Goal: Task Accomplishment & Management: Manage account settings

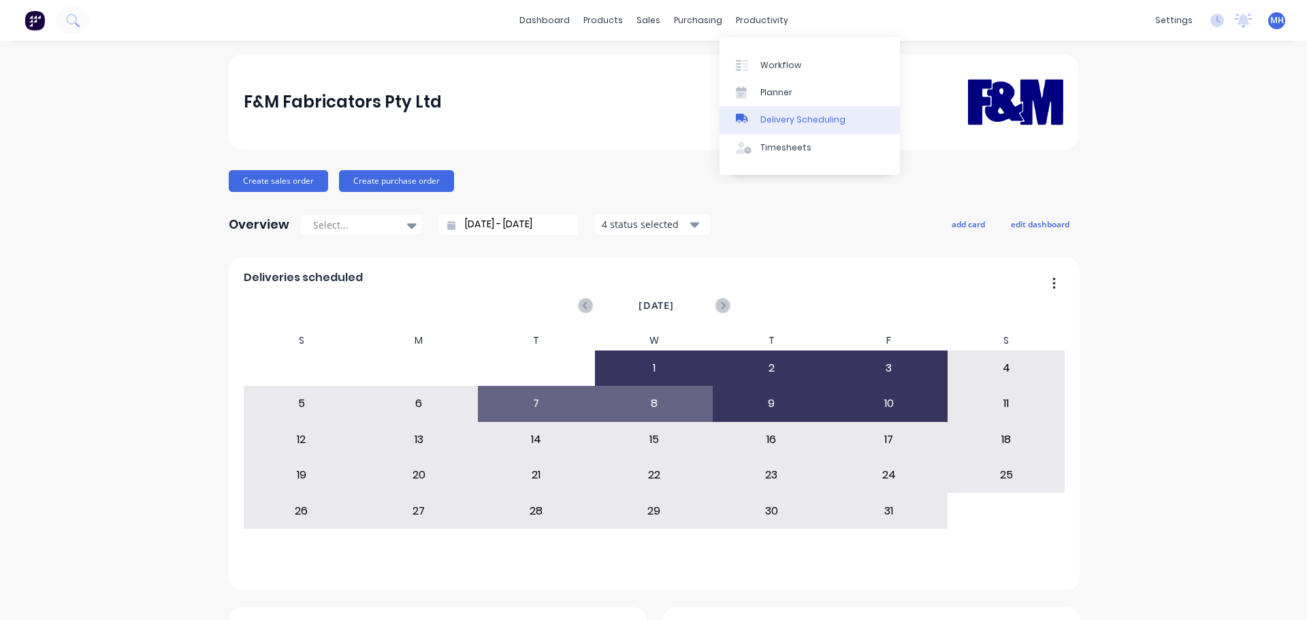
drag, startPoint x: 801, startPoint y: 125, endPoint x: 782, endPoint y: 127, distance: 18.5
click at [801, 125] on div "Delivery Scheduling" at bounding box center [803, 120] width 85 height 12
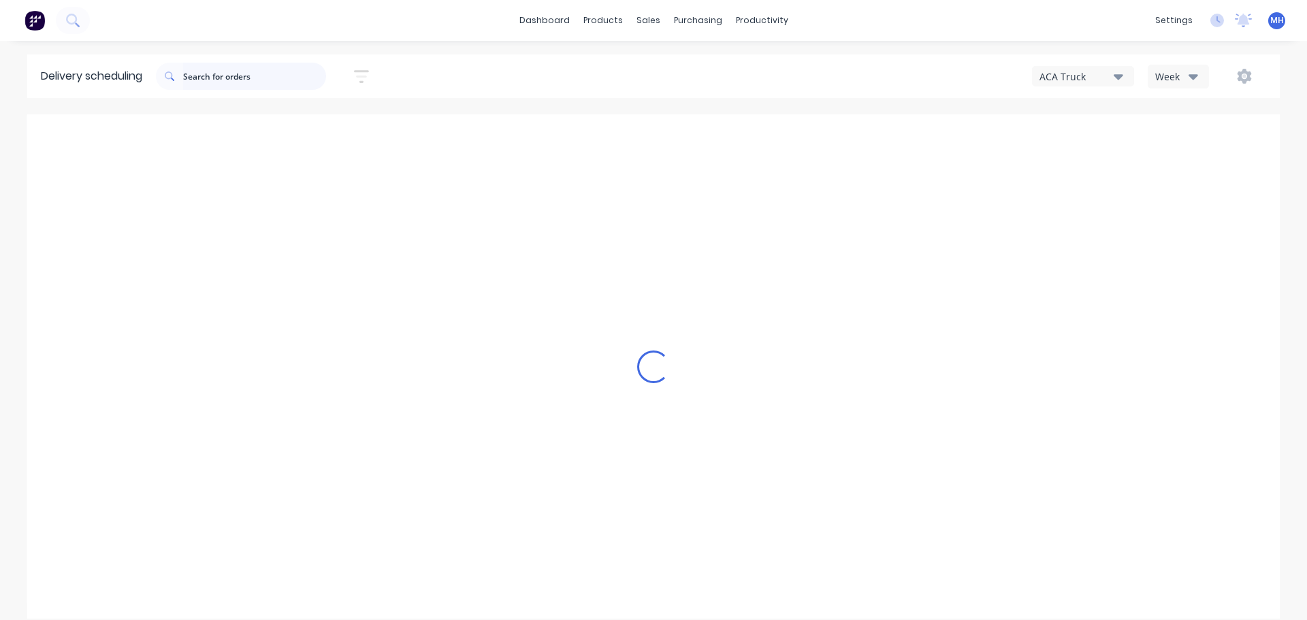
click at [279, 77] on input "text" at bounding box center [254, 76] width 143 height 27
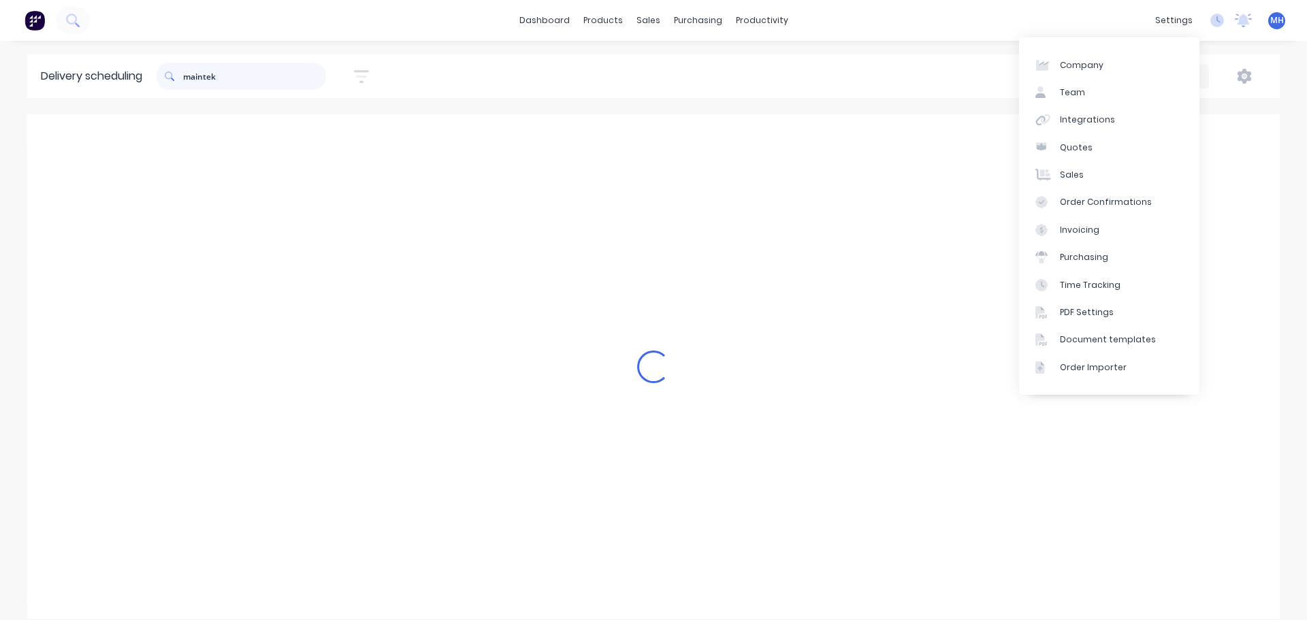
type input "maintek"
click at [1209, 75] on div "ACA Truck Week" at bounding box center [986, 76] width 562 height 25
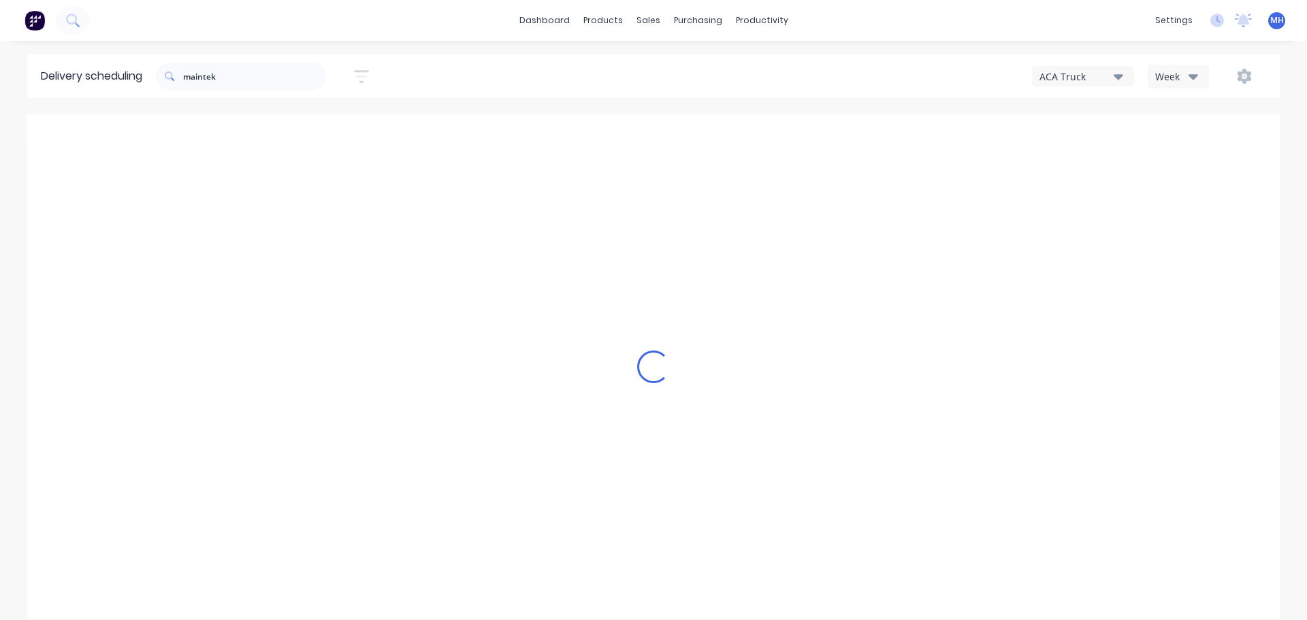
click at [1201, 78] on button "Week" at bounding box center [1178, 77] width 61 height 24
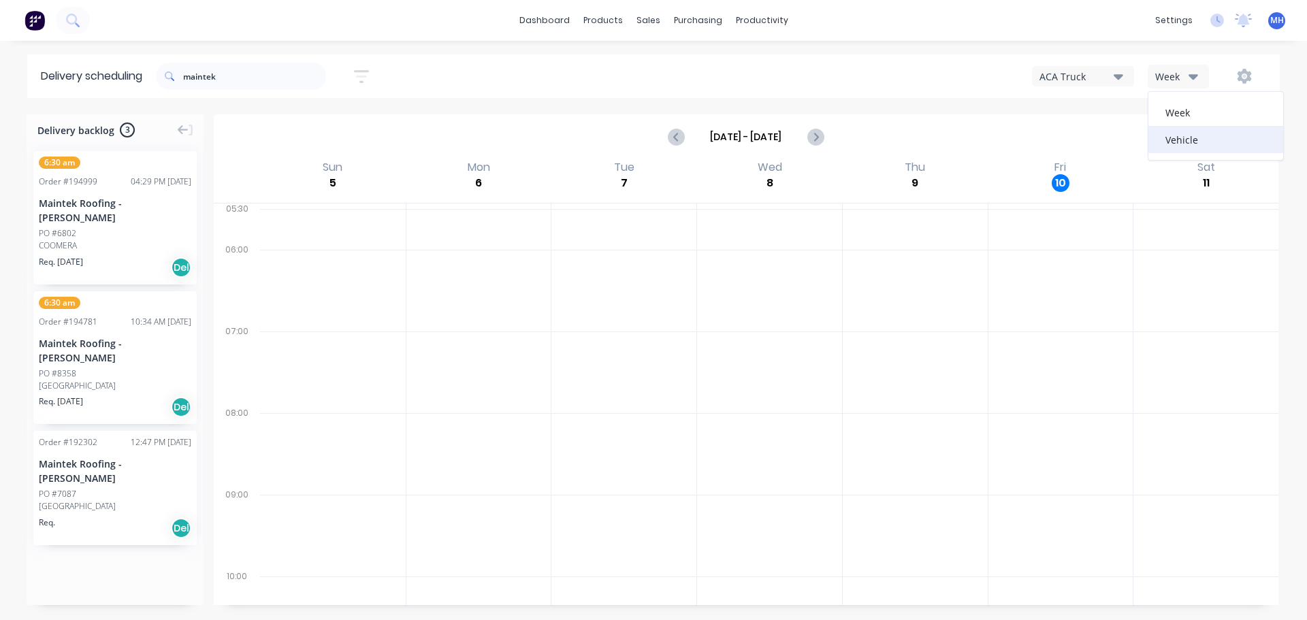
click at [1177, 136] on div "Vehicle" at bounding box center [1216, 139] width 135 height 27
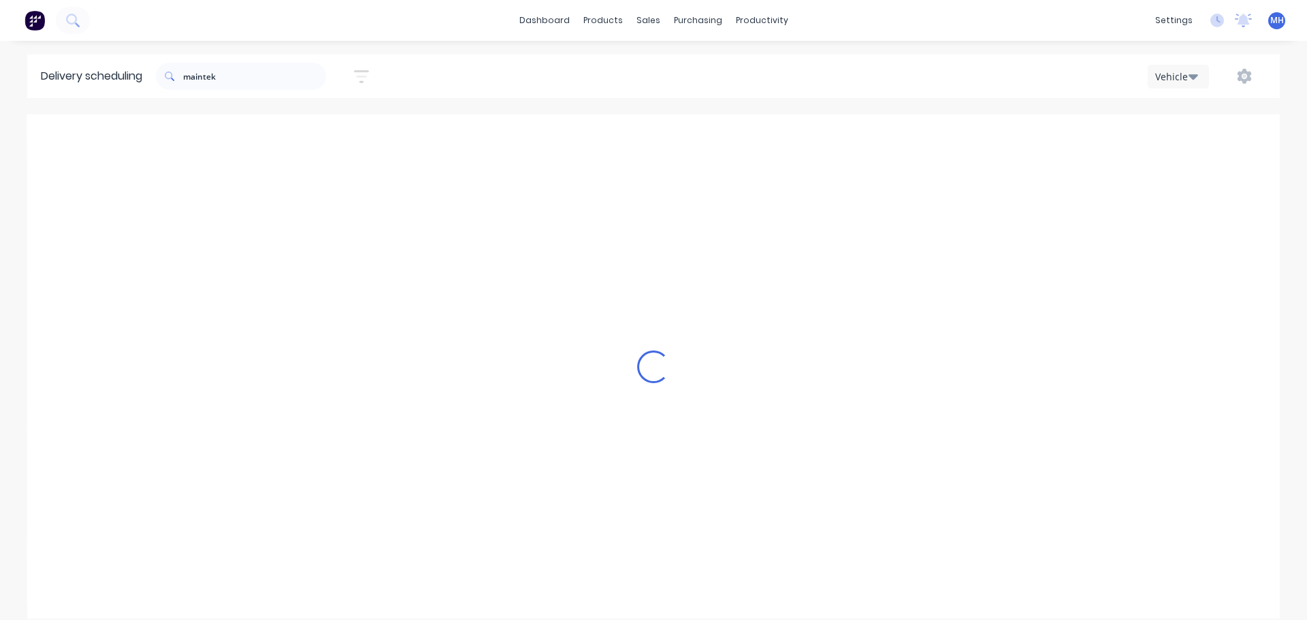
scroll to position [0, 1]
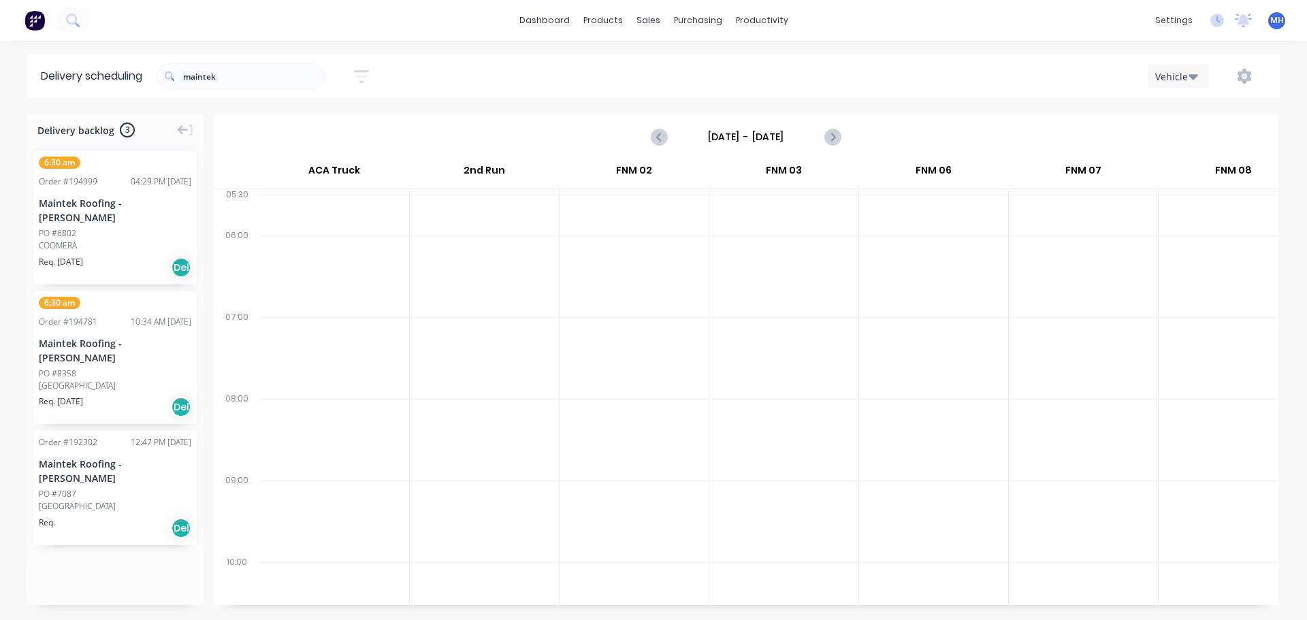
click at [761, 134] on input "[DATE] - [DATE]" at bounding box center [746, 137] width 135 height 20
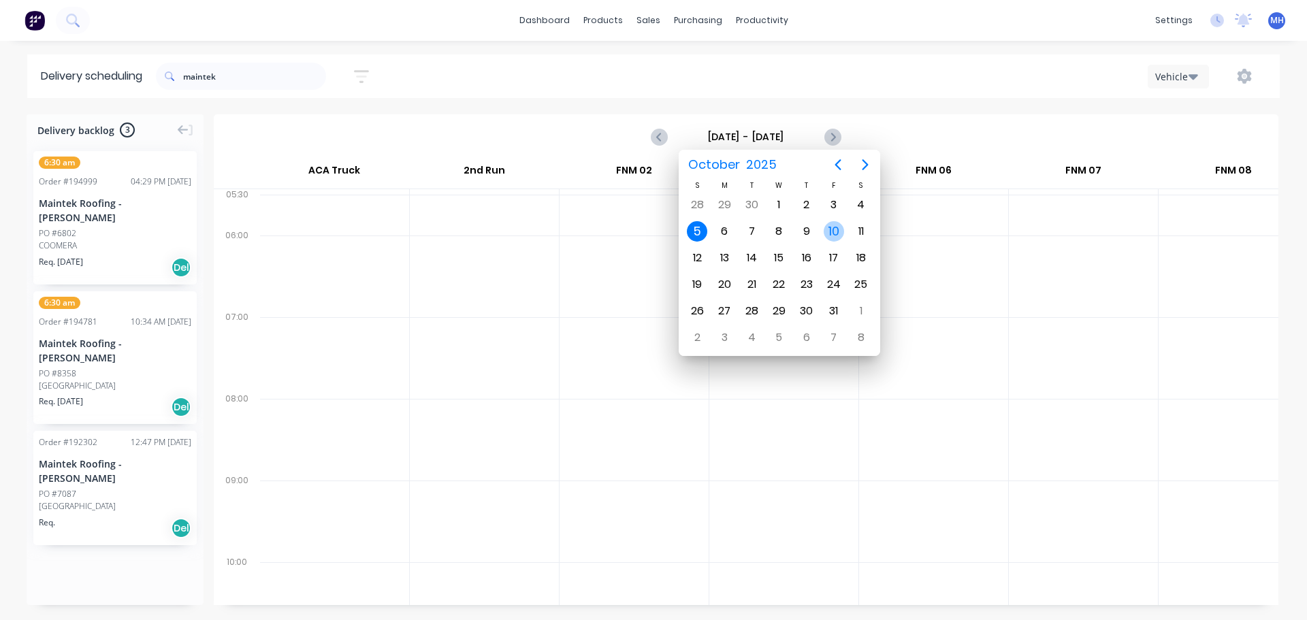
click at [837, 227] on div "10" at bounding box center [834, 231] width 20 height 20
type input "[DATE] - [DATE]"
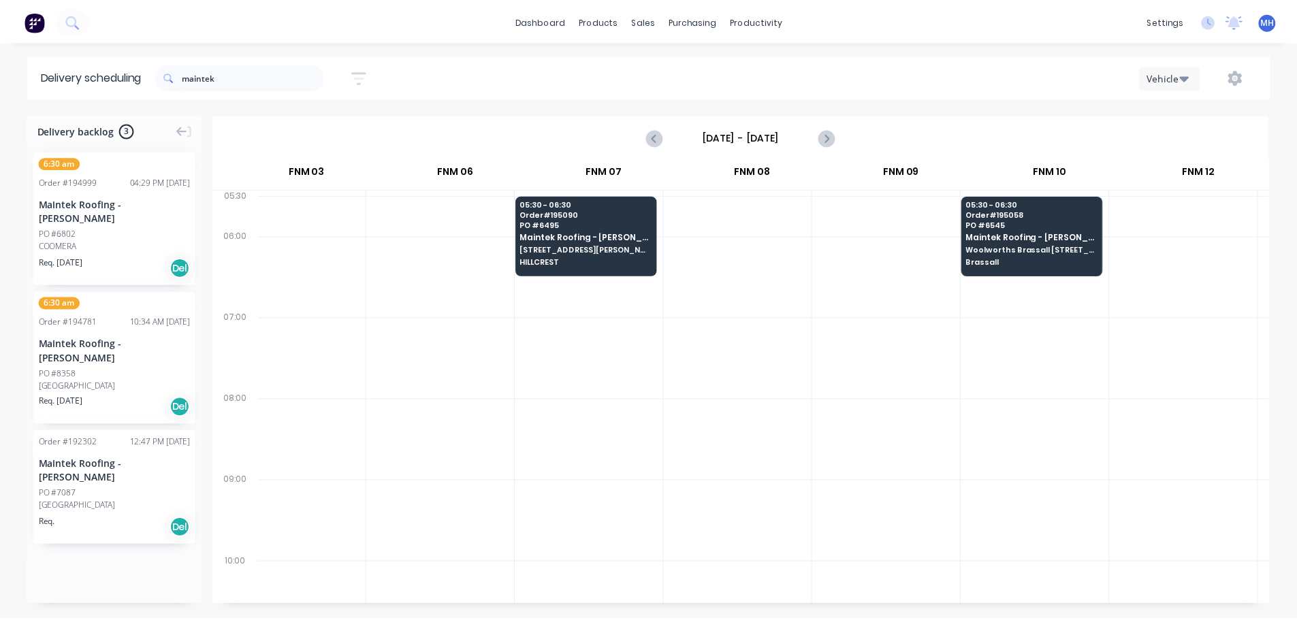
scroll to position [0, 0]
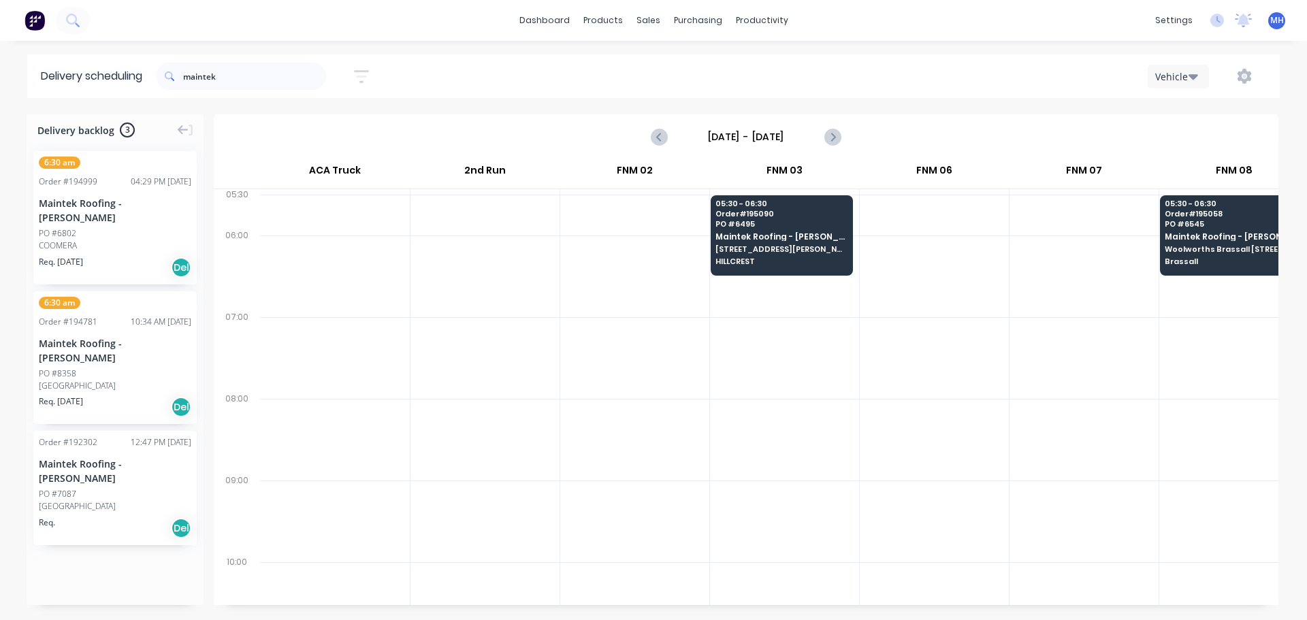
click at [808, 89] on div "maintek Sort by Most recent Created date Required date Order number Customer na…" at bounding box center [718, 76] width 1124 height 38
click at [767, 236] on span "Maintek Roofing - [PERSON_NAME]" at bounding box center [782, 236] width 132 height 9
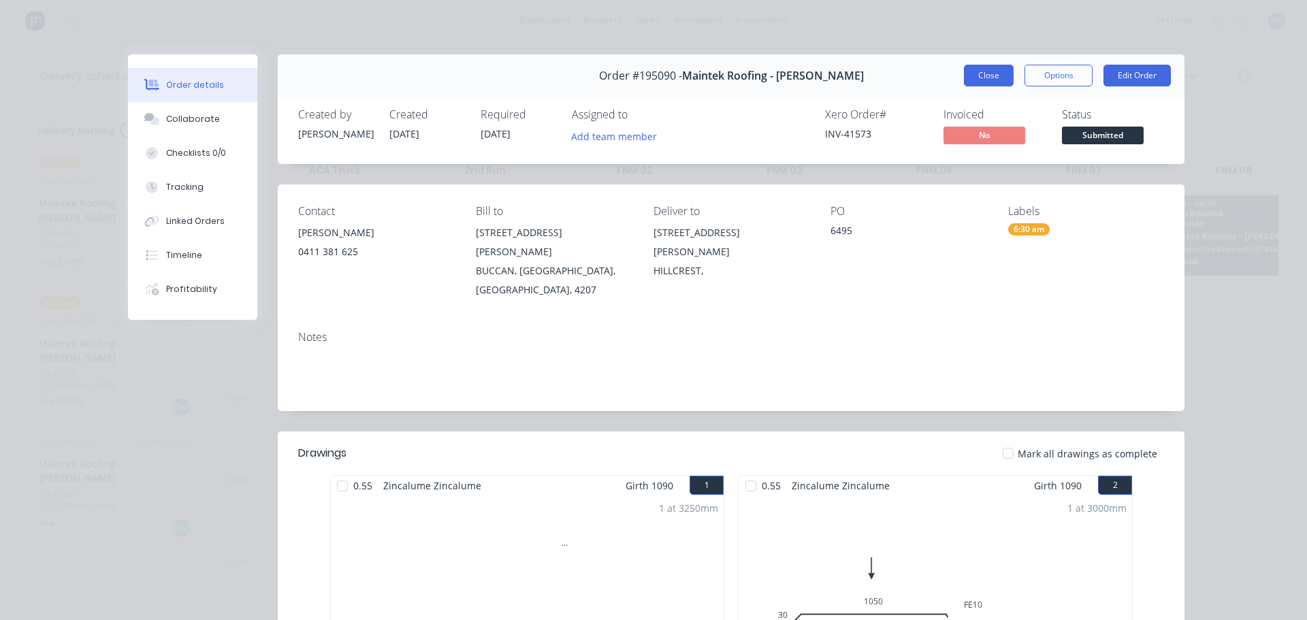
click at [1000, 76] on button "Close" at bounding box center [989, 76] width 50 height 22
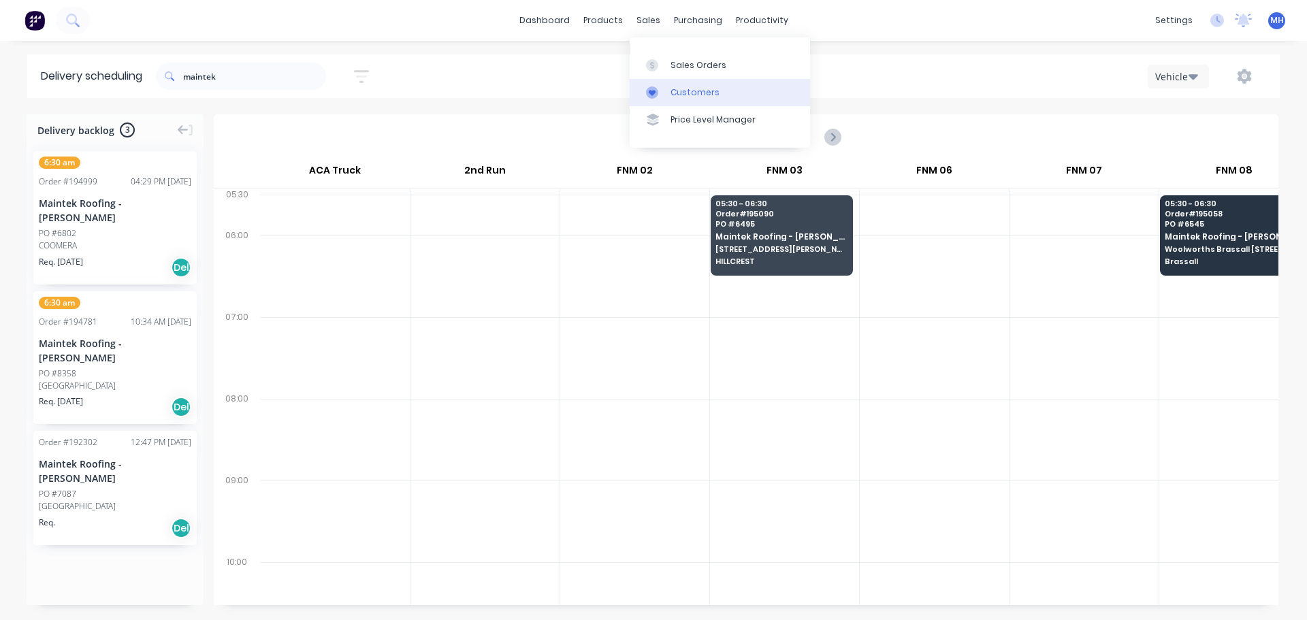
click at [677, 99] on link "Customers" at bounding box center [720, 92] width 180 height 27
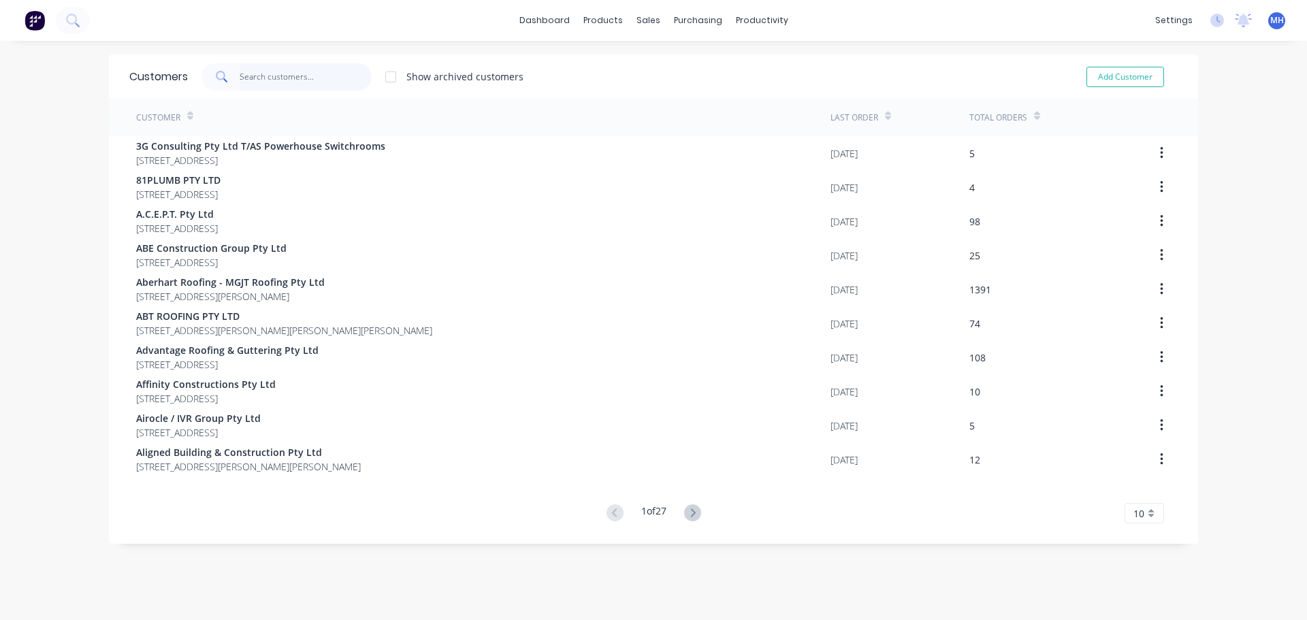
click at [300, 67] on input "text" at bounding box center [306, 76] width 133 height 27
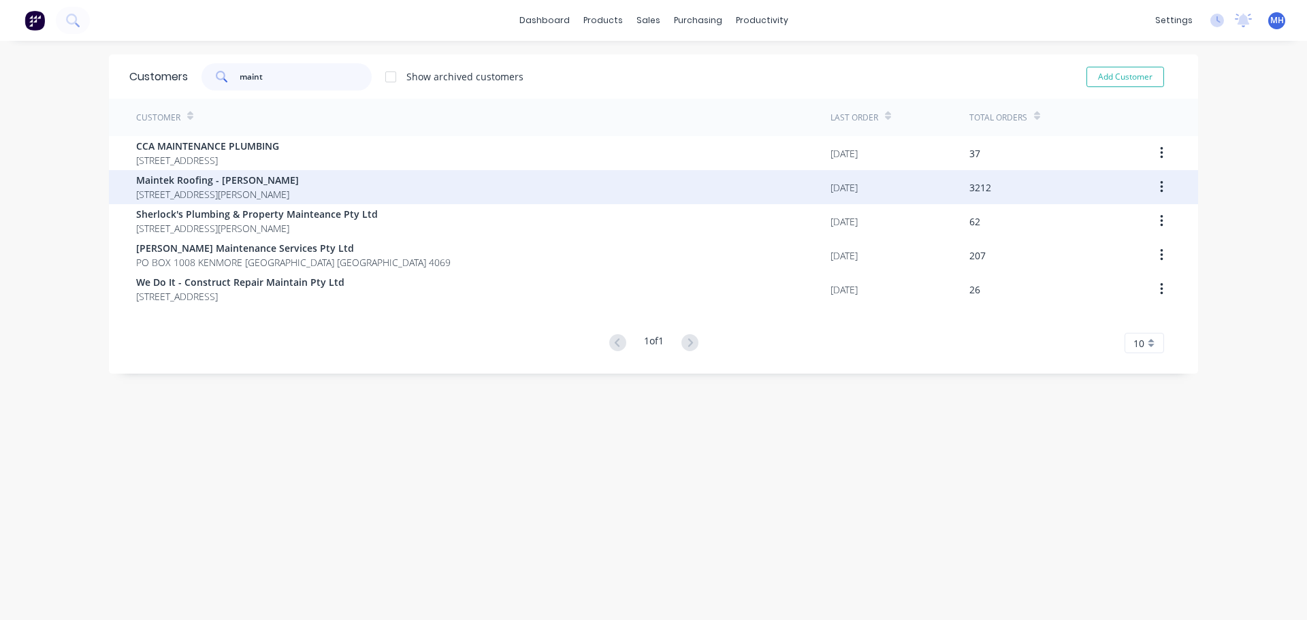
type input "maint"
click at [247, 182] on span "Maintek Roofing - [PERSON_NAME]" at bounding box center [217, 180] width 163 height 14
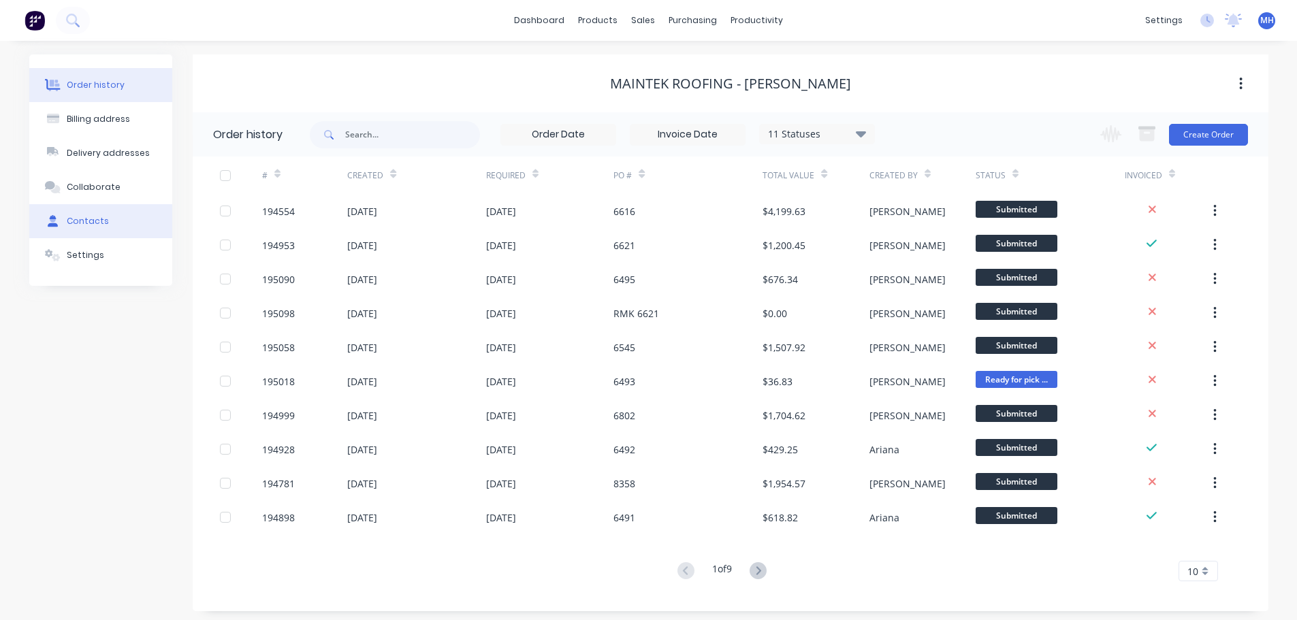
click at [136, 215] on button "Contacts" at bounding box center [100, 221] width 143 height 34
select select "AU"
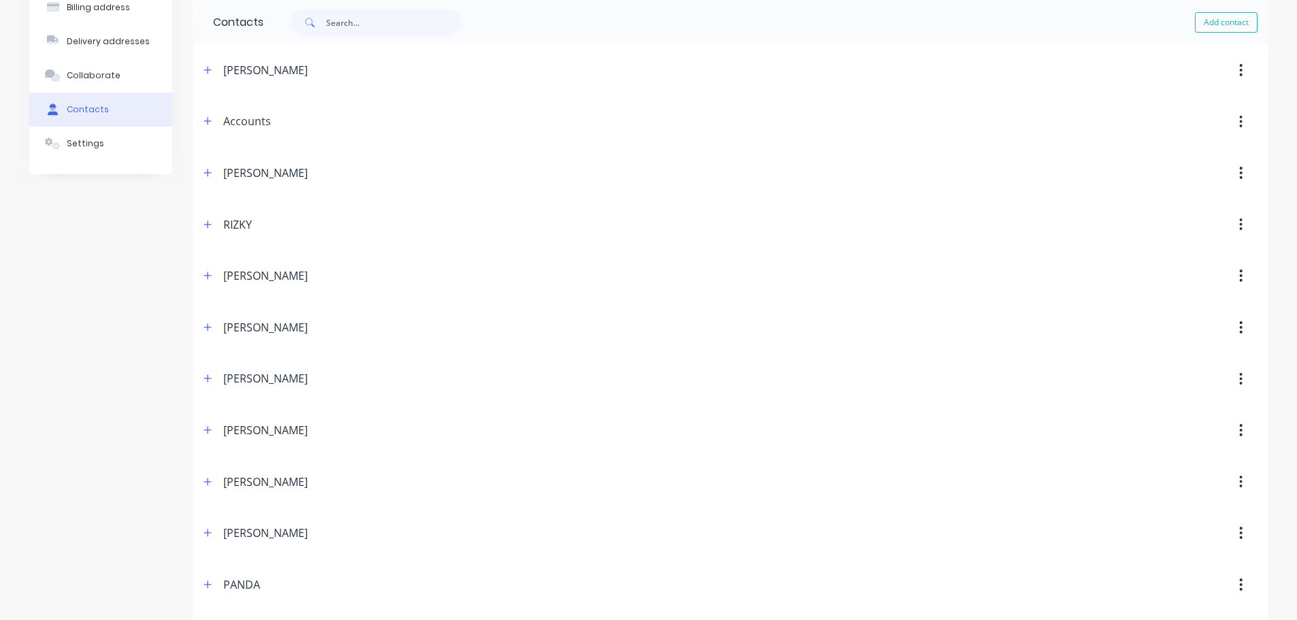
scroll to position [136, 0]
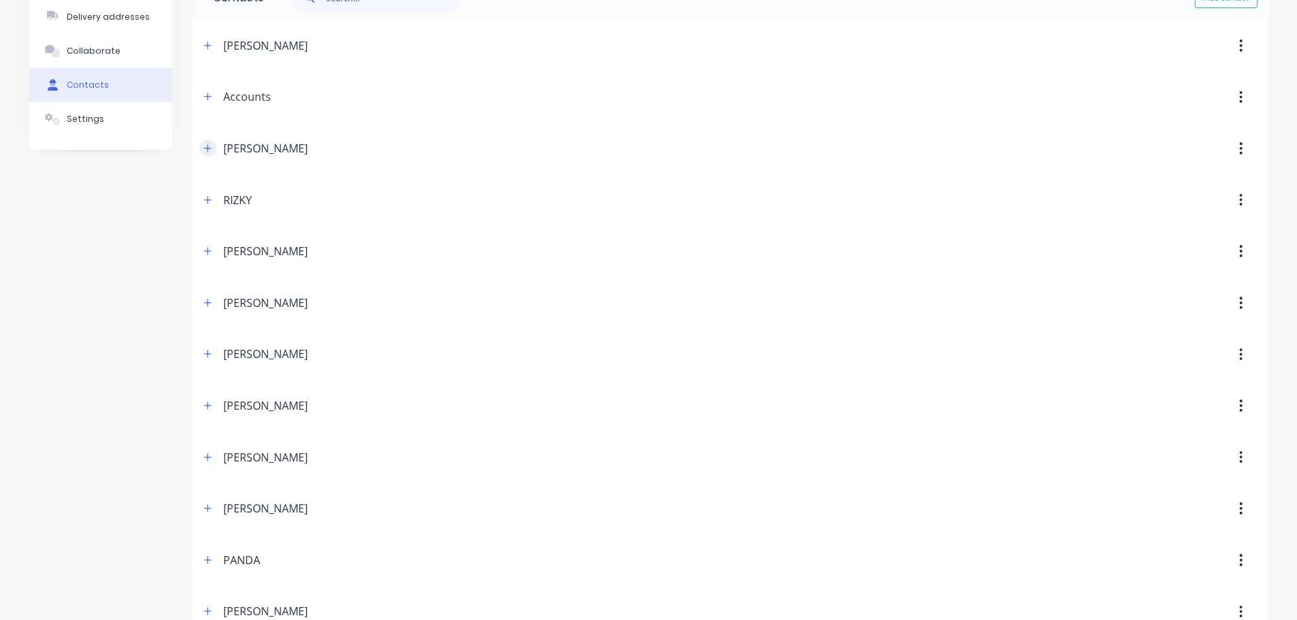
click at [204, 144] on icon "button" at bounding box center [208, 149] width 8 height 10
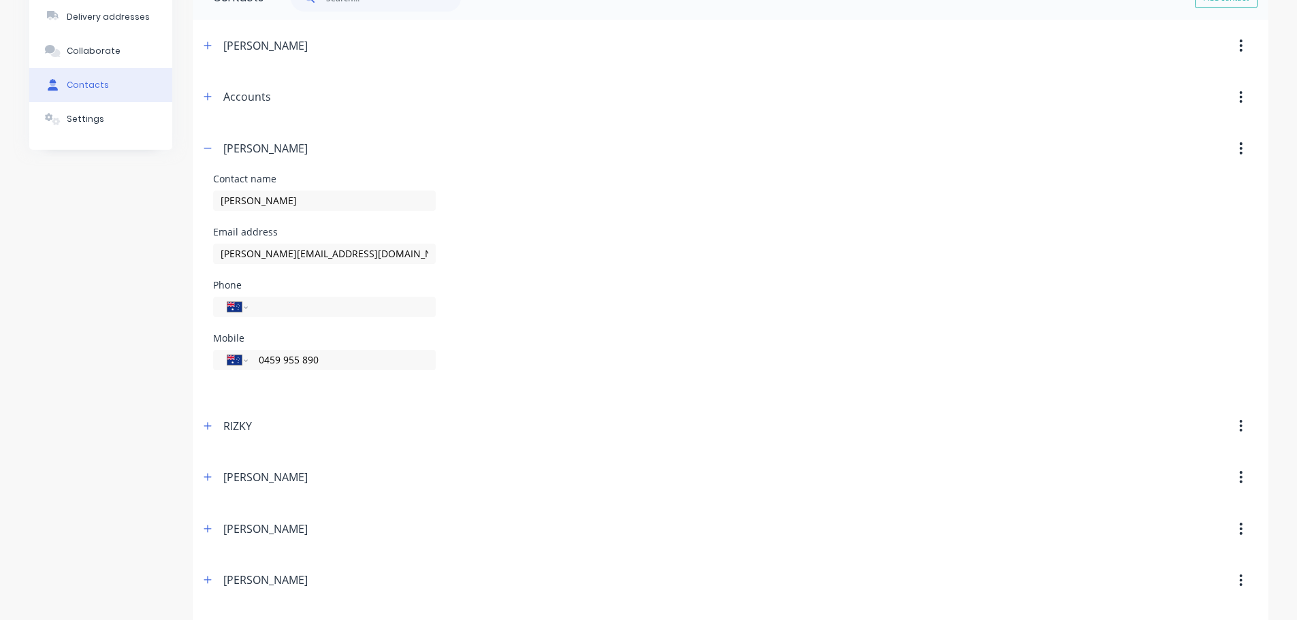
click at [610, 338] on div "Mobile International [GEOGRAPHIC_DATA] [GEOGRAPHIC_DATA] [GEOGRAPHIC_DATA] [GEO…" at bounding box center [730, 360] width 1035 height 53
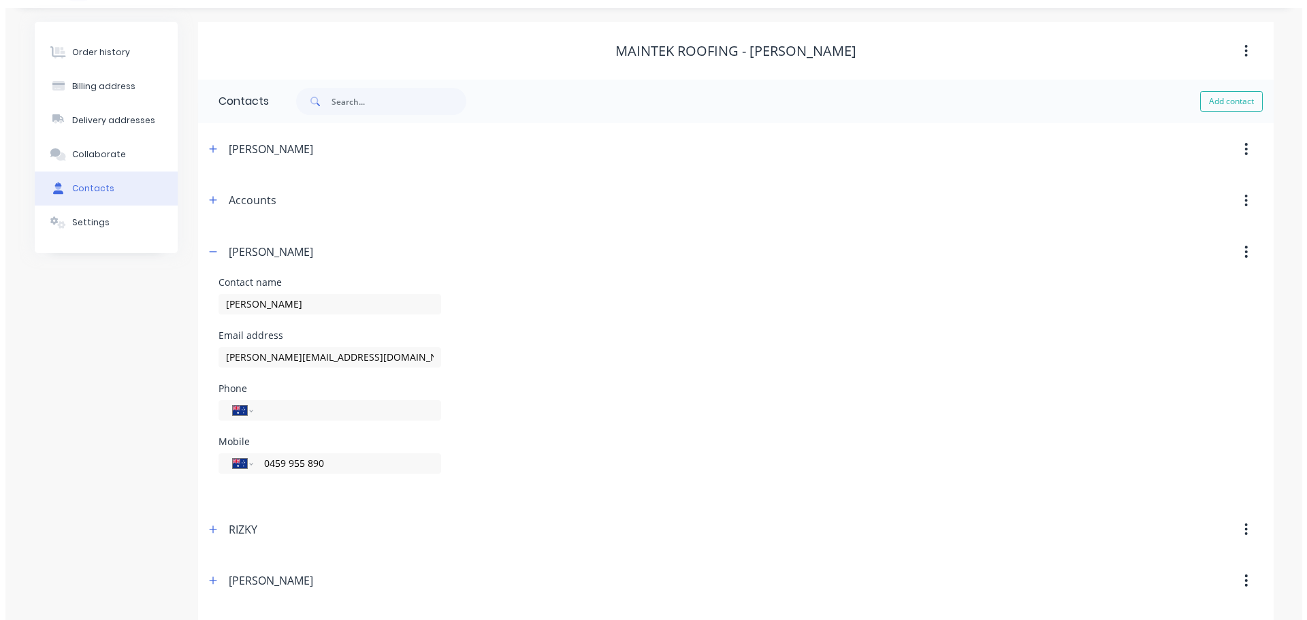
scroll to position [0, 0]
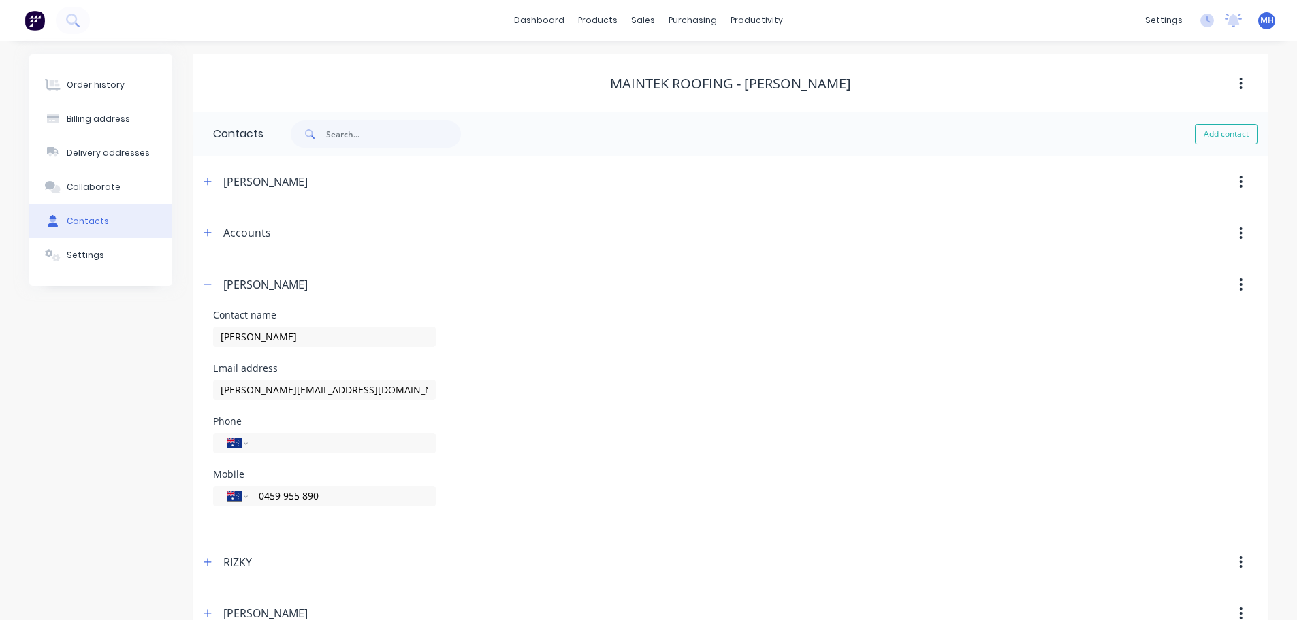
click at [600, 83] on div "Maintek Roofing - [PERSON_NAME]" at bounding box center [731, 84] width 1076 height 16
click at [566, 83] on div "Maintek Roofing - [PERSON_NAME]" at bounding box center [731, 84] width 1076 height 16
drag, startPoint x: 654, startPoint y: 59, endPoint x: 757, endPoint y: 60, distance: 103.5
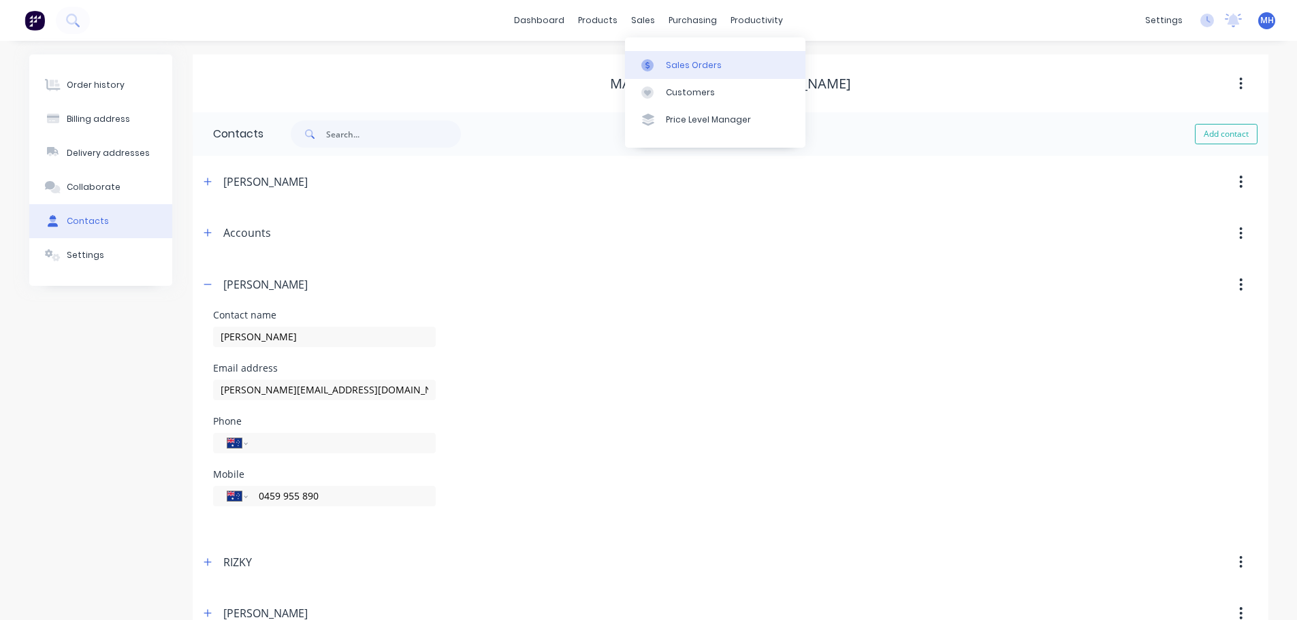
click at [654, 59] on div at bounding box center [651, 65] width 20 height 12
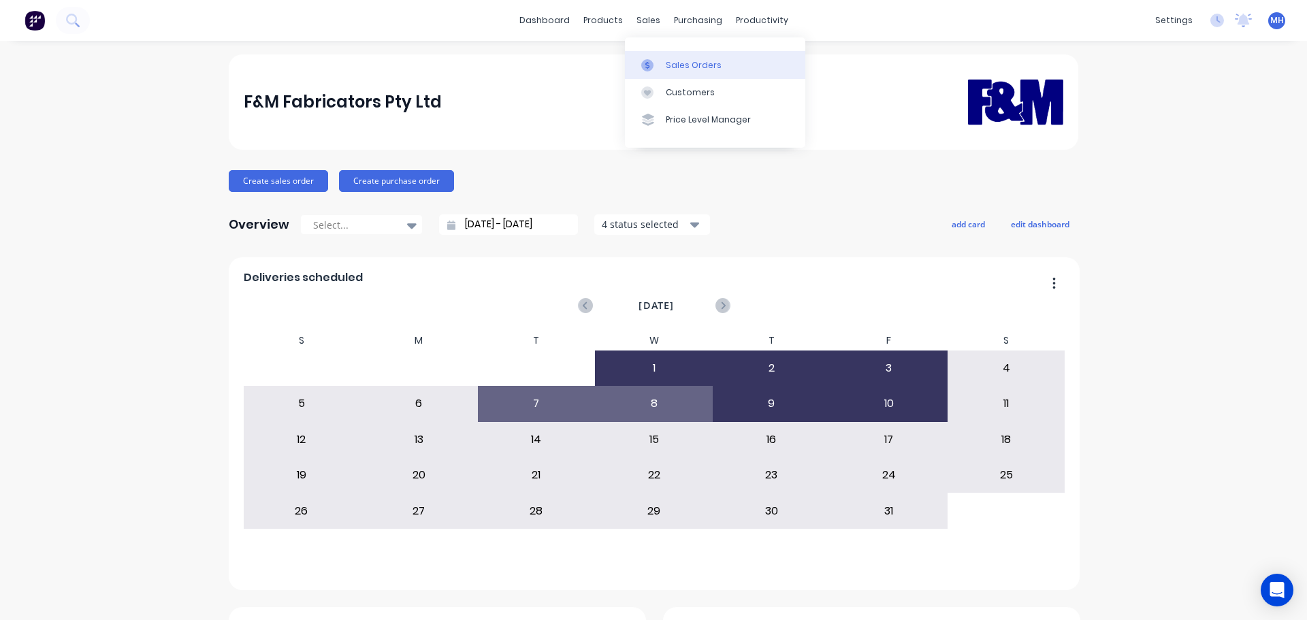
click at [669, 69] on div "Sales Orders" at bounding box center [694, 65] width 56 height 12
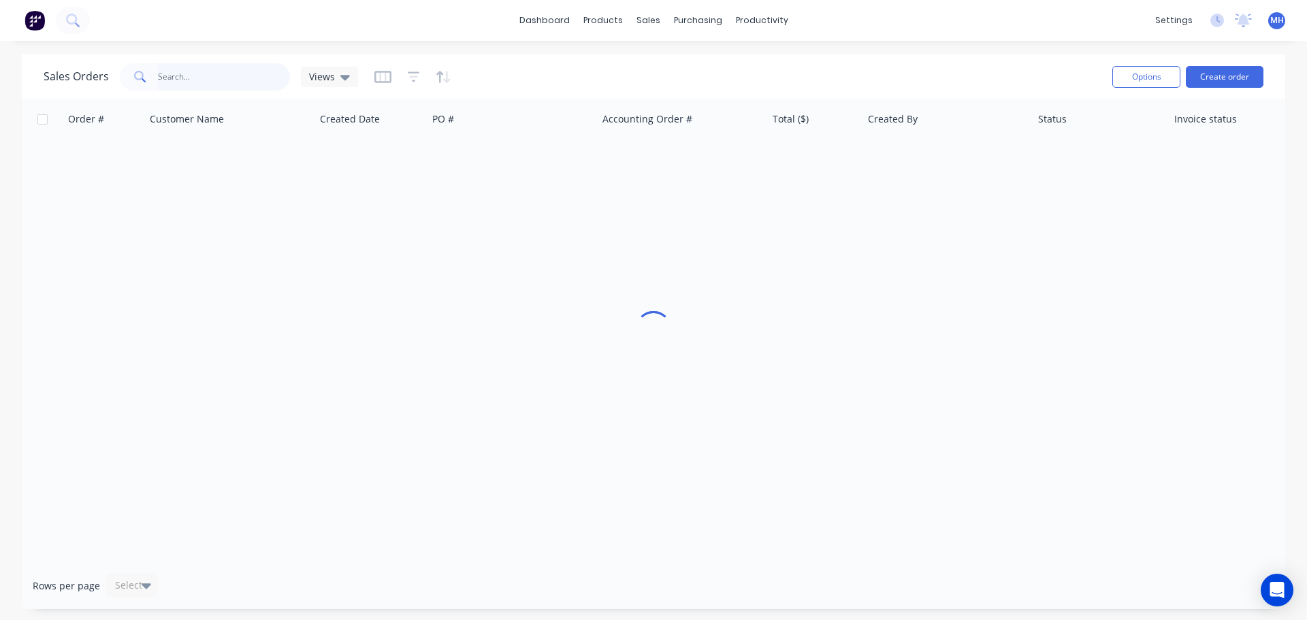
click at [269, 81] on input "text" at bounding box center [224, 76] width 133 height 27
type input "dq572687"
click at [499, 64] on div "Sales Orders dq572687 Views" at bounding box center [573, 76] width 1058 height 33
click at [566, 76] on div "Sales Orders dq572687 Views" at bounding box center [573, 76] width 1058 height 33
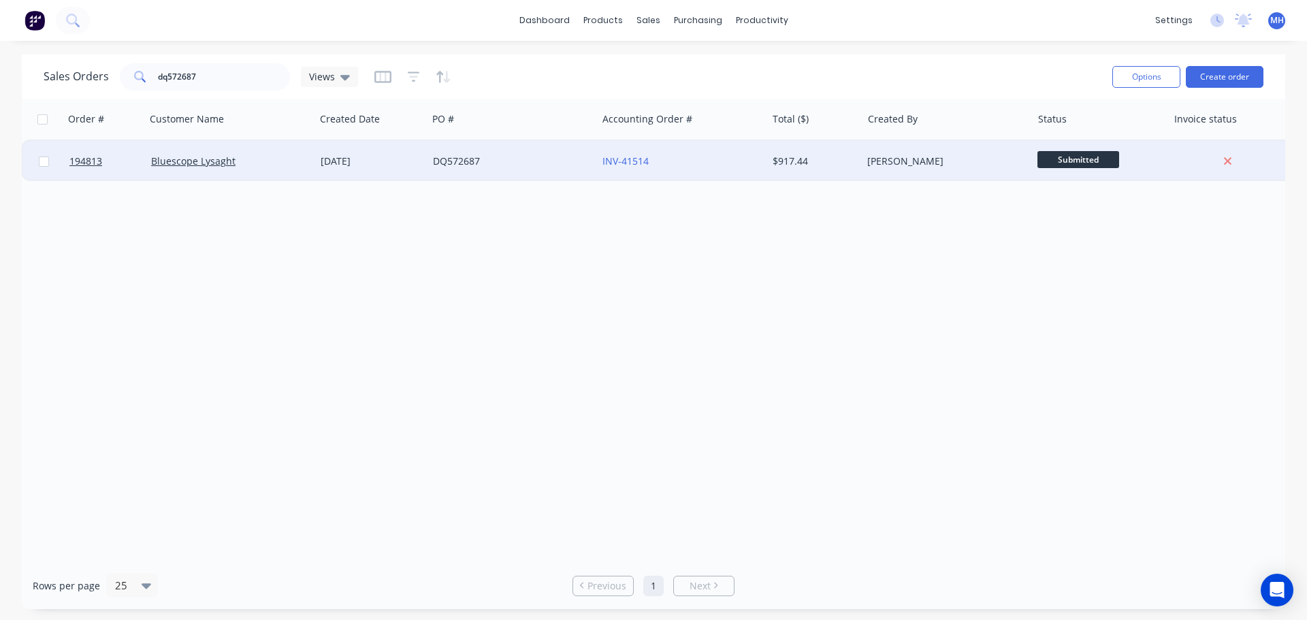
click at [514, 171] on div "DQ572687" at bounding box center [513, 161] width 170 height 41
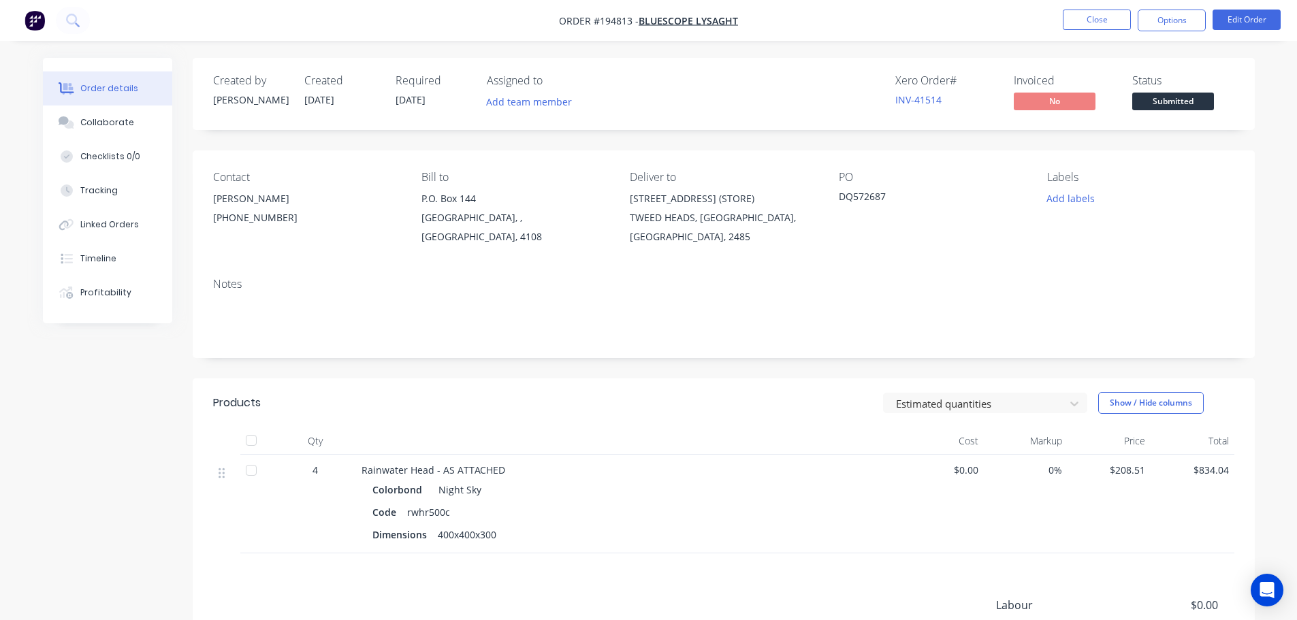
click at [656, 392] on div "Estimated quantities Show / Hide columns" at bounding box center [832, 403] width 804 height 22
click at [642, 377] on div "Created by Hayden Created 09/10/25 Required 13/10/25 Assigned to Add team membe…" at bounding box center [724, 417] width 1062 height 718
click at [640, 378] on div "Created by Hayden Created 09/10/25 Required 13/10/25 Assigned to Add team membe…" at bounding box center [724, 417] width 1062 height 718
click at [1242, 18] on button "Edit Order" at bounding box center [1247, 20] width 68 height 20
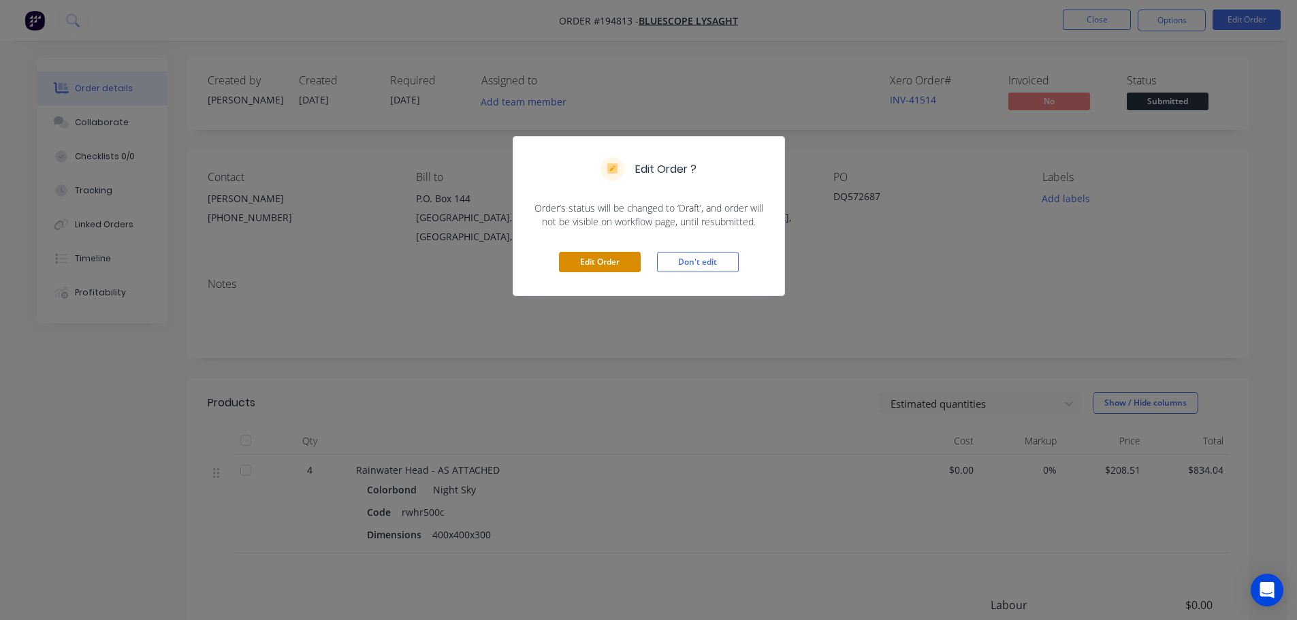
click at [587, 264] on button "Edit Order" at bounding box center [600, 262] width 82 height 20
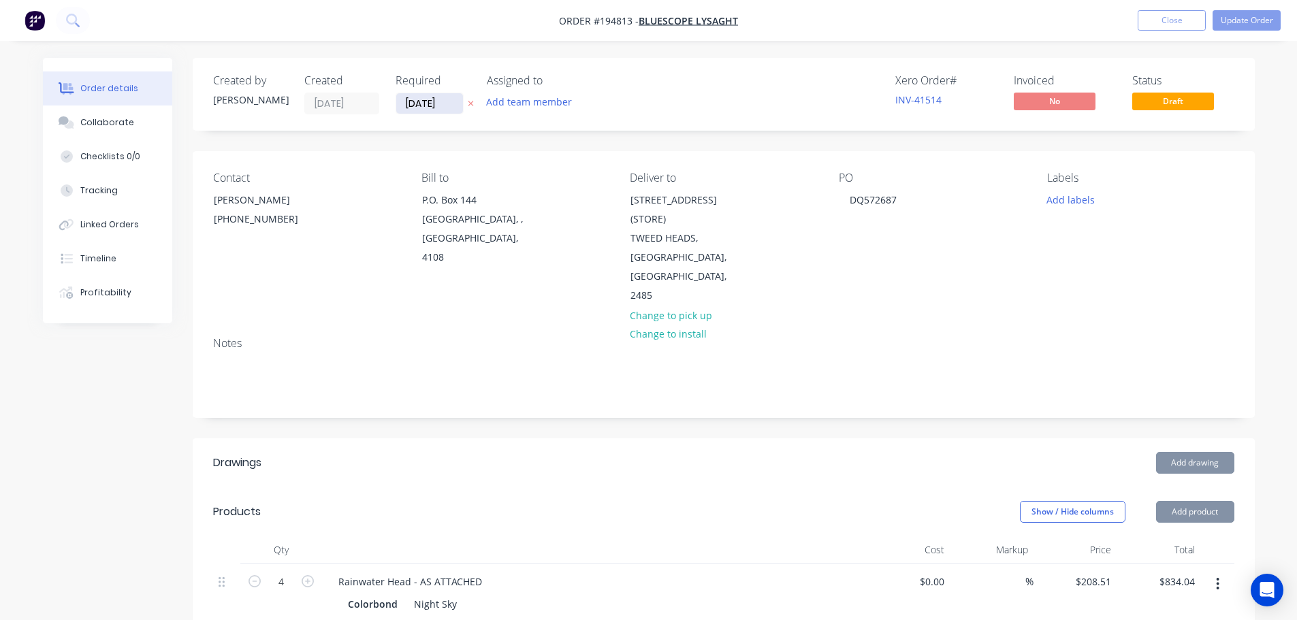
click at [427, 110] on input "[DATE]" at bounding box center [429, 103] width 67 height 20
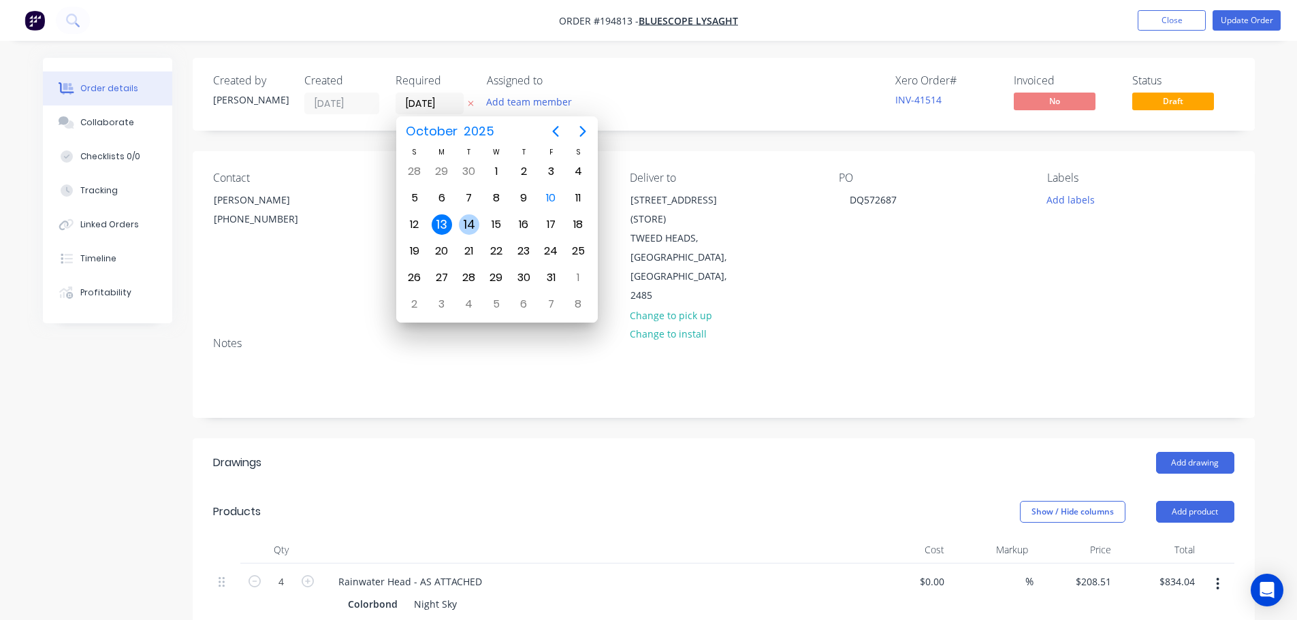
click at [477, 224] on div "14" at bounding box center [469, 224] width 20 height 20
type input "[DATE]"
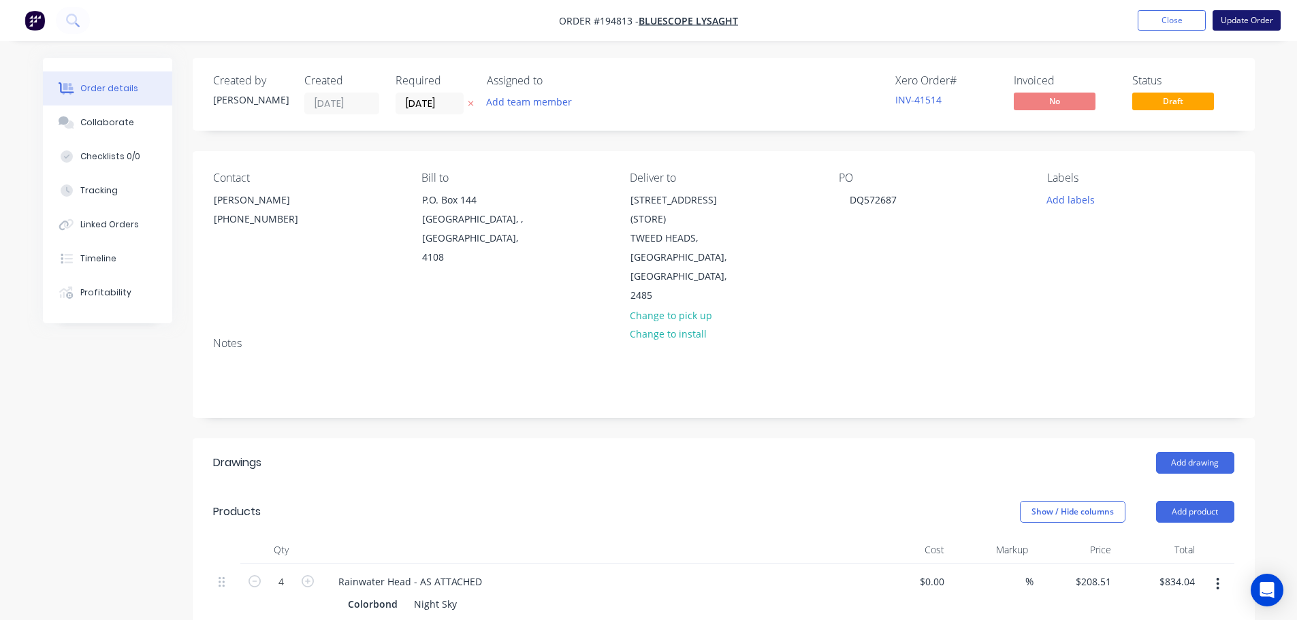
click at [1251, 14] on button "Update Order" at bounding box center [1247, 20] width 68 height 20
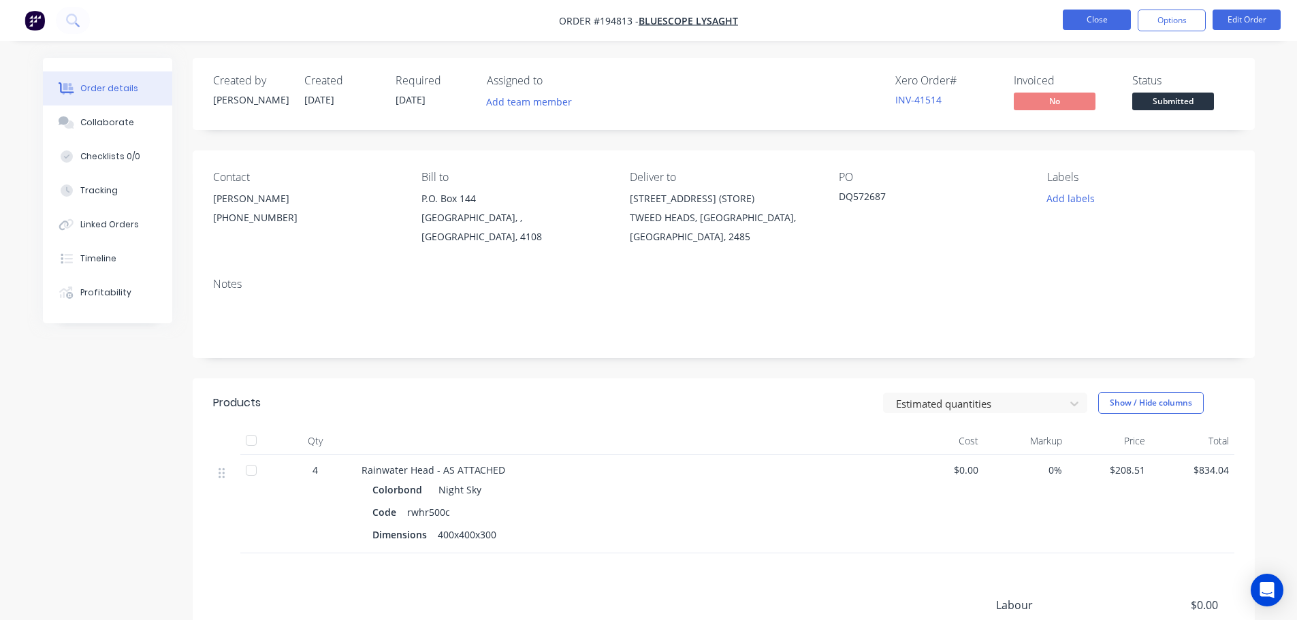
click at [1075, 19] on button "Close" at bounding box center [1097, 20] width 68 height 20
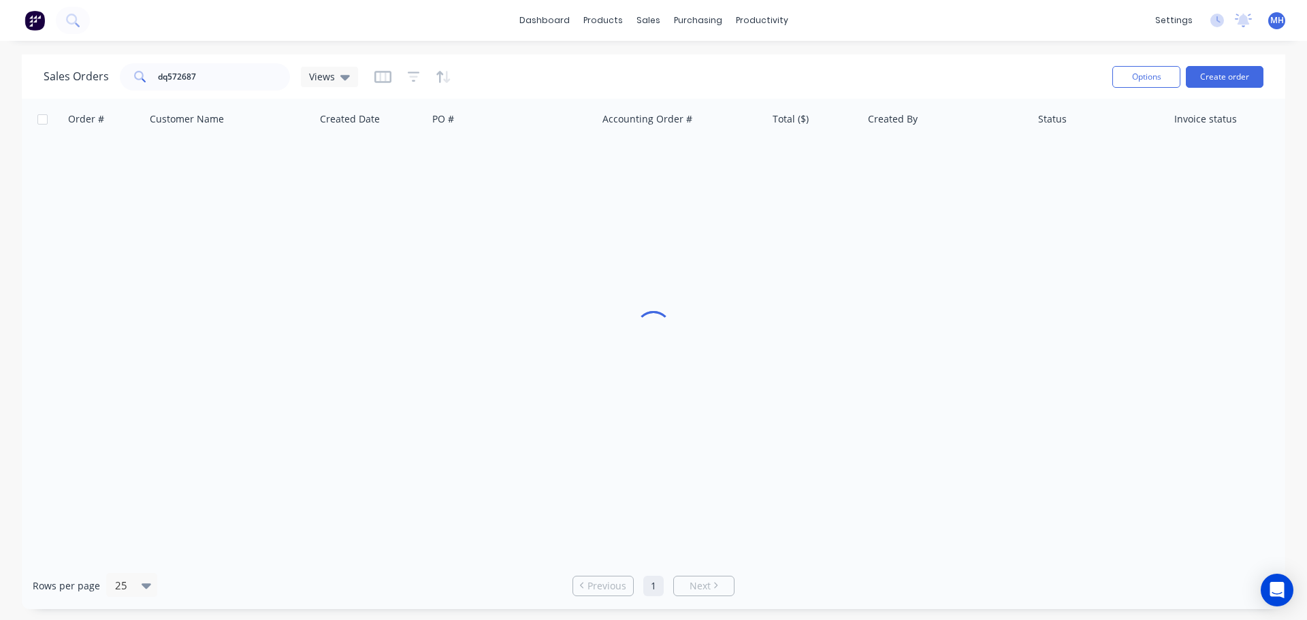
click at [554, 78] on div "Sales Orders dq572687 Views" at bounding box center [573, 76] width 1058 height 33
click at [468, 283] on div "Order # Customer Name Created Date PO # Accounting Order # Total ($) Created By…" at bounding box center [654, 331] width 1264 height 464
click at [846, 309] on div "Order # Customer Name Created Date PO # Accounting Order # Total ($) Created By…" at bounding box center [654, 331] width 1264 height 464
click at [723, 295] on div "Order # Customer Name Created Date PO # Accounting Order # Total ($) Created By…" at bounding box center [654, 331] width 1264 height 464
click at [253, 80] on input "dq572687" at bounding box center [224, 76] width 133 height 27
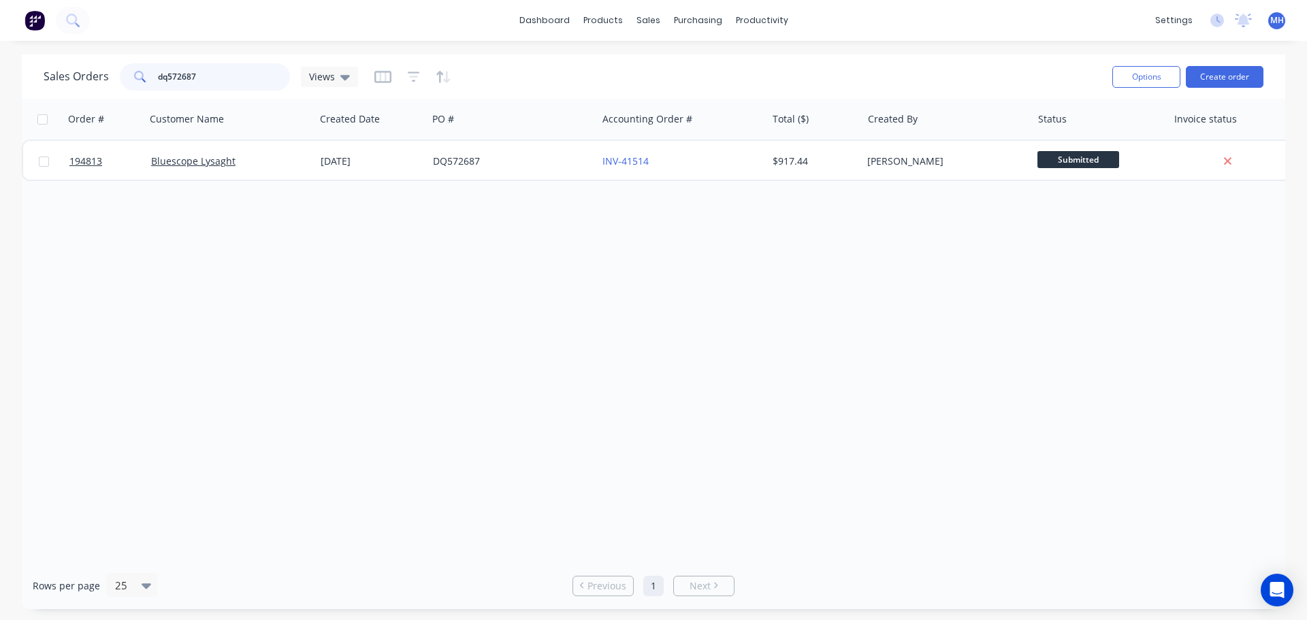
click at [253, 80] on input "dq572687" at bounding box center [224, 76] width 133 height 27
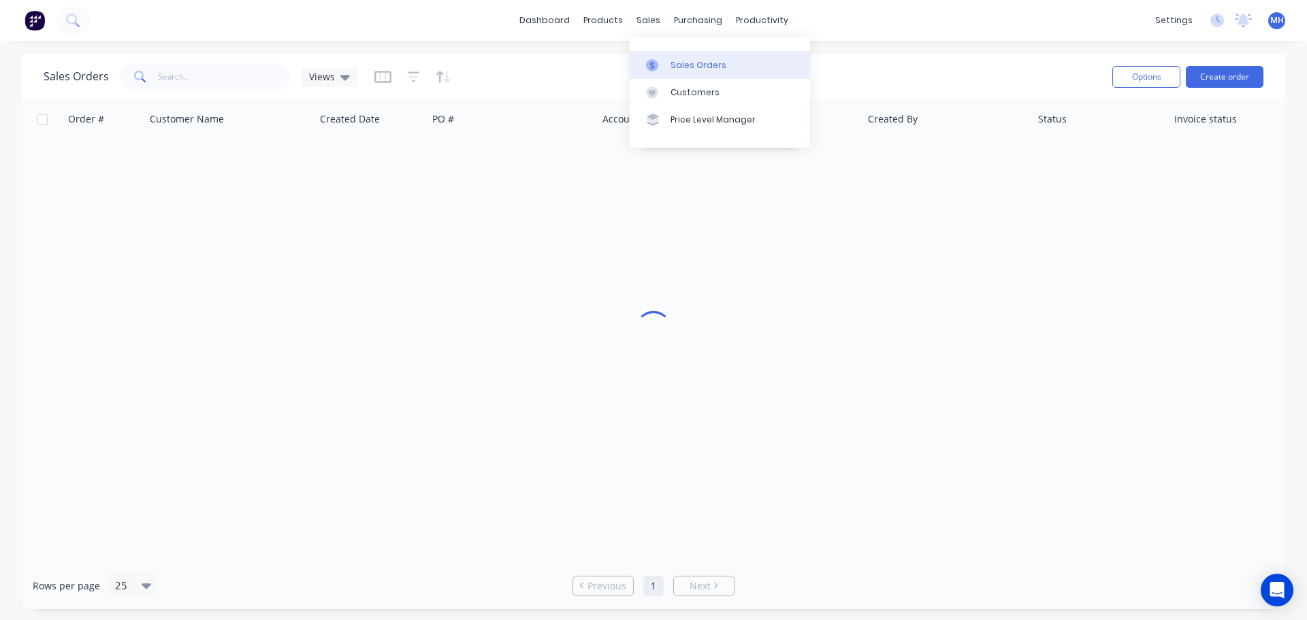
click at [654, 59] on icon at bounding box center [652, 65] width 12 height 12
click at [912, 59] on div "Sales Orders Views Options Create order" at bounding box center [654, 76] width 1264 height 44
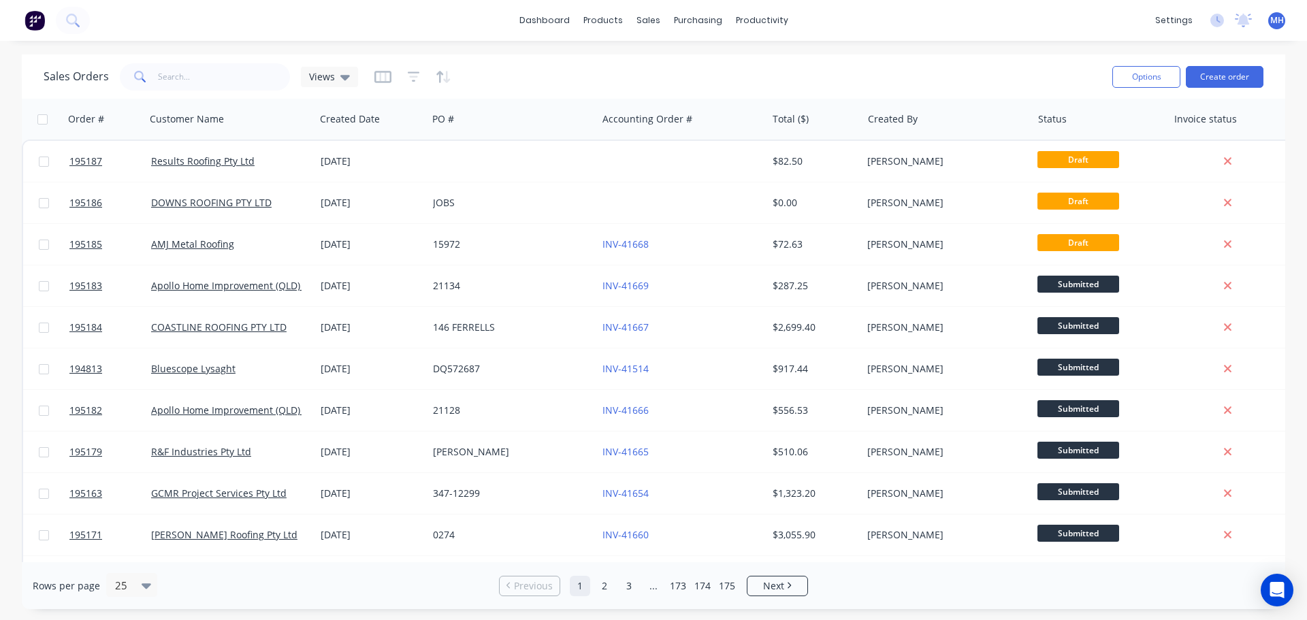
click at [735, 75] on div "Sales Orders Views" at bounding box center [573, 76] width 1058 height 33
click at [720, 68] on div "Purchase Orders" at bounding box center [742, 65] width 72 height 12
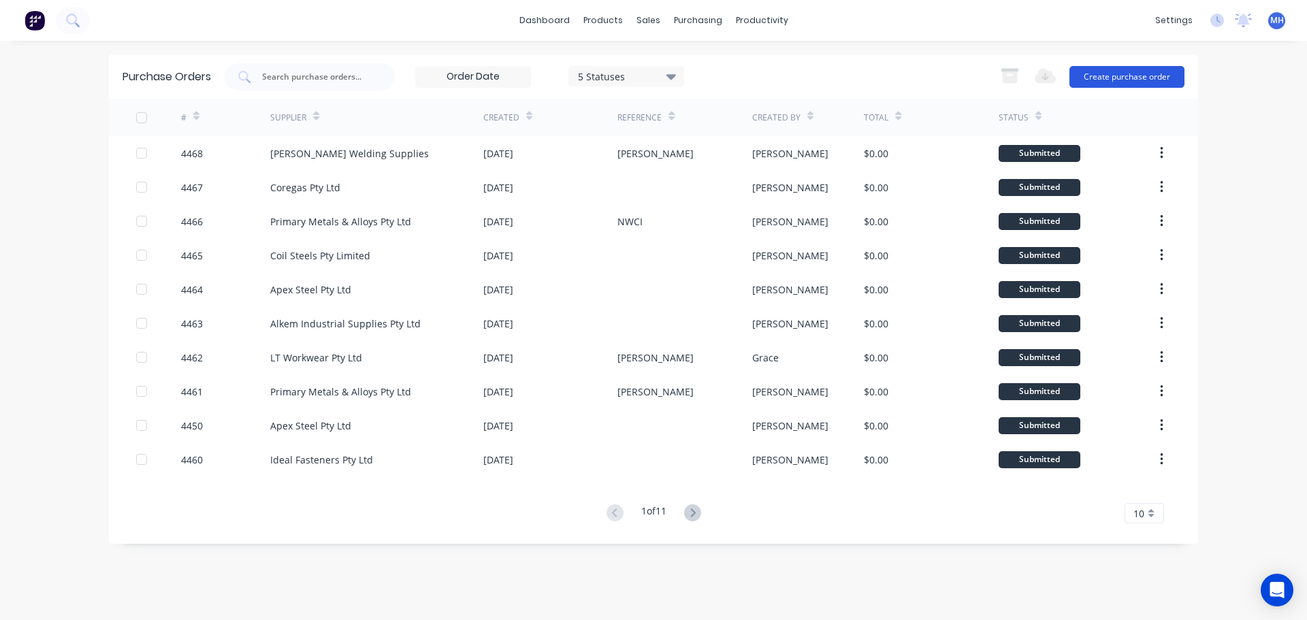
click at [1101, 72] on button "Create purchase order" at bounding box center [1127, 77] width 115 height 22
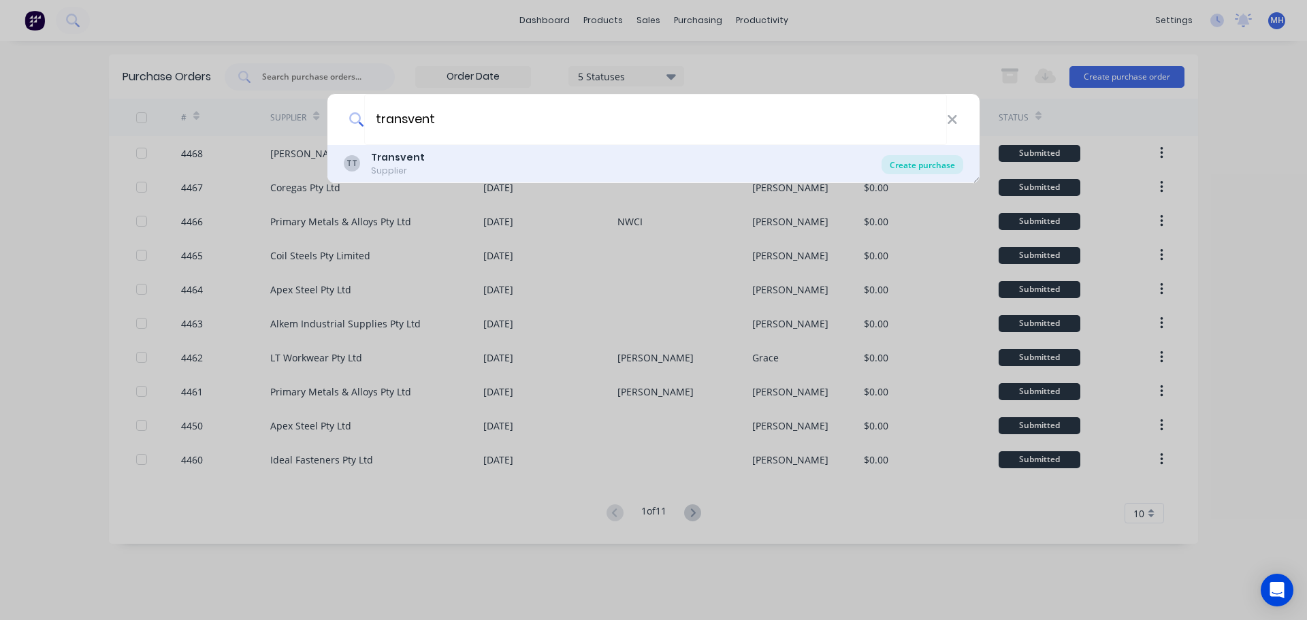
type input "transvent"
click at [910, 163] on div "Create purchase" at bounding box center [923, 164] width 82 height 19
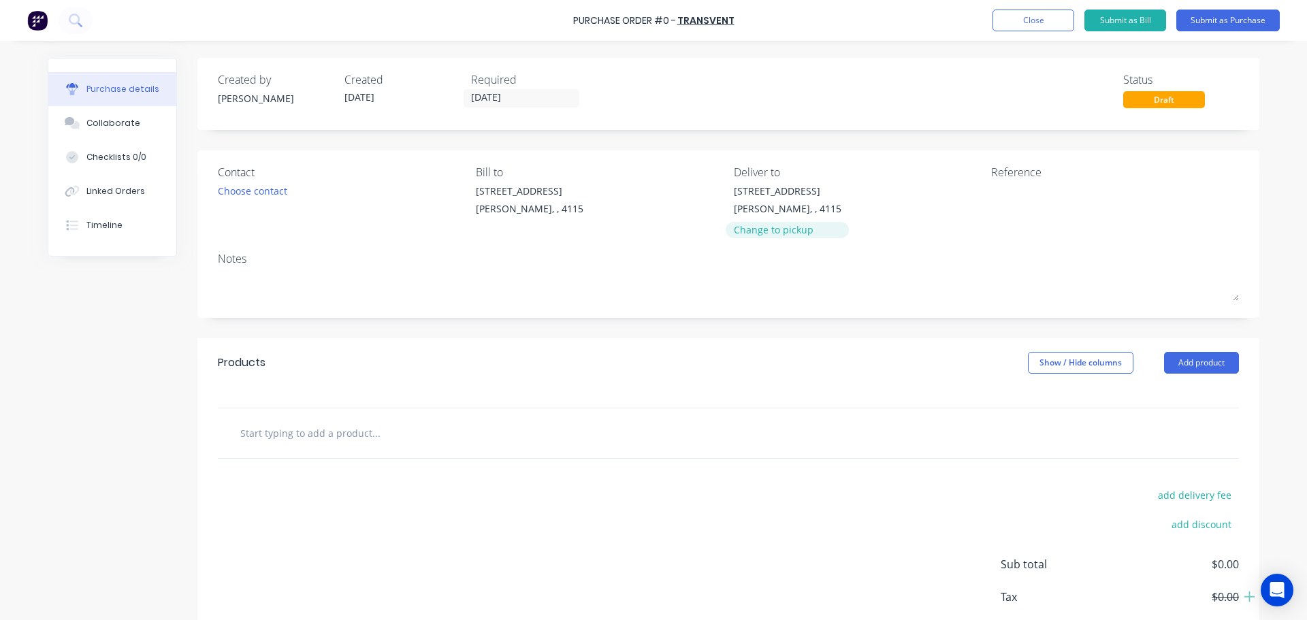
click at [769, 226] on div "Change to pickup" at bounding box center [788, 230] width 108 height 14
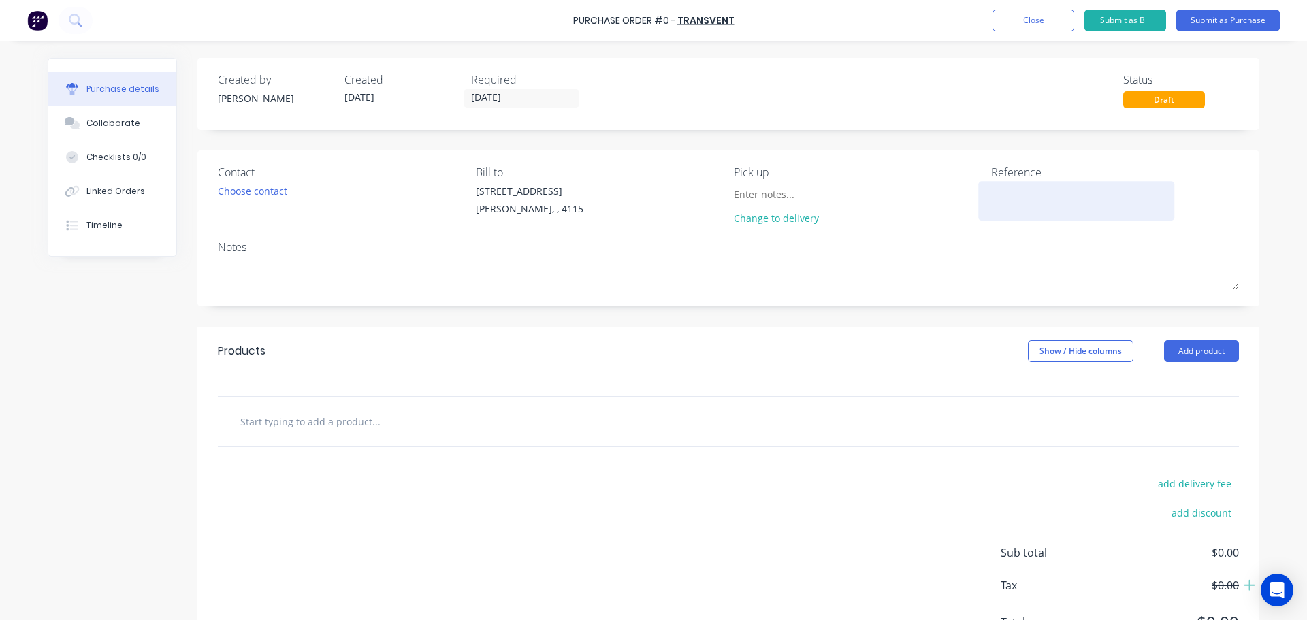
click at [1006, 189] on textarea at bounding box center [1076, 199] width 170 height 31
type textarea "IRT"
type textarea "x"
type textarea "IRT"
click at [660, 309] on div "Created by Michael Created 10/10/25 Required 10/10/25 Status Draft Contact Choo…" at bounding box center [728, 364] width 1062 height 613
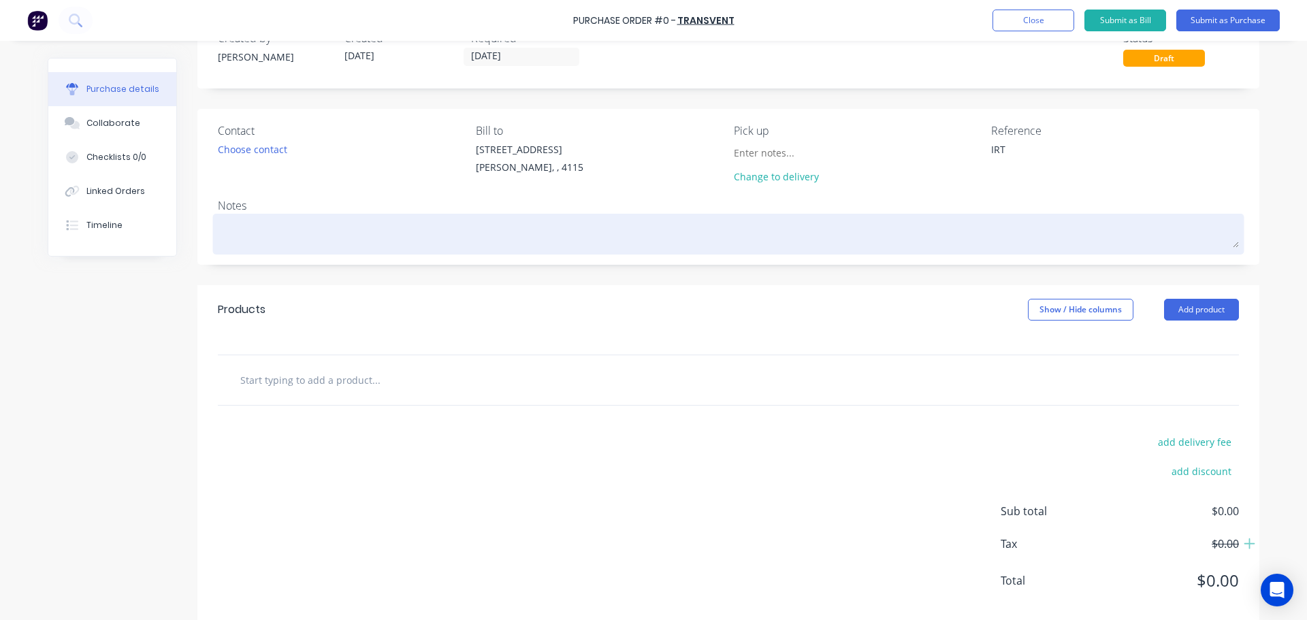
scroll to position [65, 0]
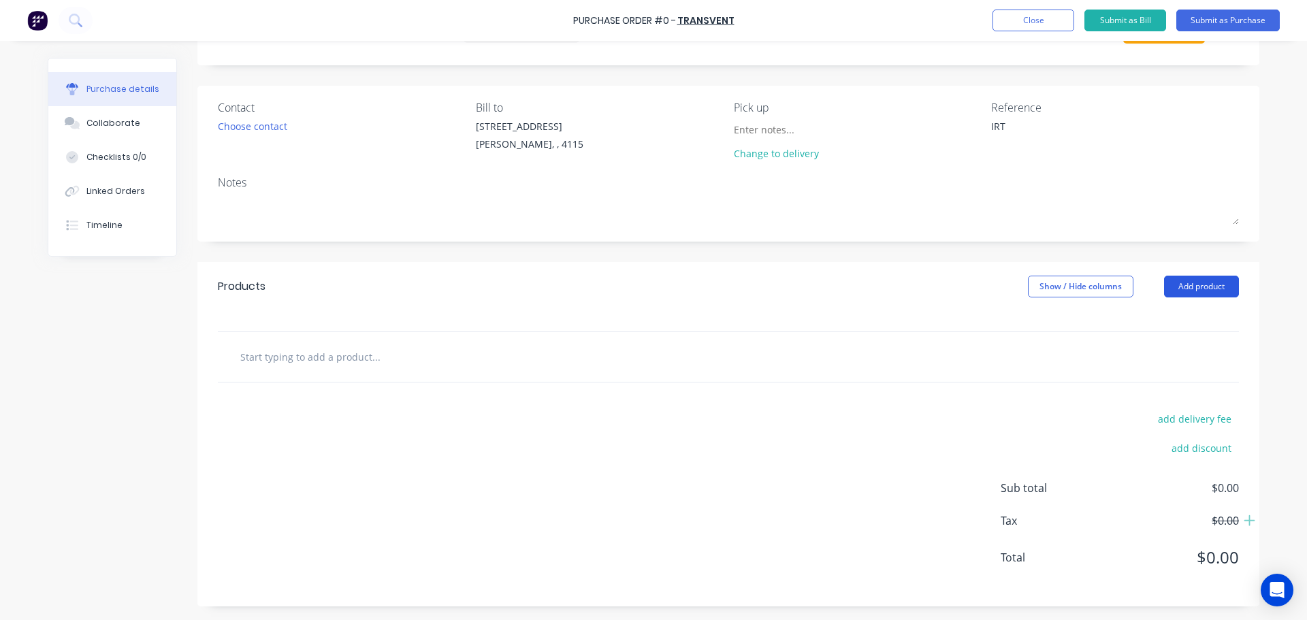
click at [1207, 290] on button "Add product" at bounding box center [1201, 287] width 75 height 22
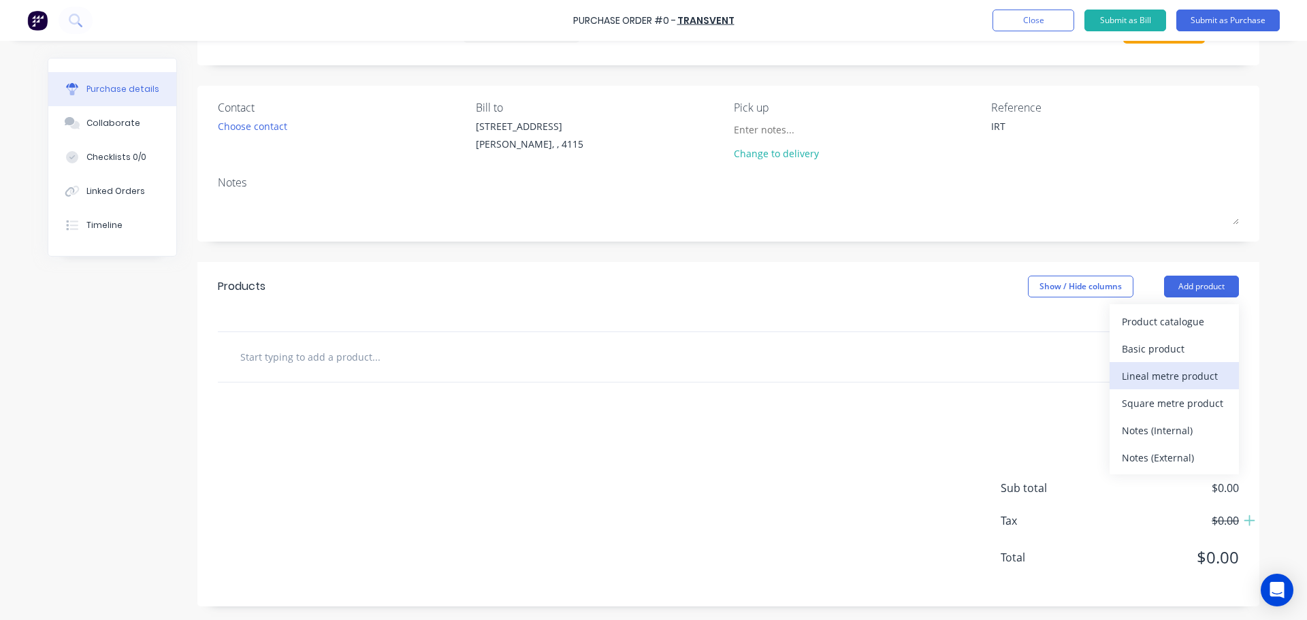
click at [1173, 383] on div "Lineal metre product" at bounding box center [1174, 376] width 105 height 20
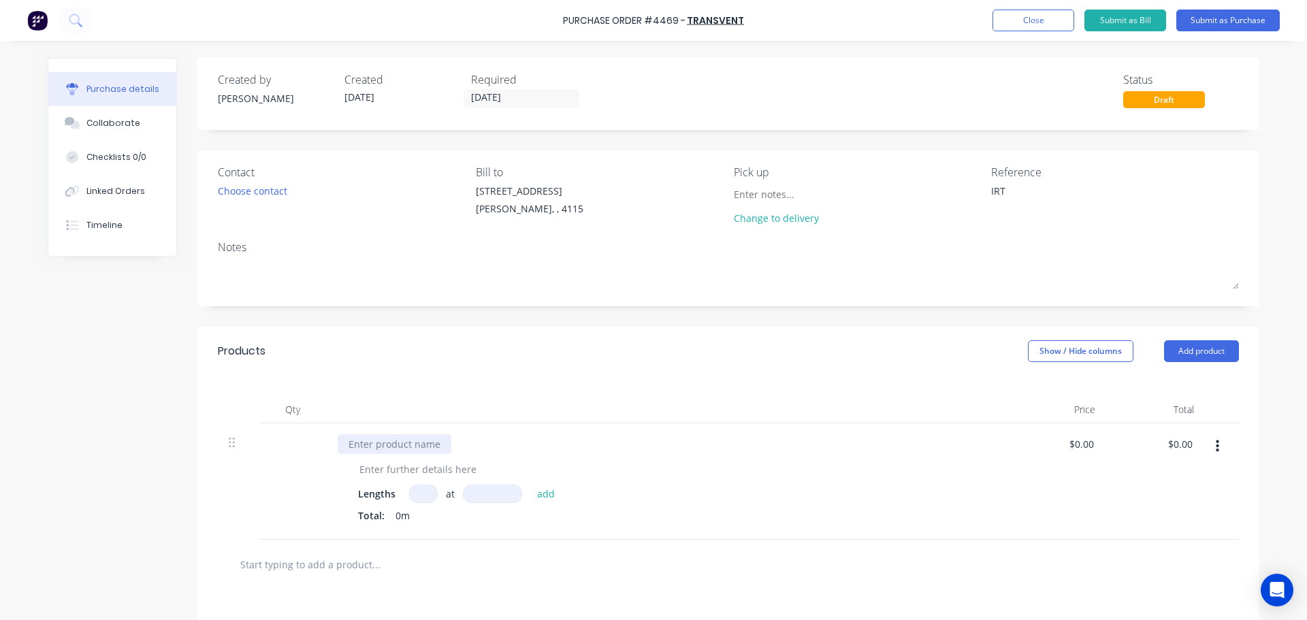
type textarea "x"
click at [383, 442] on div at bounding box center [395, 444] width 114 height 20
click at [831, 369] on div "Products Show / Hide columns Add product" at bounding box center [728, 351] width 1062 height 49
click at [1217, 452] on button "button" at bounding box center [1218, 446] width 32 height 25
click at [1191, 502] on button "Duplicate" at bounding box center [1176, 509] width 116 height 27
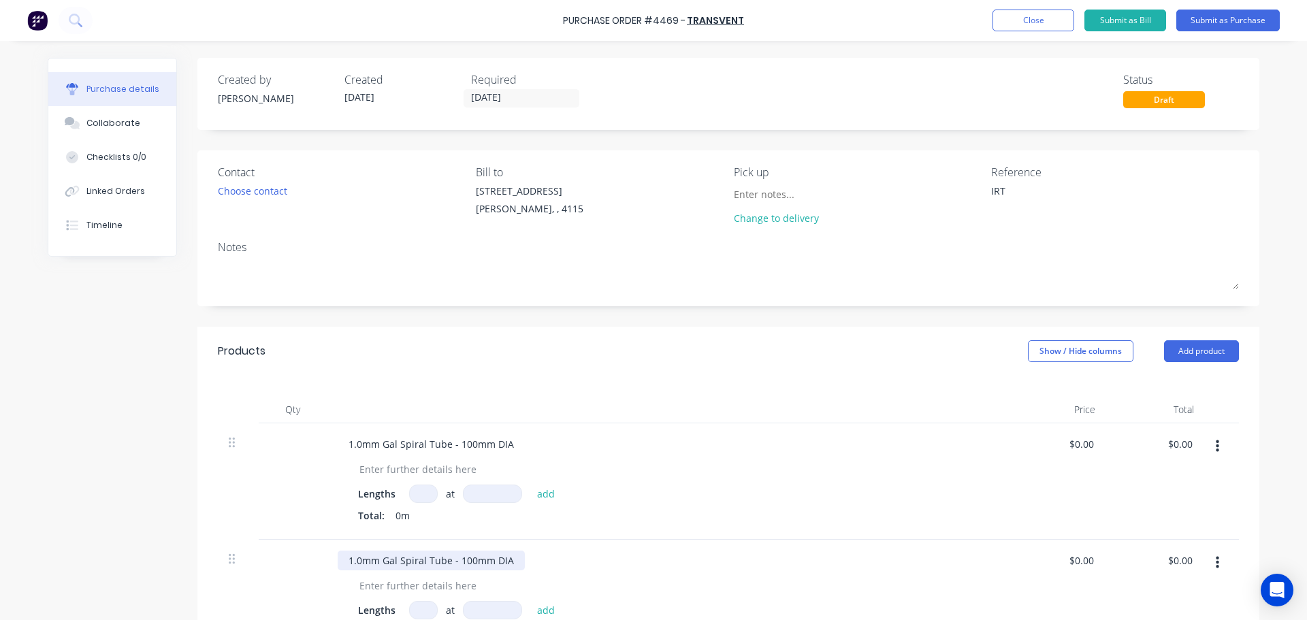
type textarea "x"
click at [460, 565] on div "1.0mm Gal Spiral Tube - 100mm DIA" at bounding box center [431, 561] width 187 height 20
click at [537, 364] on div "Products Show / Hide columns Add product" at bounding box center [728, 351] width 1062 height 49
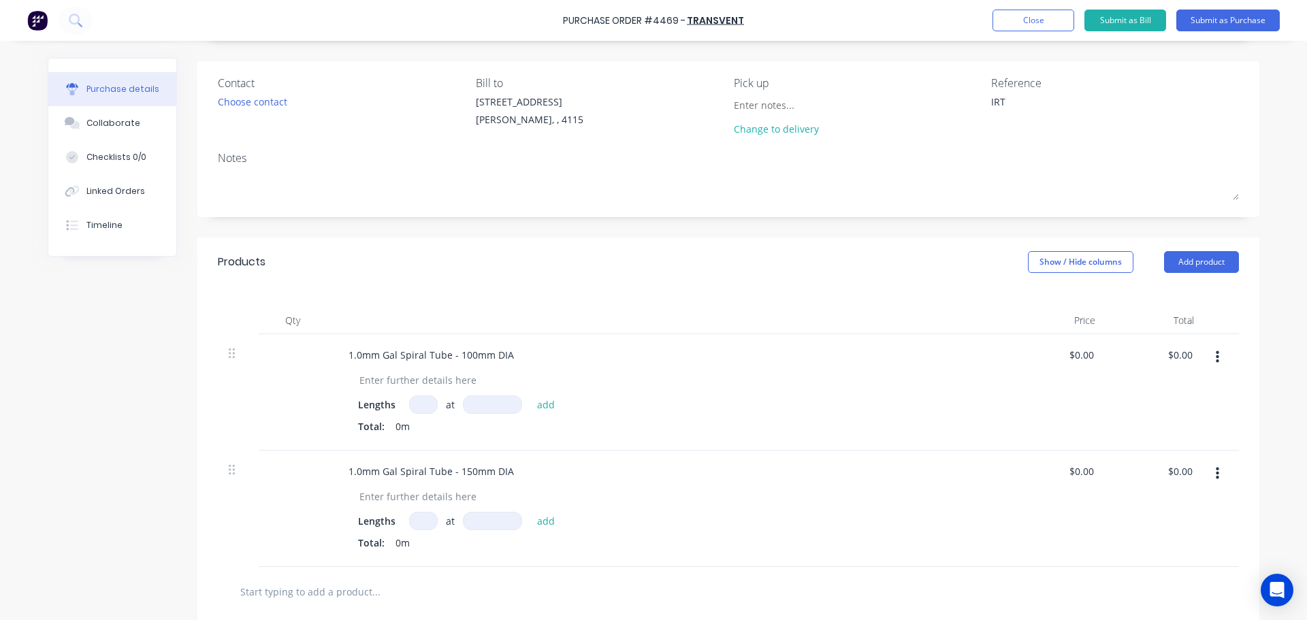
scroll to position [204, 0]
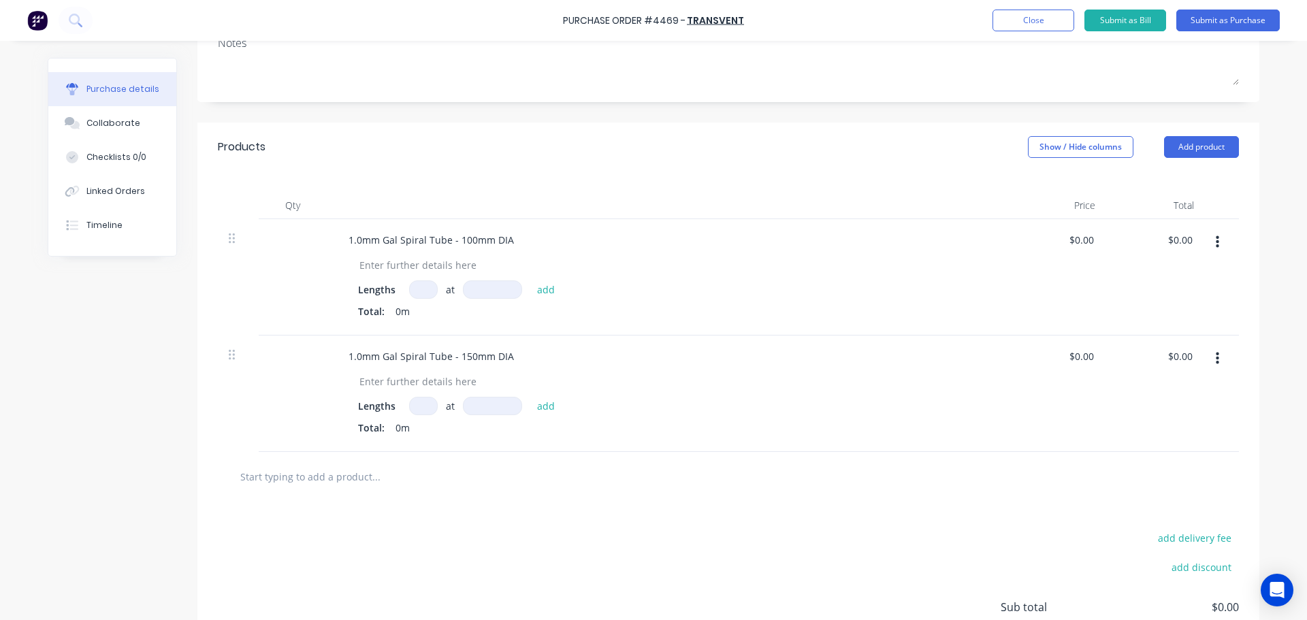
click at [415, 295] on input at bounding box center [423, 290] width 29 height 18
type textarea "x"
type input "1"
type textarea "x"
type input "10"
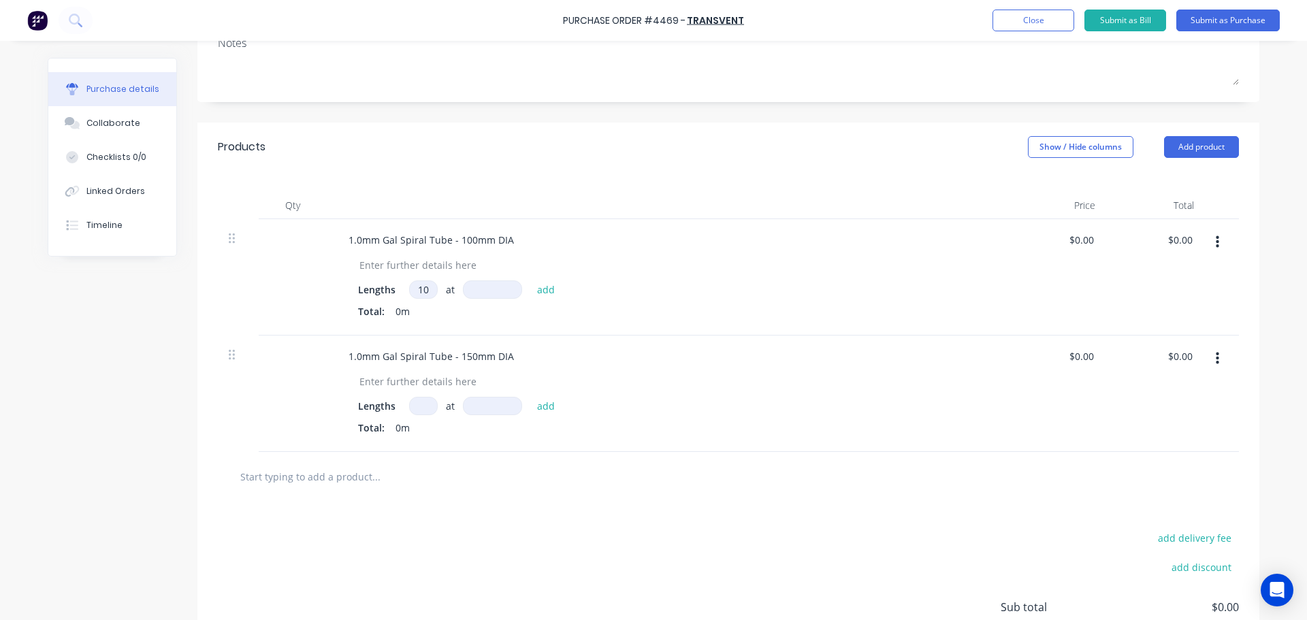
type input "7"
type textarea "x"
type input "75"
type textarea "x"
type input "750"
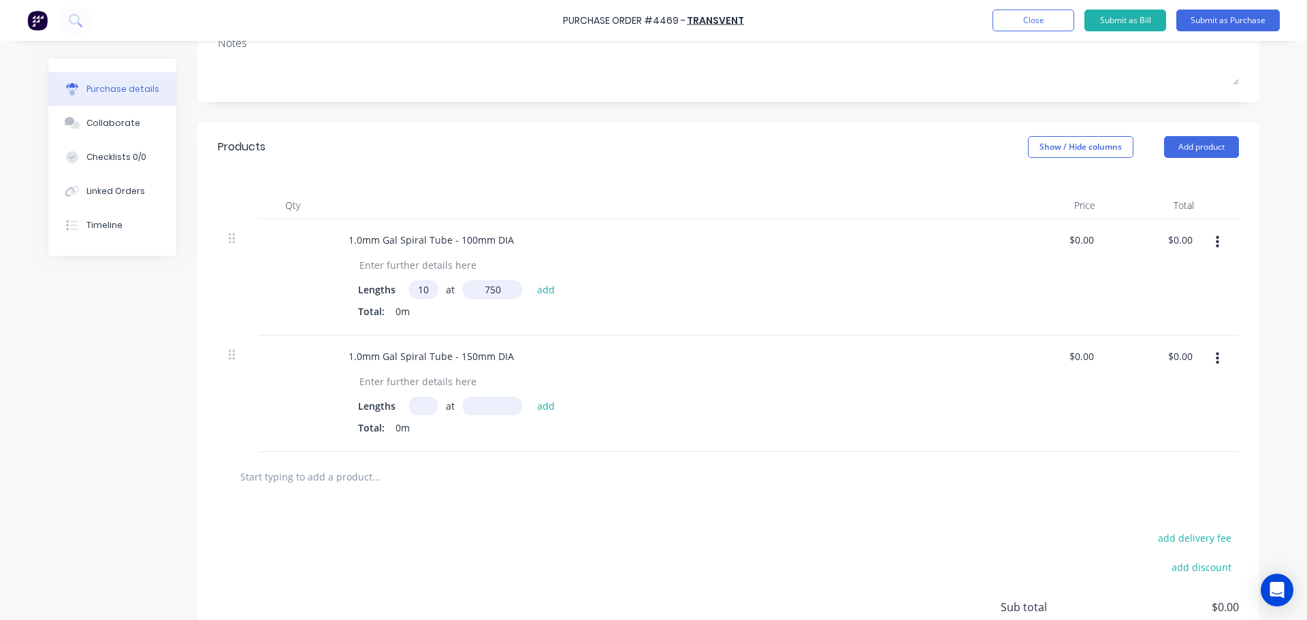
type textarea "x"
type input "7500"
type textarea "x"
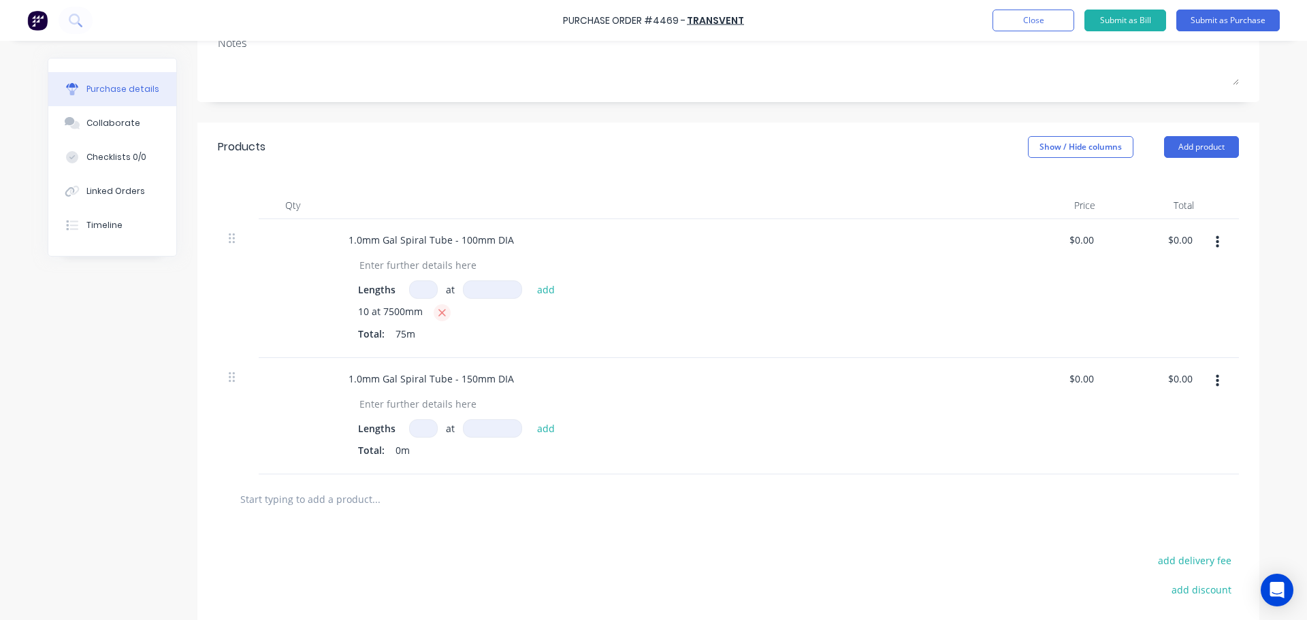
click at [441, 314] on icon "button" at bounding box center [442, 313] width 9 height 12
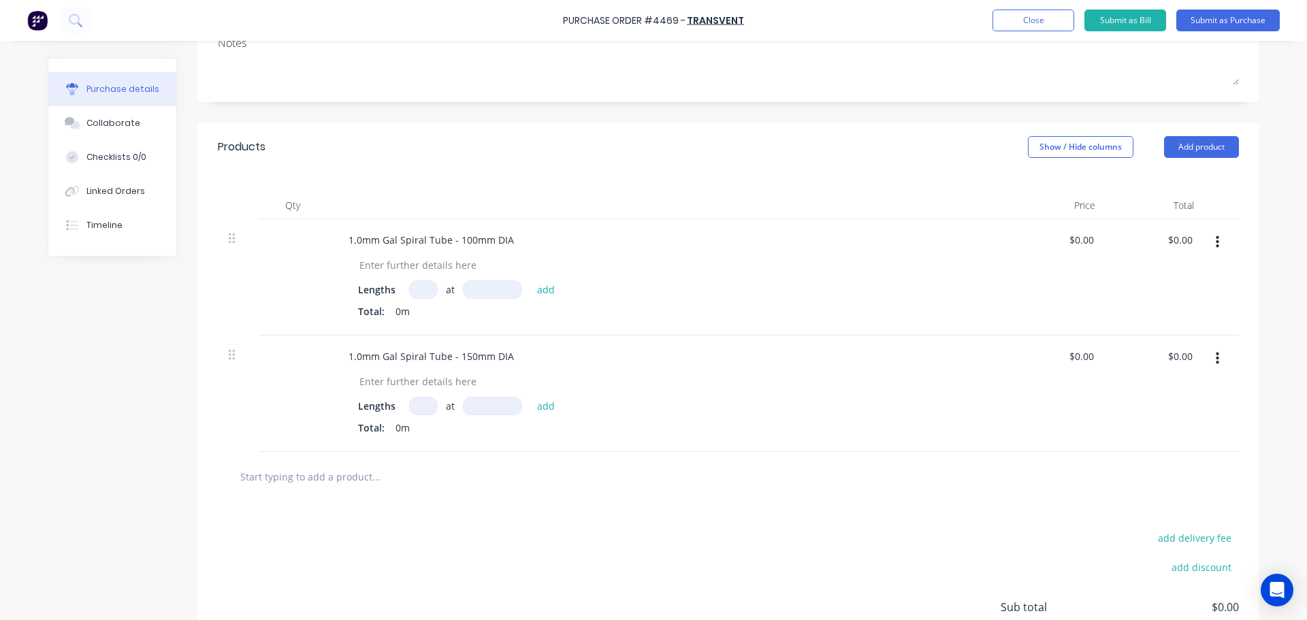
click at [422, 294] on input at bounding box center [423, 290] width 29 height 18
type textarea "x"
type input "9"
type textarea "x"
type input "7"
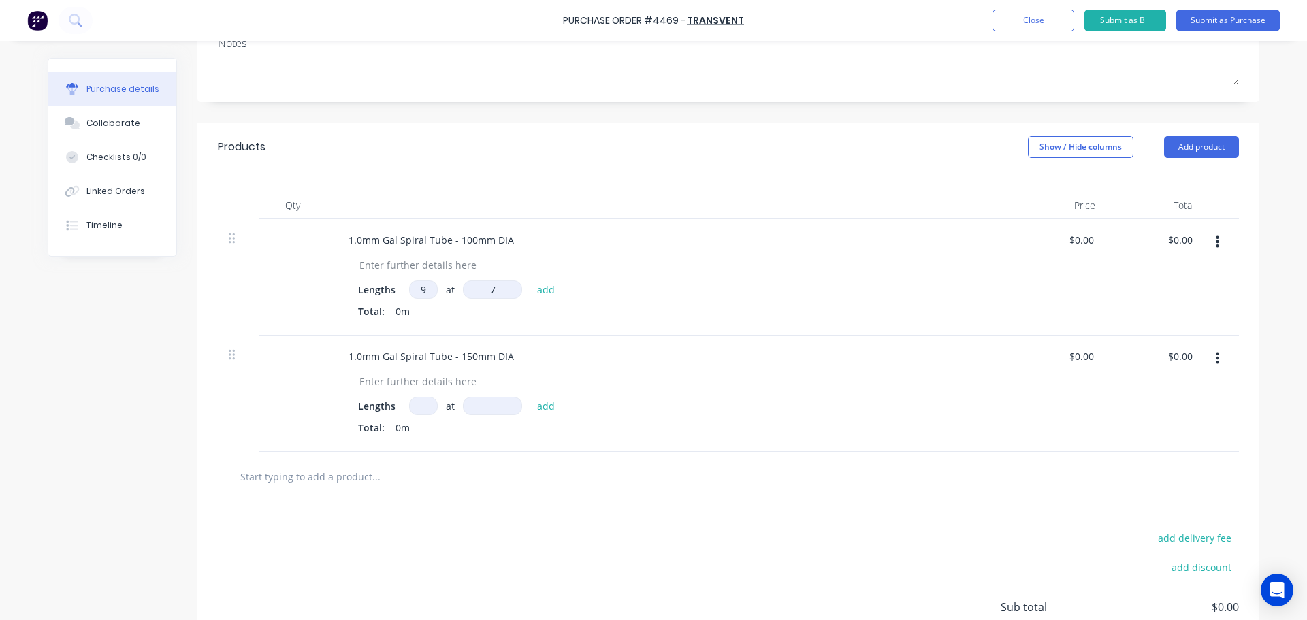
type textarea "x"
type input "75"
type textarea "x"
type input "750"
type textarea "x"
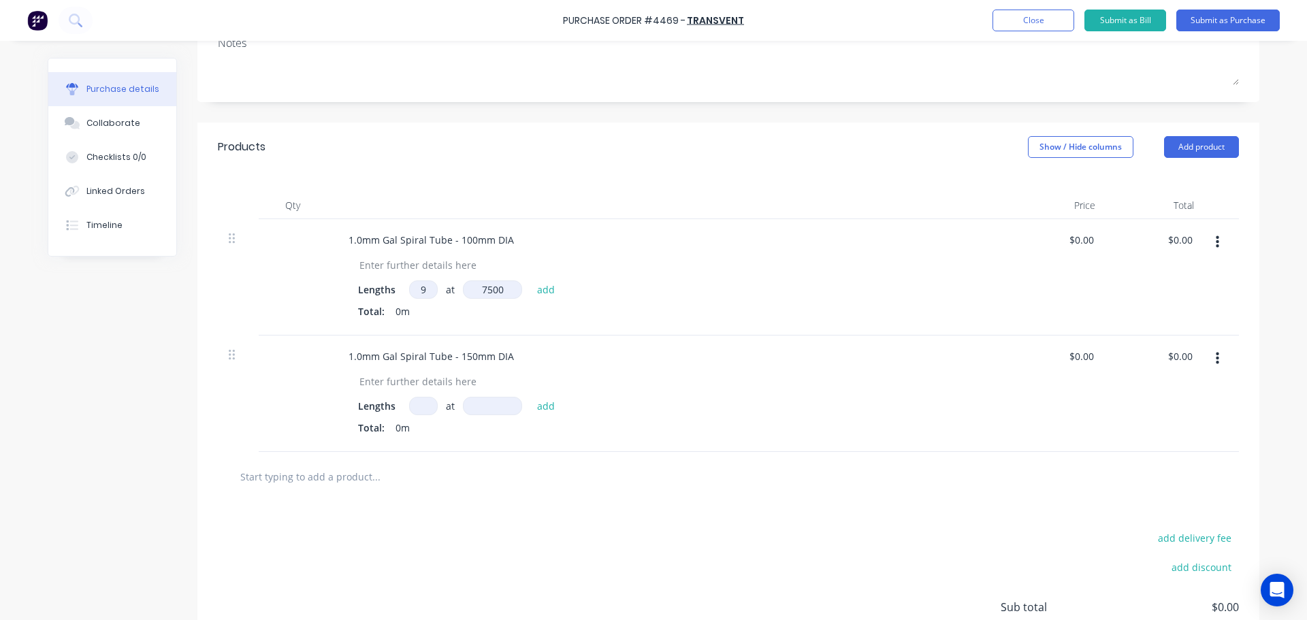
type input "7500"
type textarea "x"
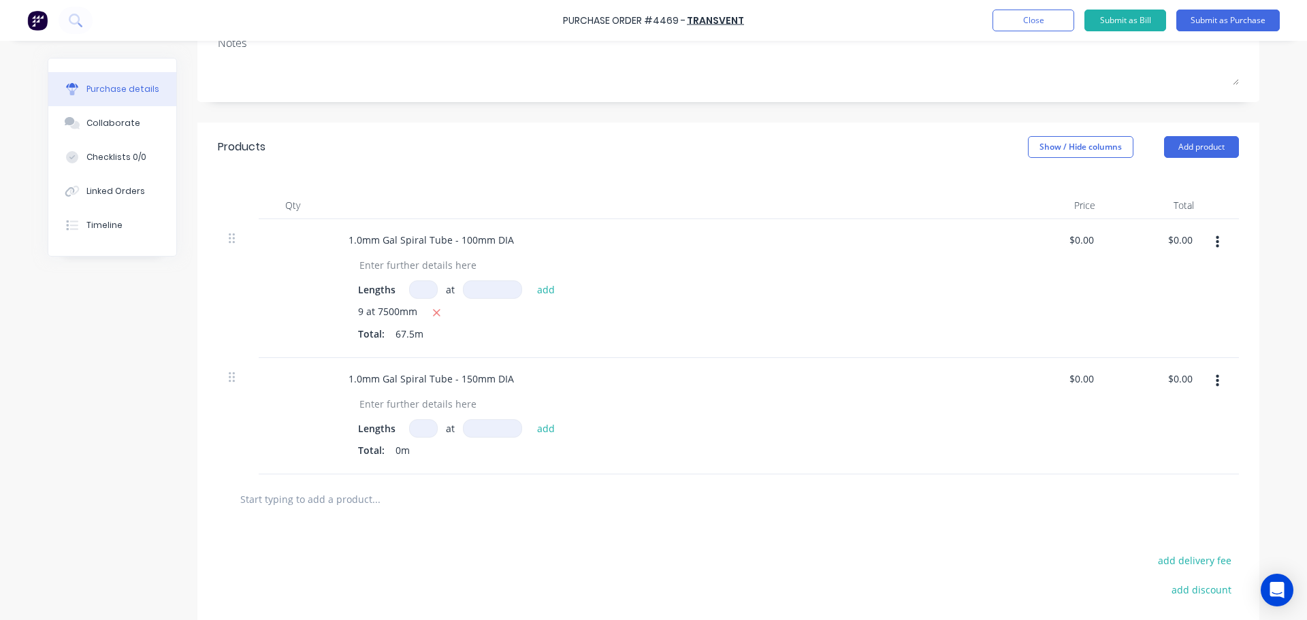
click at [574, 167] on div "Products Show / Hide columns Add product" at bounding box center [728, 147] width 1062 height 49
click at [434, 311] on icon "button" at bounding box center [436, 313] width 9 height 12
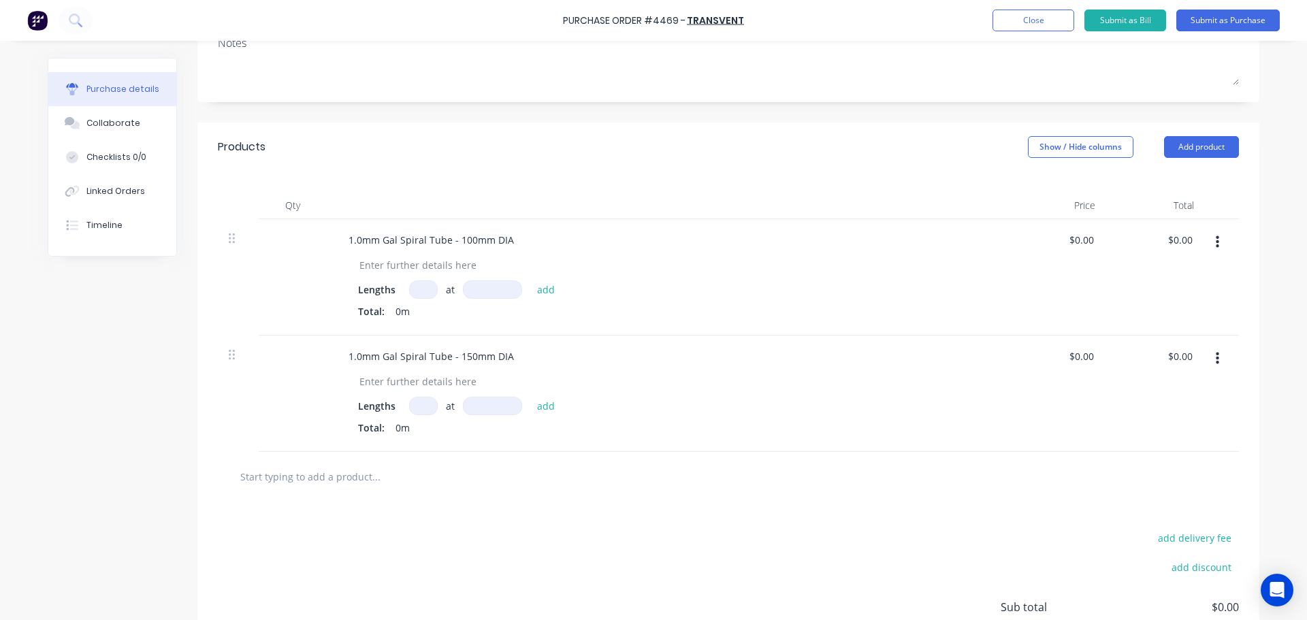
click at [415, 287] on input at bounding box center [423, 290] width 29 height 18
type textarea "x"
type input "1"
type textarea "x"
type input "11"
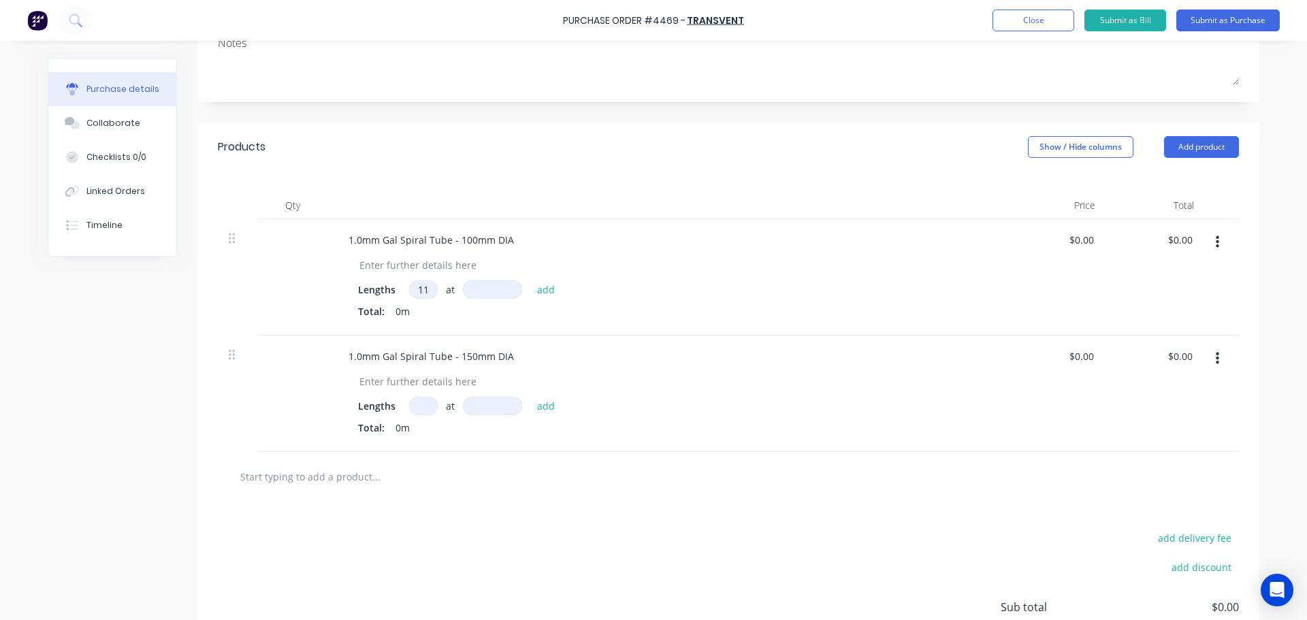
type textarea "x"
type input "7"
type textarea "x"
type input "75"
type textarea "x"
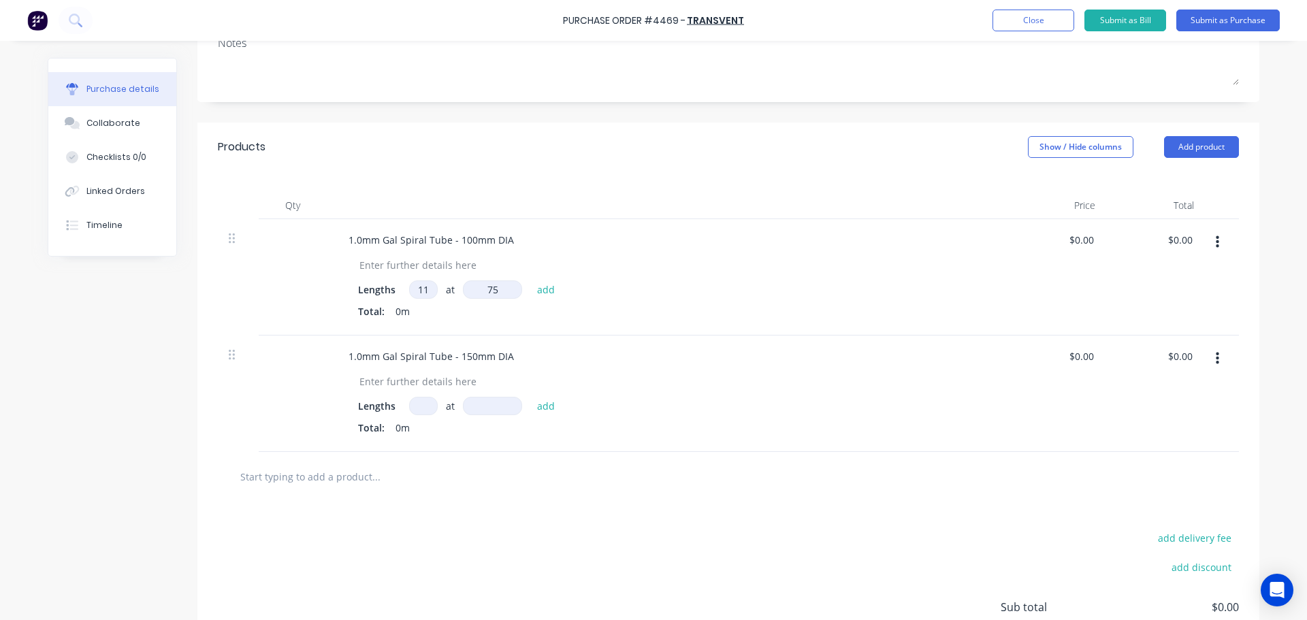
type input "750"
type textarea "x"
type input "7500"
type textarea "x"
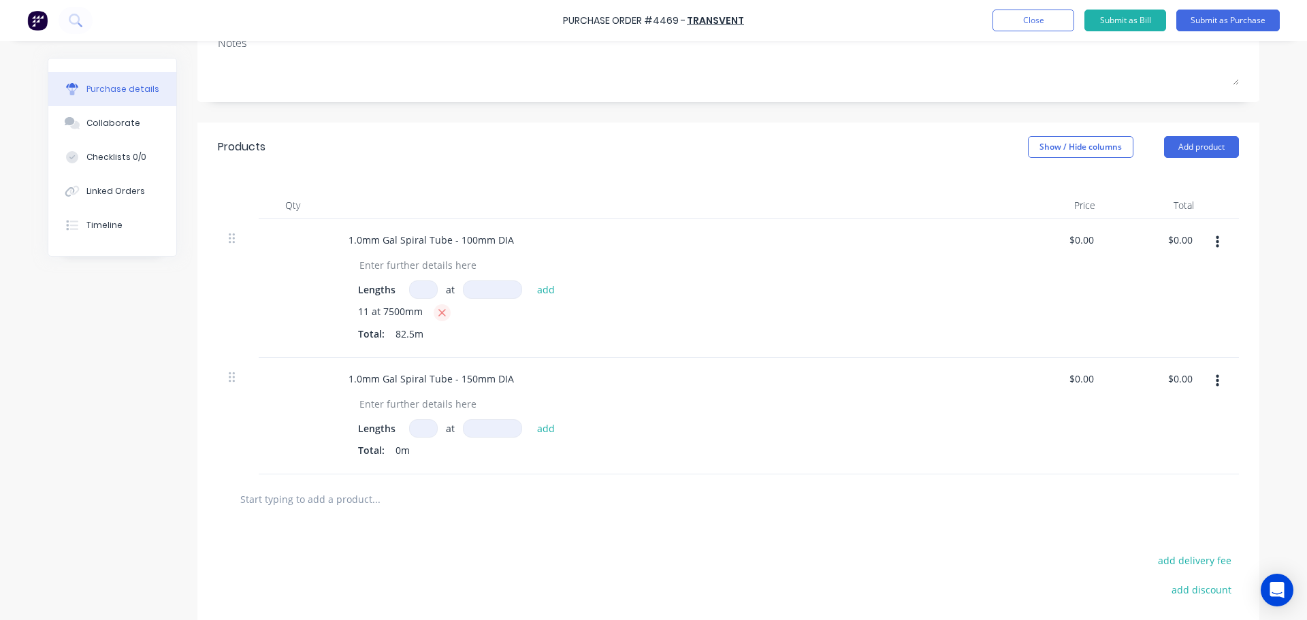
click at [441, 316] on button "button" at bounding box center [442, 312] width 17 height 17
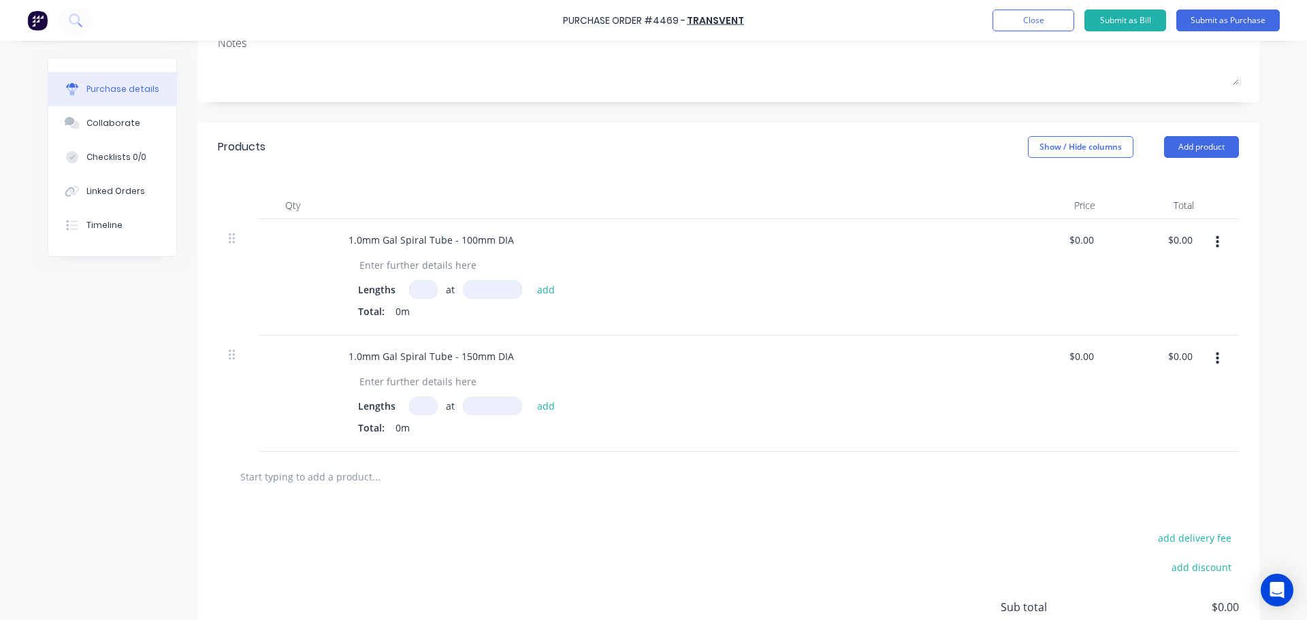
click at [423, 296] on input at bounding box center [423, 290] width 29 height 18
type textarea "x"
type input "9"
type textarea "x"
type input "7"
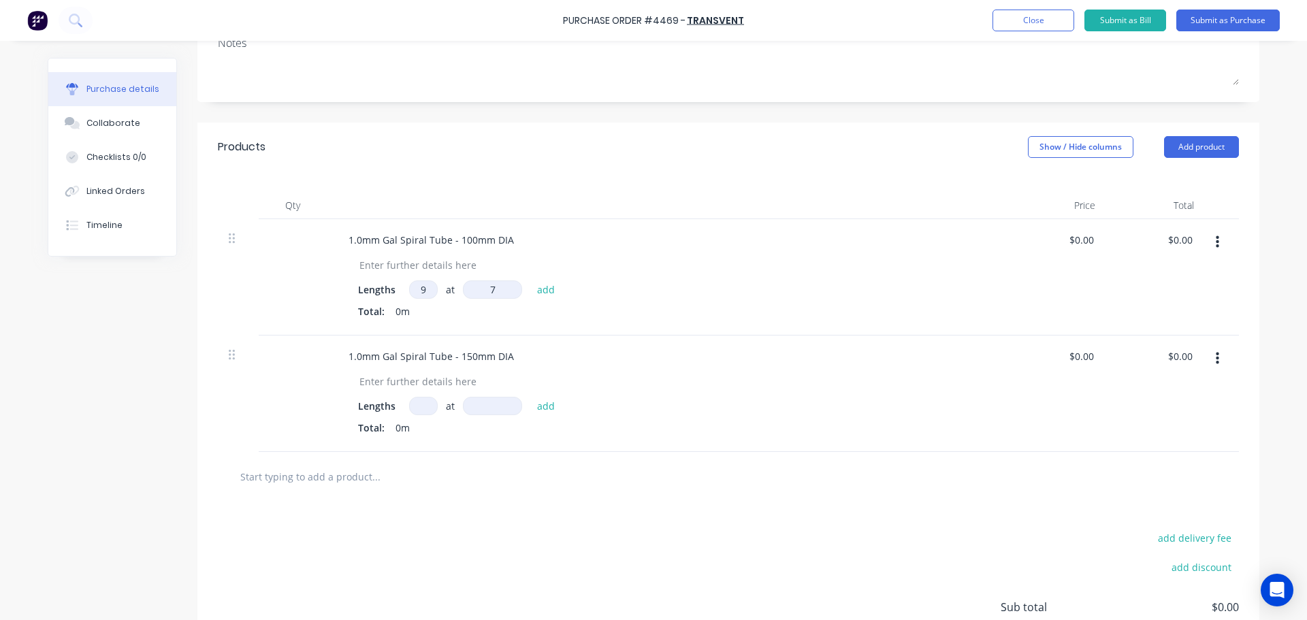
type textarea "x"
type input "75"
type textarea "x"
type input "750"
type textarea "x"
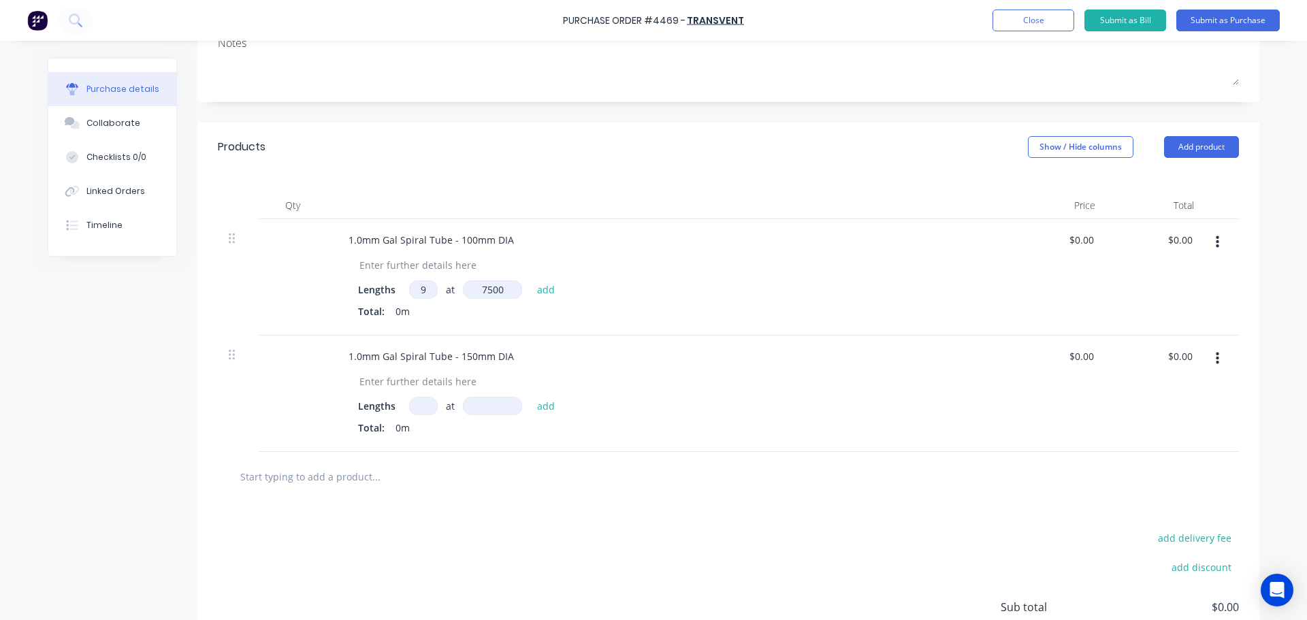
type input "7500"
type textarea "x"
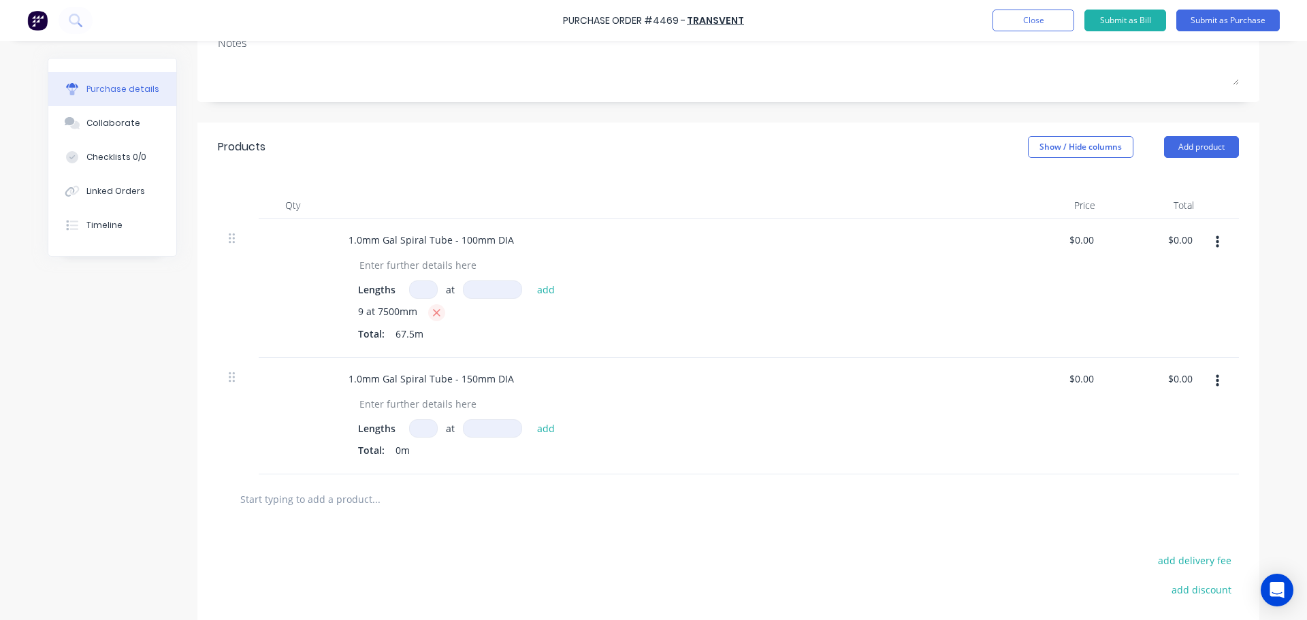
click at [433, 312] on icon "button" at bounding box center [436, 312] width 7 height 7
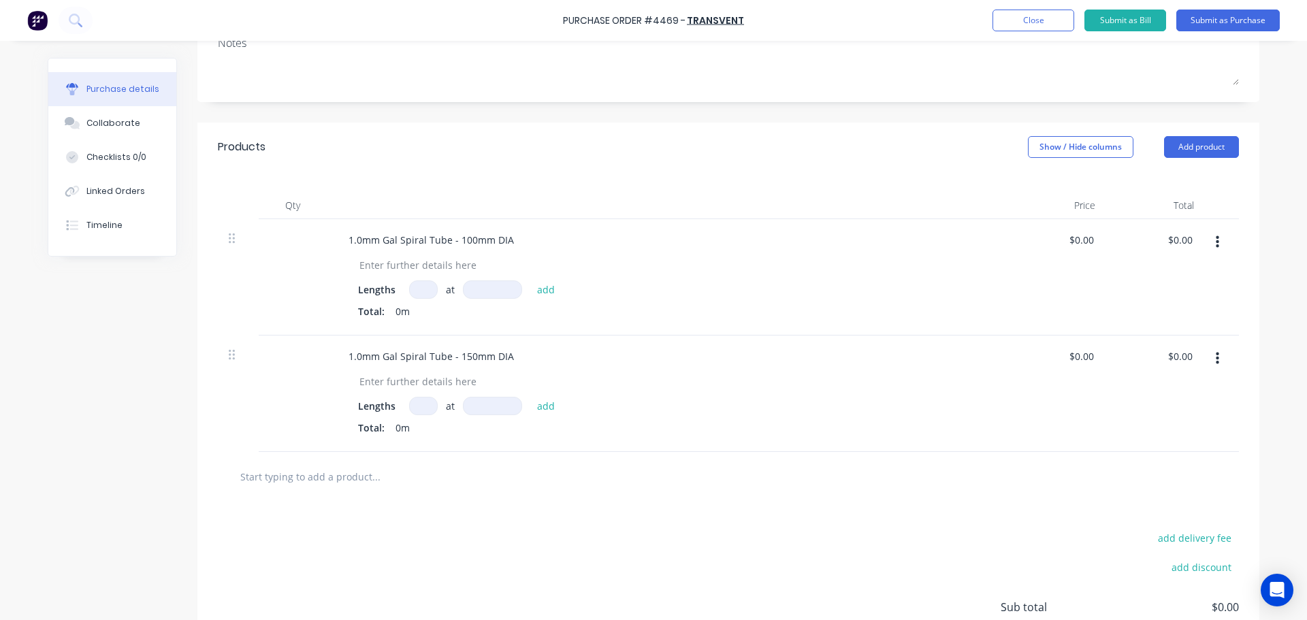
click at [420, 298] on input at bounding box center [423, 290] width 29 height 18
type textarea "x"
type input "1"
type textarea "x"
type input "11"
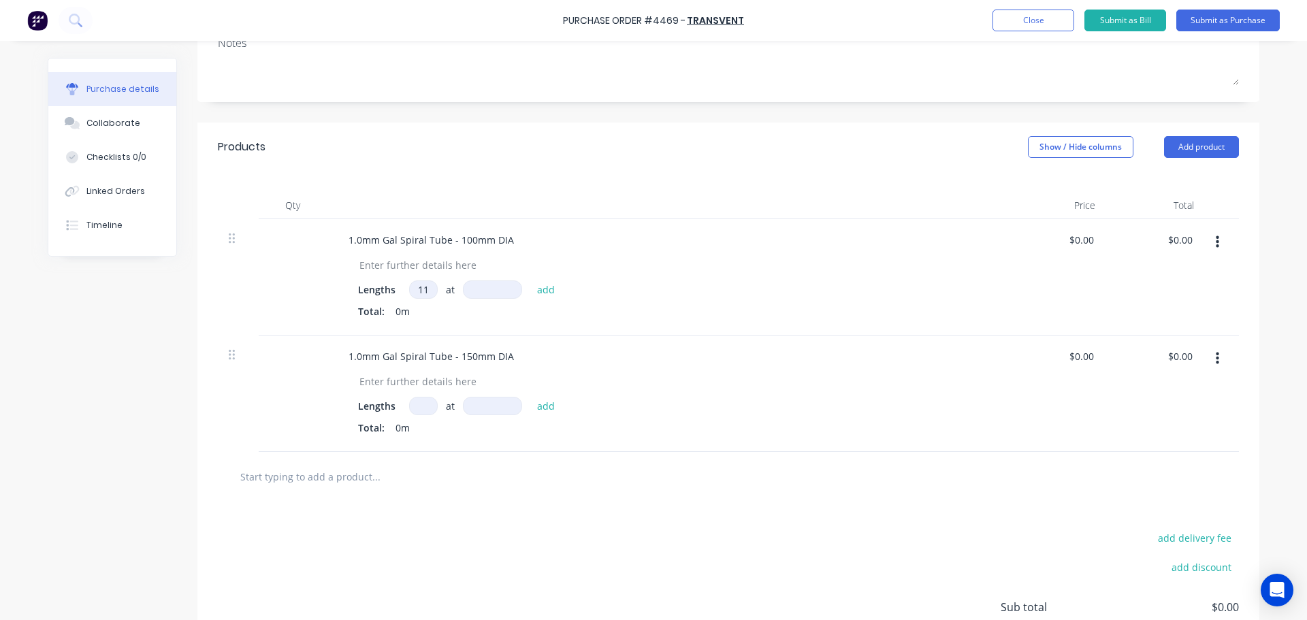
type textarea "x"
type input "7"
type textarea "x"
type input "75"
type textarea "x"
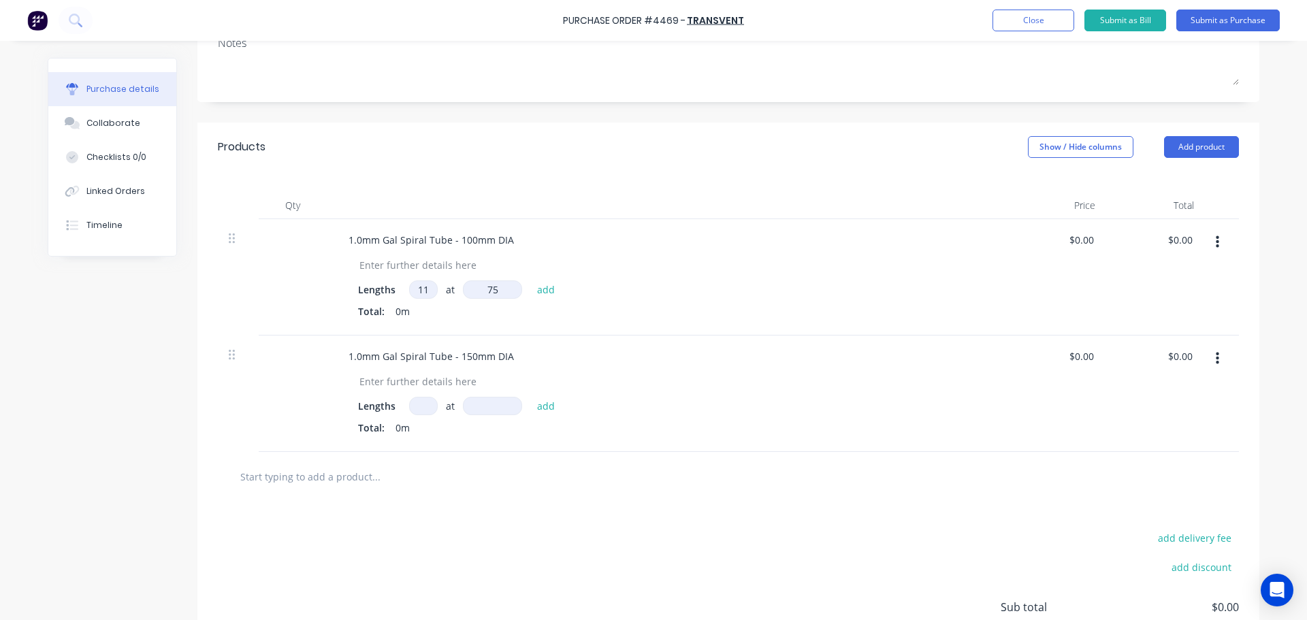
type input "750"
type textarea "x"
type input "7500"
type textarea "x"
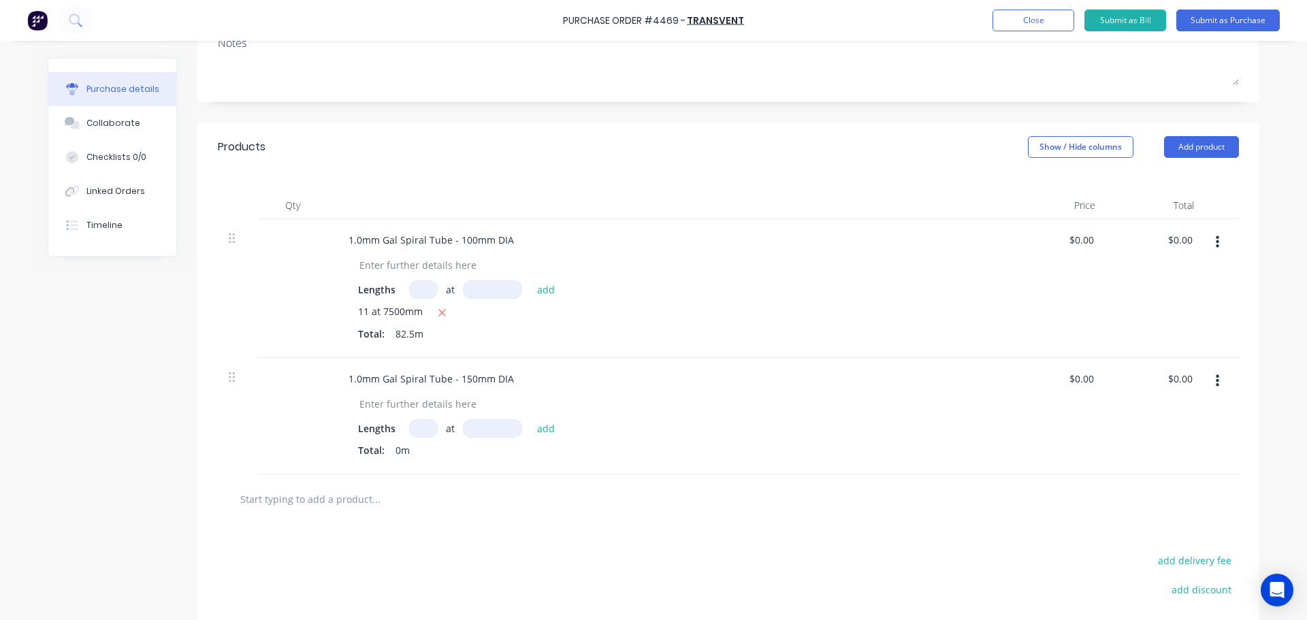
click at [413, 429] on input at bounding box center [423, 428] width 29 height 18
type textarea "x"
type input "3"
type textarea "x"
type input "30"
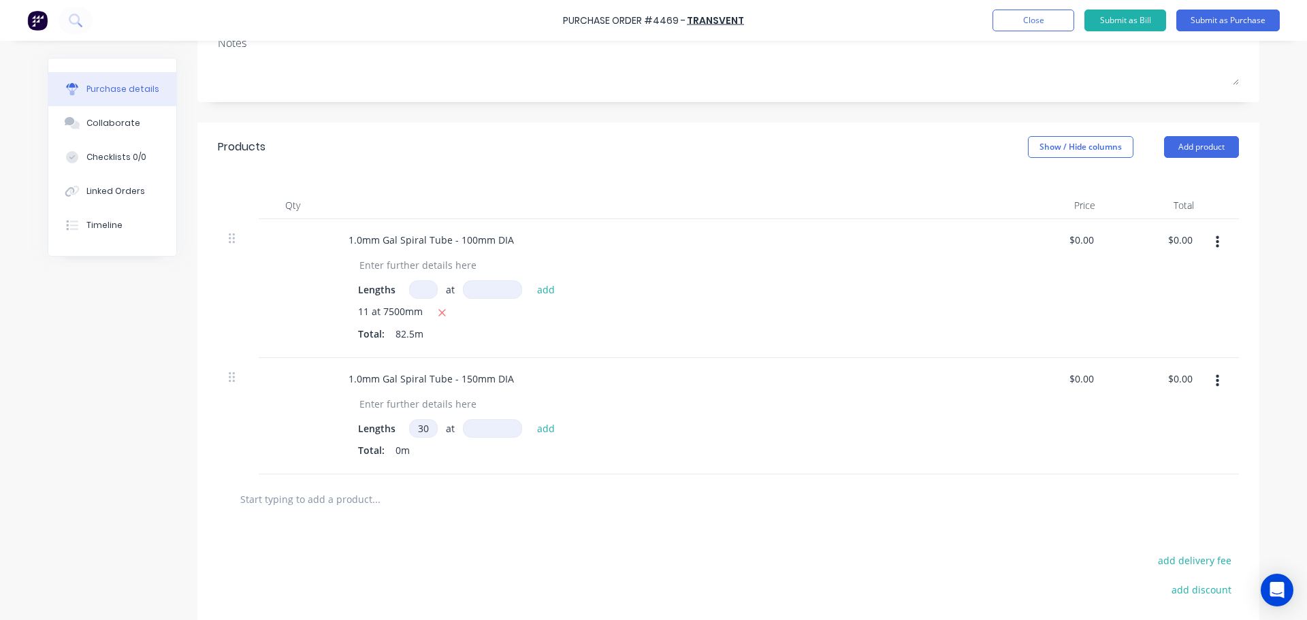
type textarea "x"
type input "7"
type textarea "x"
type input "75"
type textarea "x"
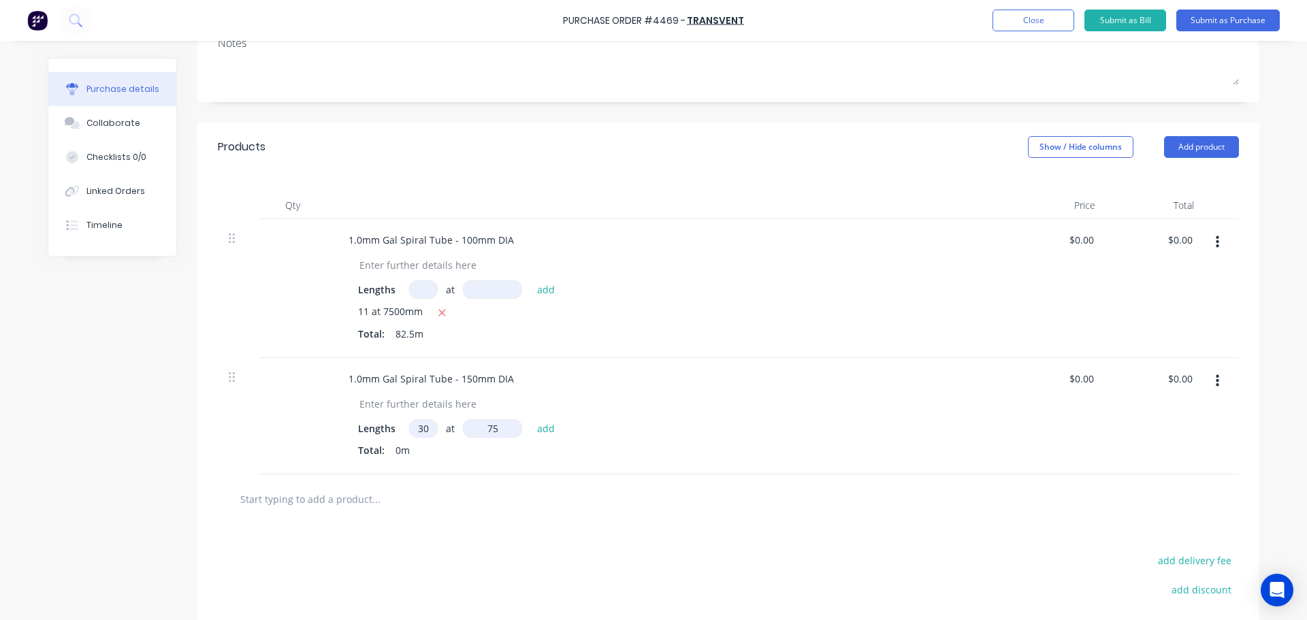
type input "750"
type textarea "x"
type input "7500"
type textarea "x"
click at [438, 450] on icon "button" at bounding box center [442, 452] width 9 height 12
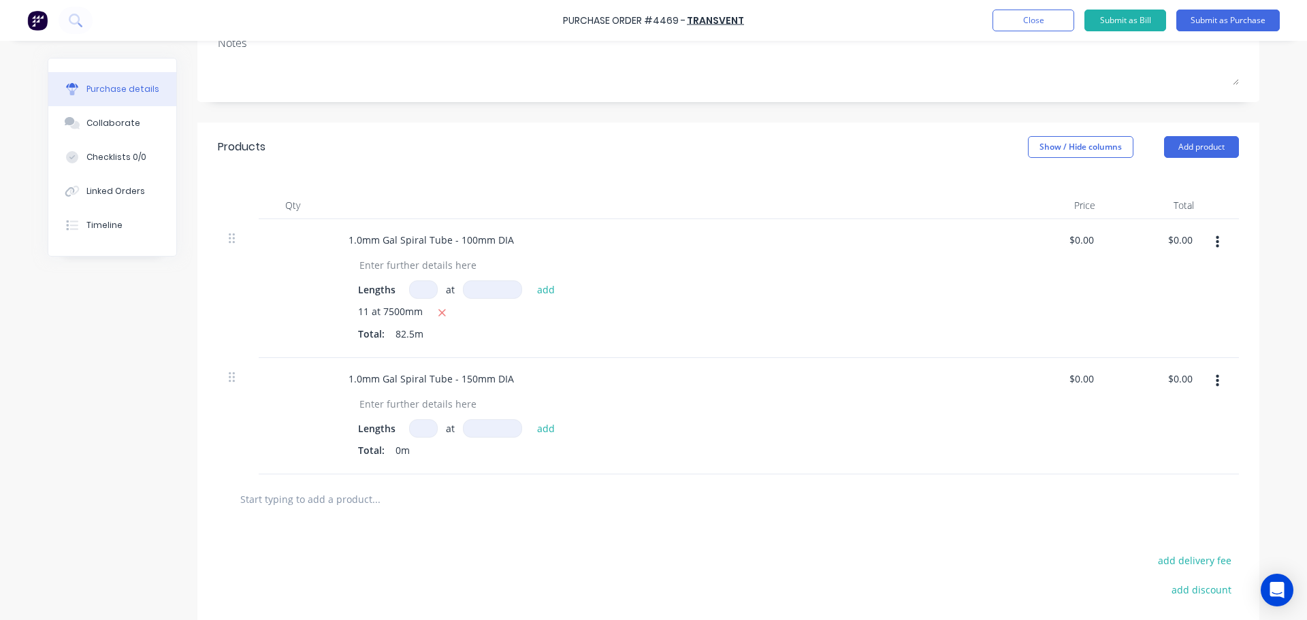
click at [422, 433] on input at bounding box center [423, 428] width 29 height 18
type textarea "x"
type input "3"
type textarea "x"
type input "32"
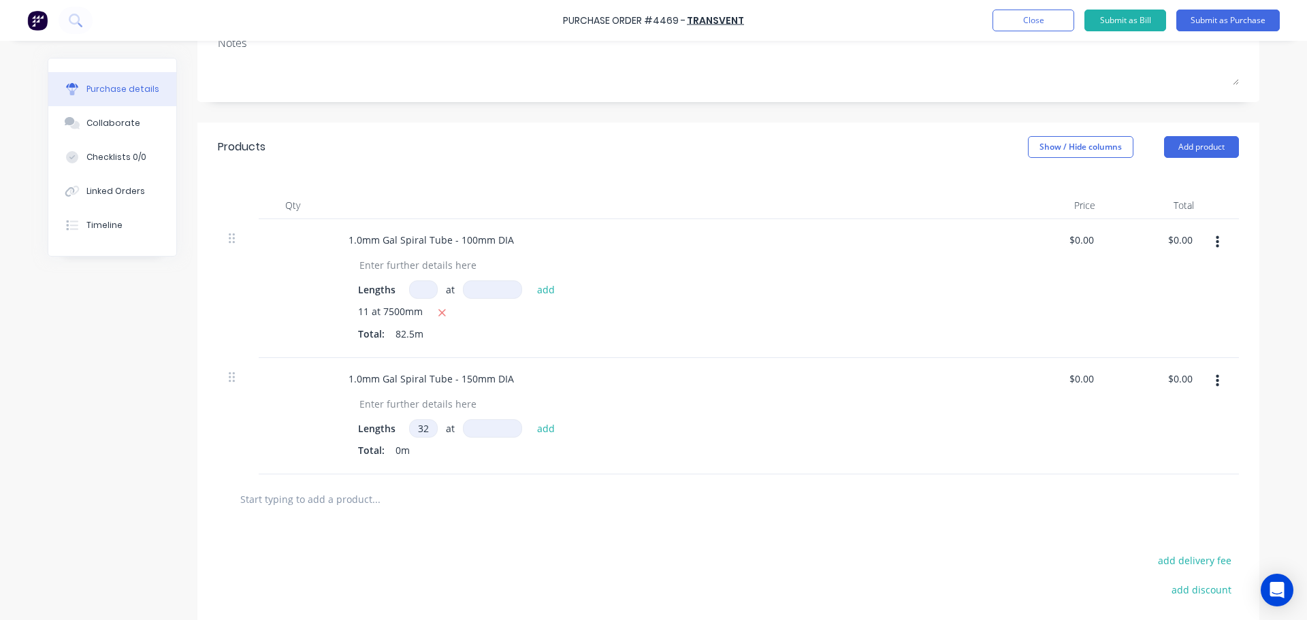
type textarea "x"
type input "7"
type textarea "x"
type input "75"
type textarea "x"
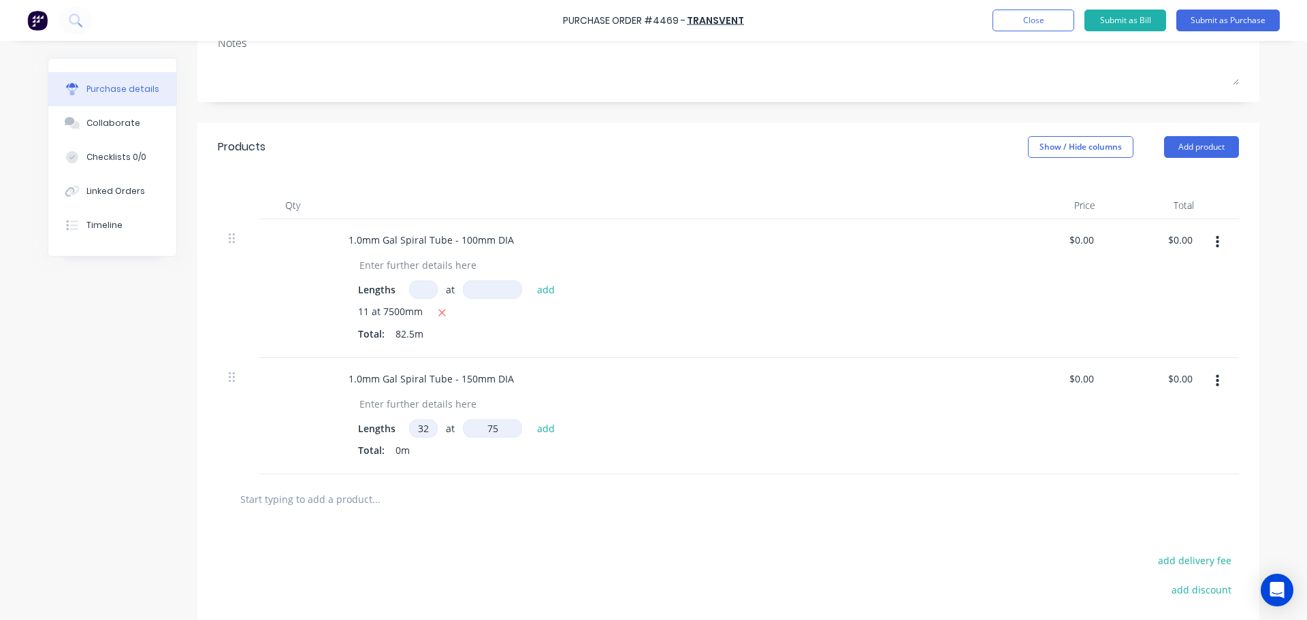
type input "750"
type textarea "x"
type input "7500"
type textarea "x"
click at [492, 170] on div "Products Show / Hide columns Add product" at bounding box center [728, 147] width 1062 height 49
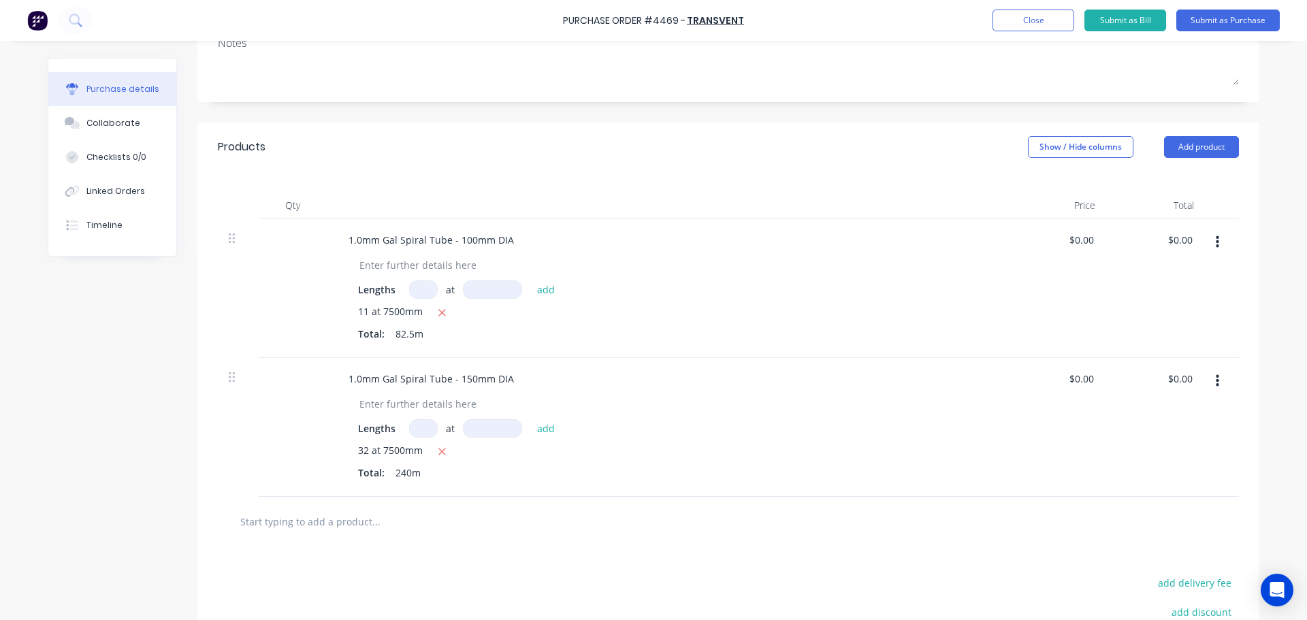
click at [523, 172] on div "Qty Price Total 1.0mm Gal Spiral Tube - 100mm DIA Lengths at add 11 at 7500mm T…" at bounding box center [728, 334] width 1062 height 325
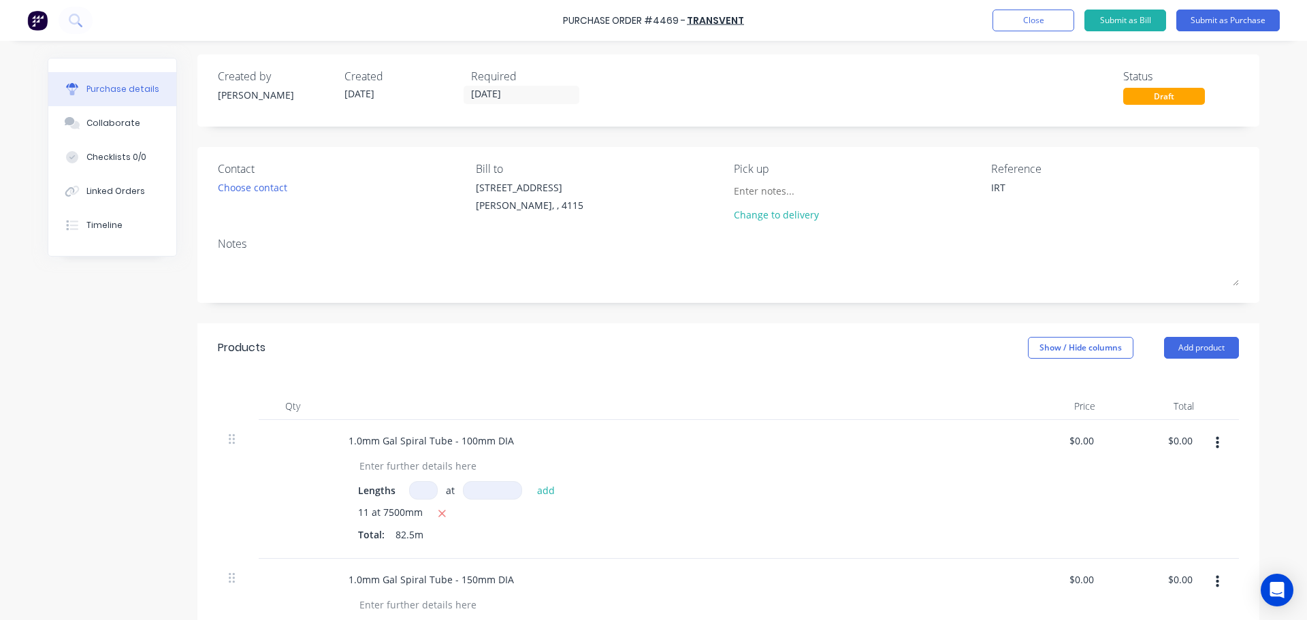
scroll to position [0, 0]
drag, startPoint x: 690, startPoint y: 327, endPoint x: 690, endPoint y: 319, distance: 7.5
click at [690, 327] on div "Products Show / Hide columns Add product" at bounding box center [728, 351] width 1062 height 49
type textarea "x"
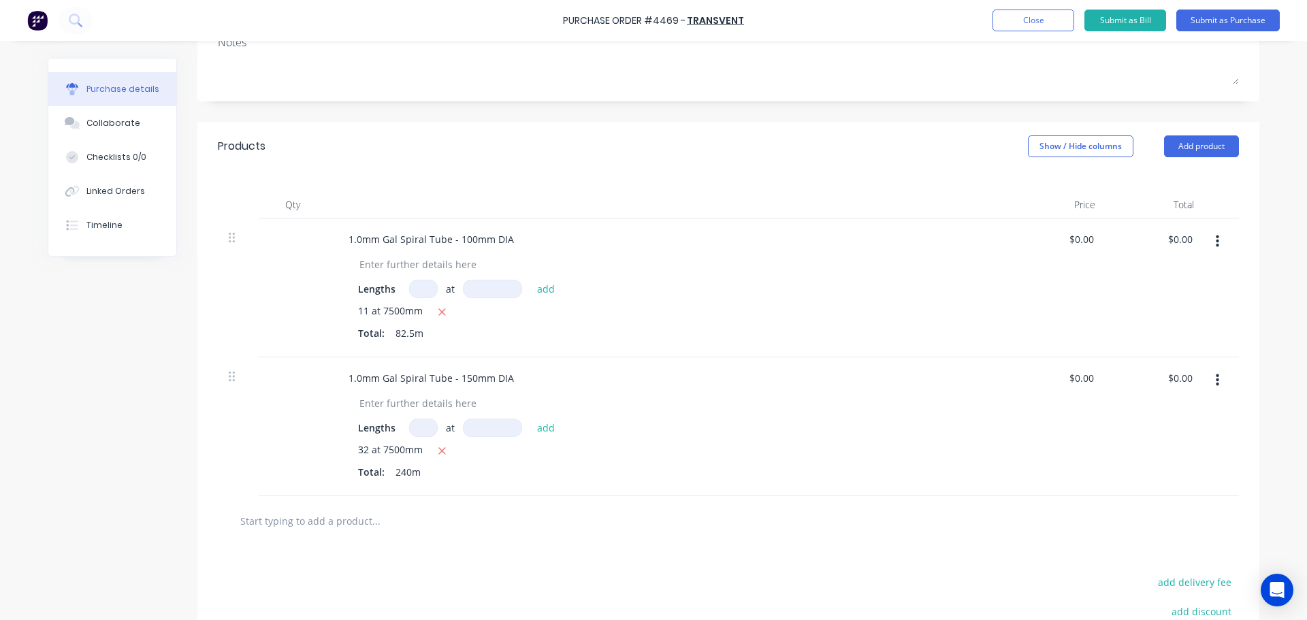
scroll to position [204, 0]
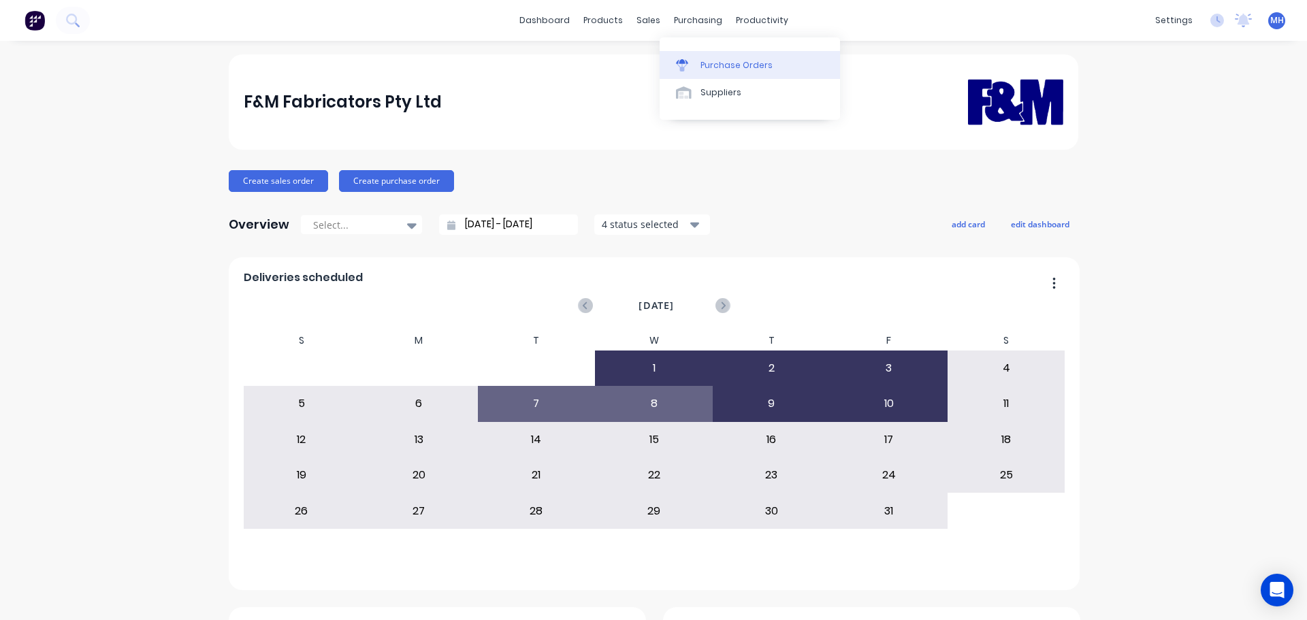
click at [710, 71] on link "Purchase Orders" at bounding box center [750, 64] width 180 height 27
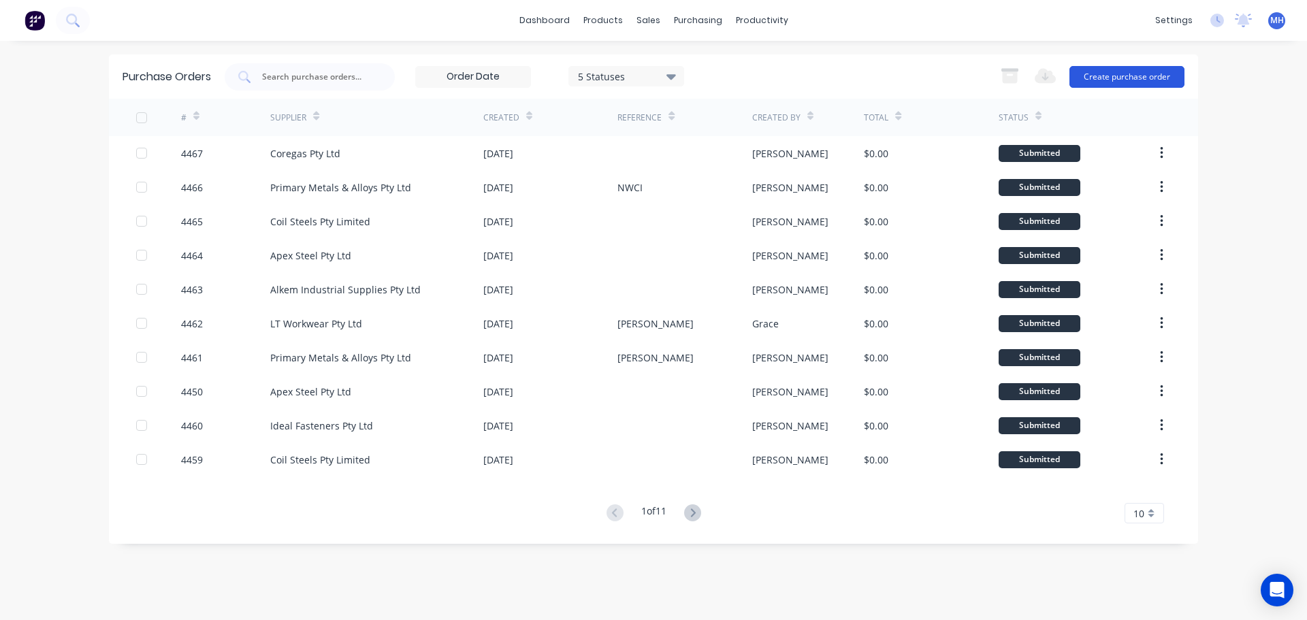
click at [1135, 79] on button "Create purchase order" at bounding box center [1127, 77] width 115 height 22
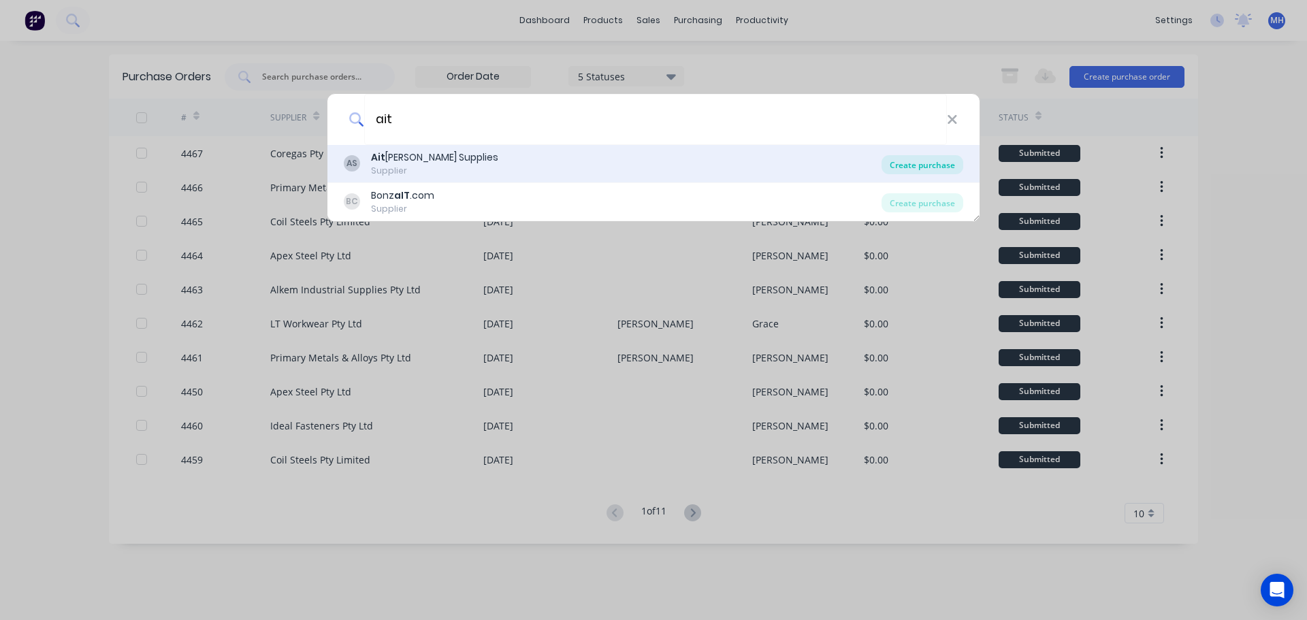
type input "ait"
click at [929, 161] on div "Create purchase" at bounding box center [923, 164] width 82 height 19
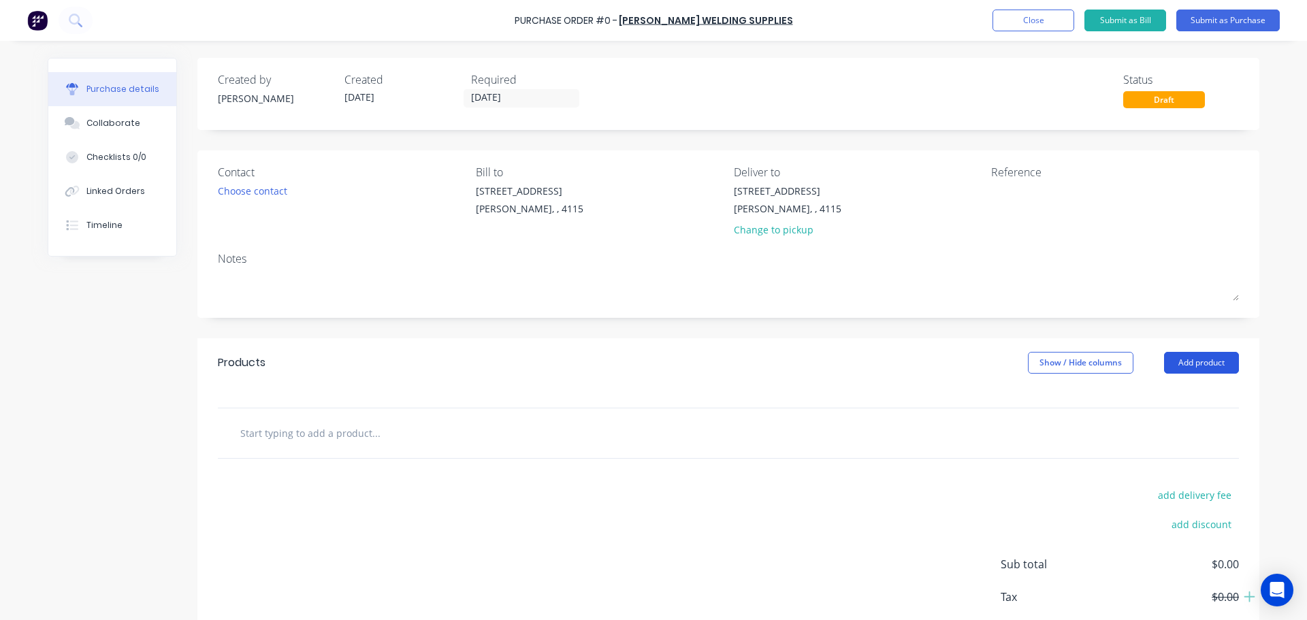
click at [1198, 356] on button "Add product" at bounding box center [1201, 363] width 75 height 22
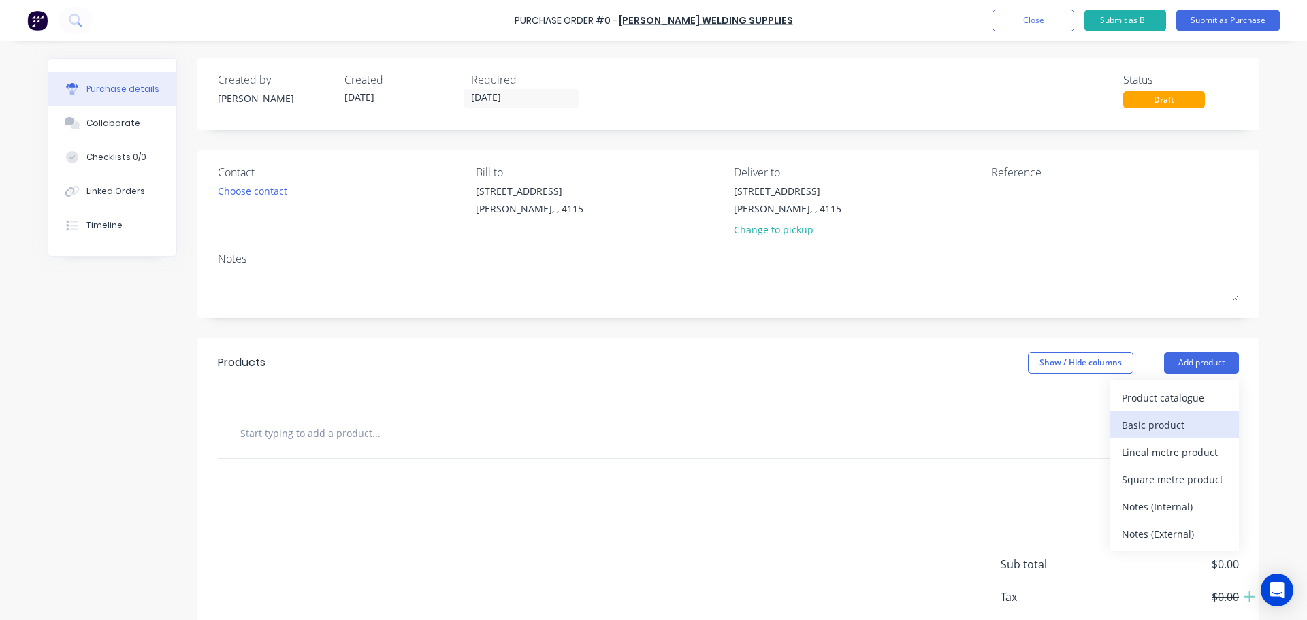
click at [1181, 422] on div "Basic product" at bounding box center [1174, 425] width 105 height 20
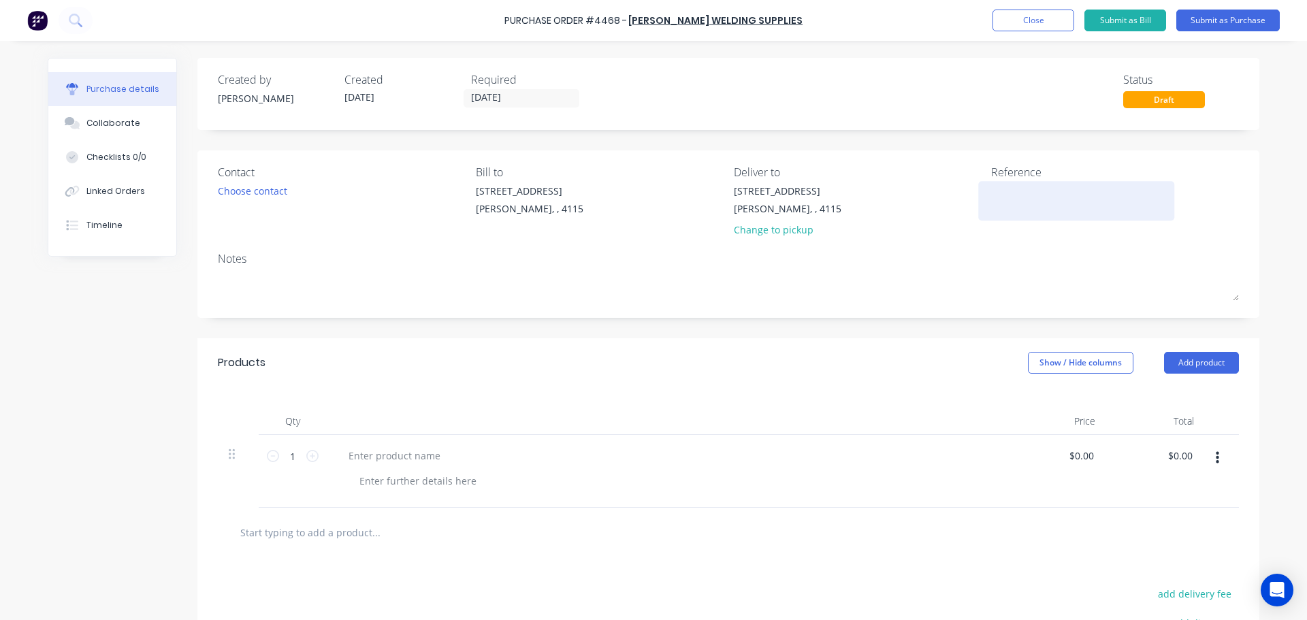
click at [991, 194] on textarea at bounding box center [1076, 199] width 170 height 31
click at [411, 456] on div at bounding box center [395, 456] width 114 height 20
click at [414, 382] on div "Products Show / Hide columns Add product" at bounding box center [728, 362] width 1062 height 49
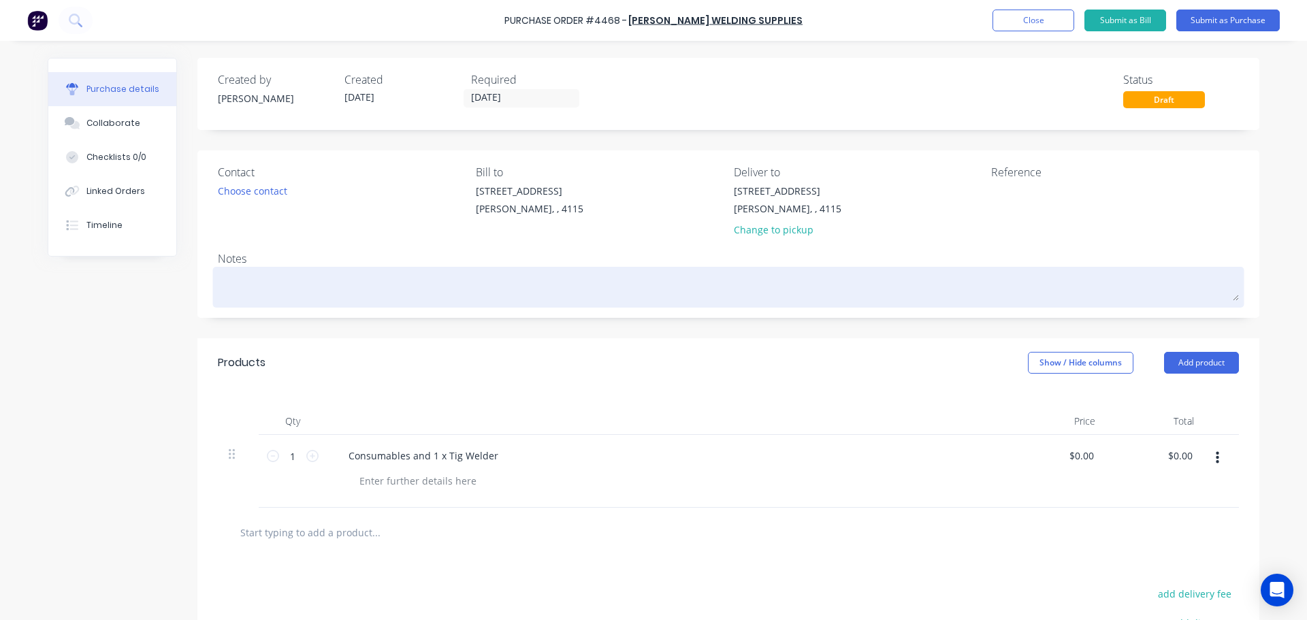
click at [311, 280] on textarea at bounding box center [728, 285] width 1021 height 31
type textarea "x"
type textarea "P"
type textarea "x"
type textarea "Pe"
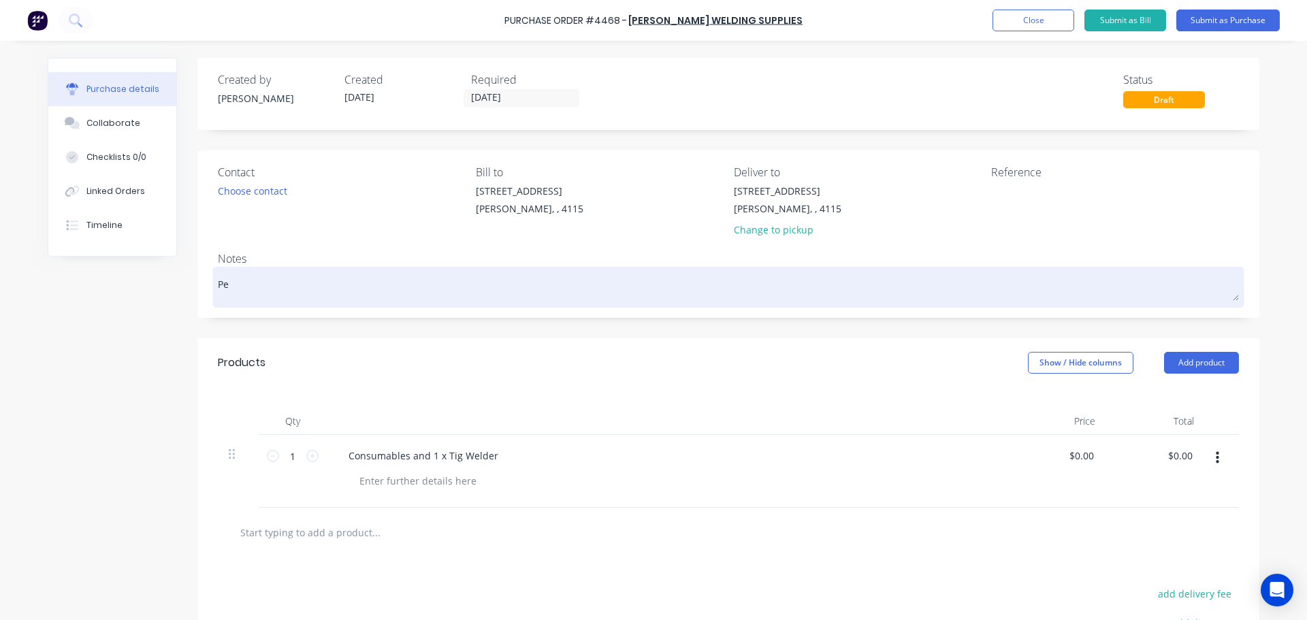
type textarea "x"
type textarea "Per"
type textarea "x"
type textarea "Per"
type textarea "x"
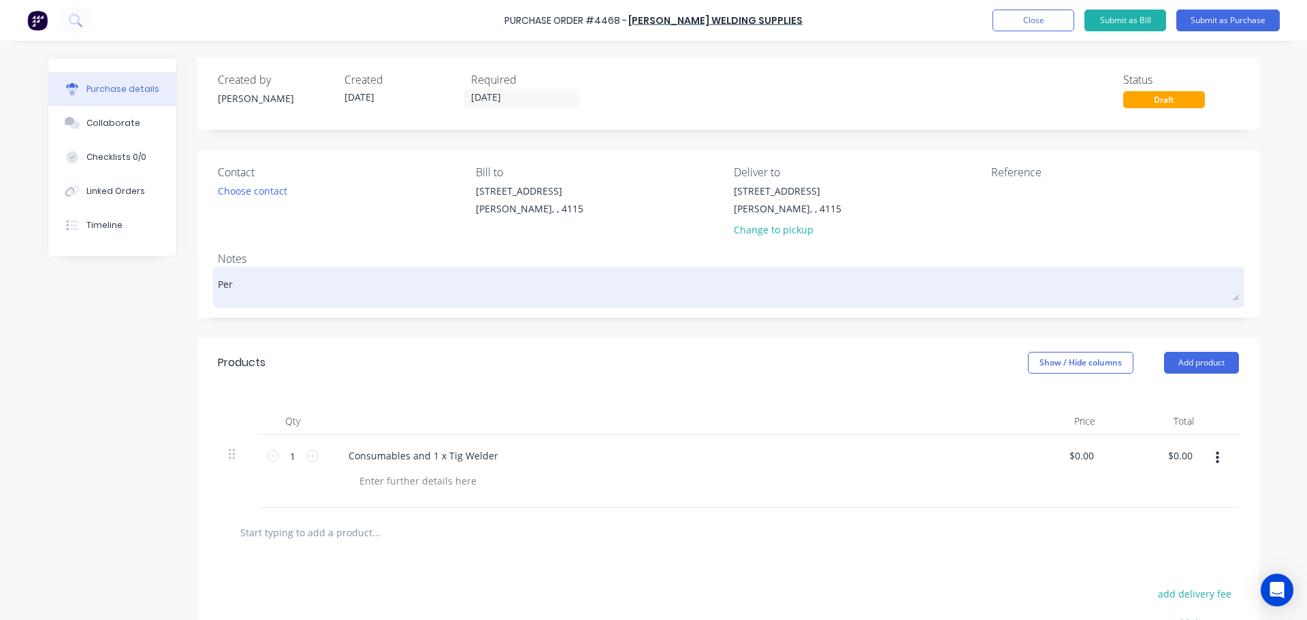
type textarea "Pe"
type textarea "x"
type textarea "P"
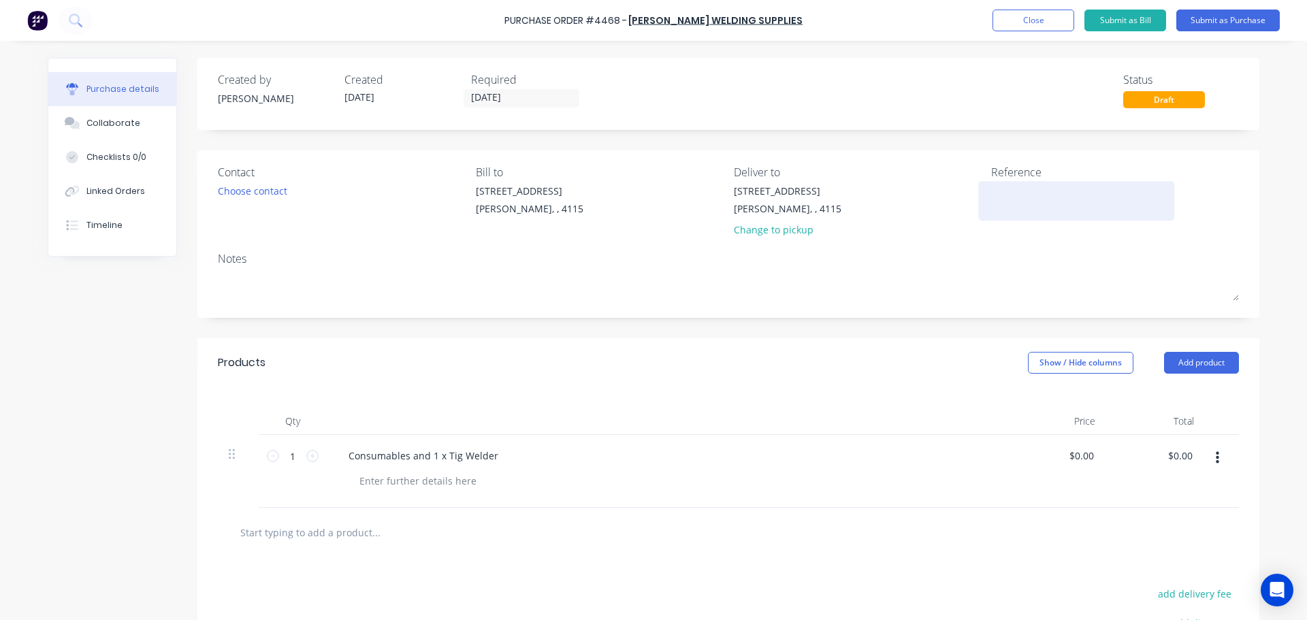
click at [1027, 214] on div at bounding box center [1076, 201] width 170 height 34
click at [1005, 203] on textarea at bounding box center [1076, 199] width 170 height 31
type textarea "MARTY"
type textarea "x"
type textarea "MARTY"
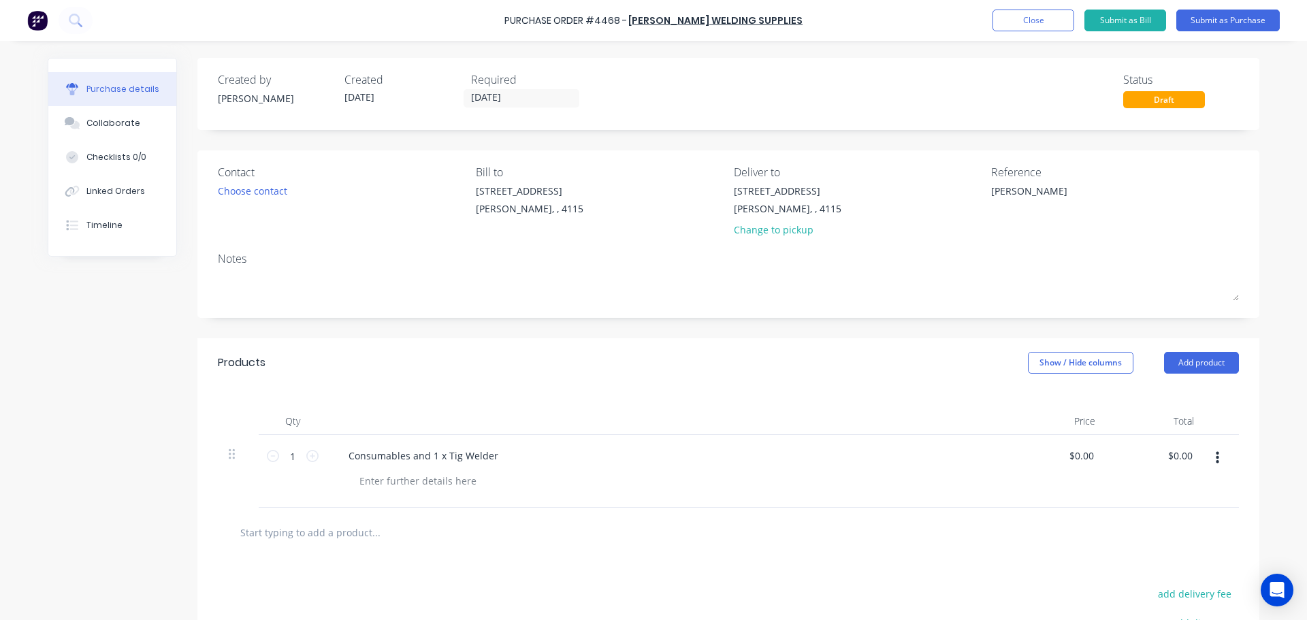
click at [773, 138] on div "Created by Michael Created 10/10/25 Required 10/10/25 Status Draft Contact Choo…" at bounding box center [728, 420] width 1062 height 724
click at [1229, 20] on button "Submit as Purchase" at bounding box center [1228, 21] width 103 height 22
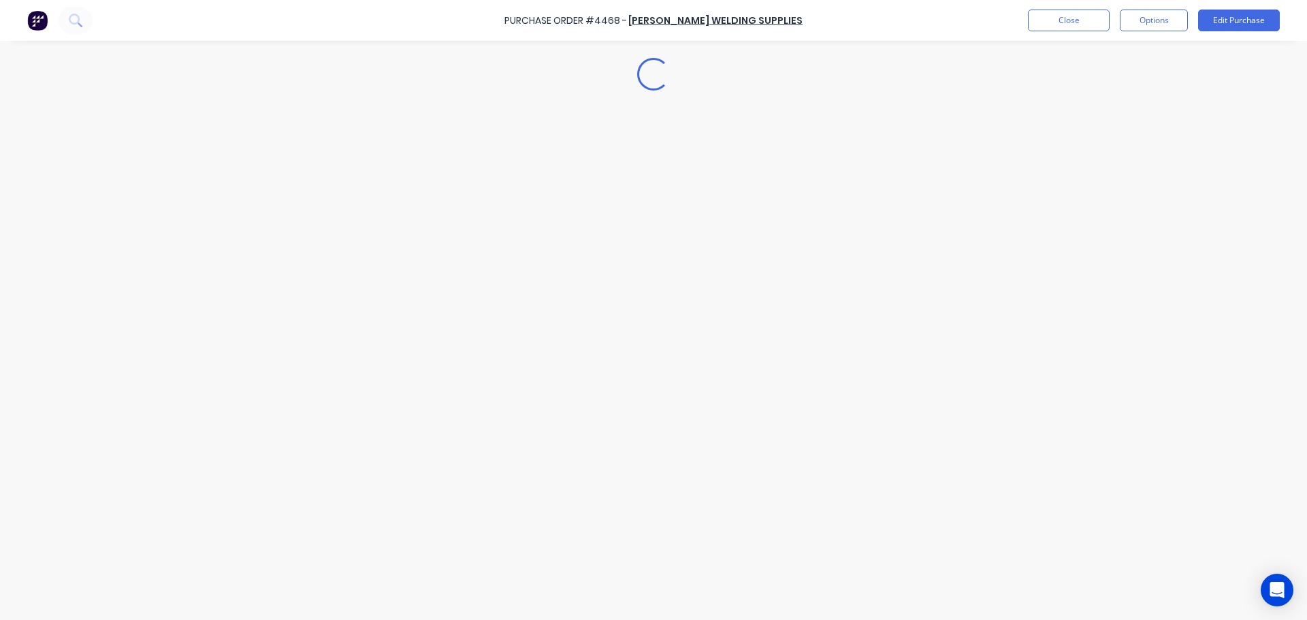
type textarea "x"
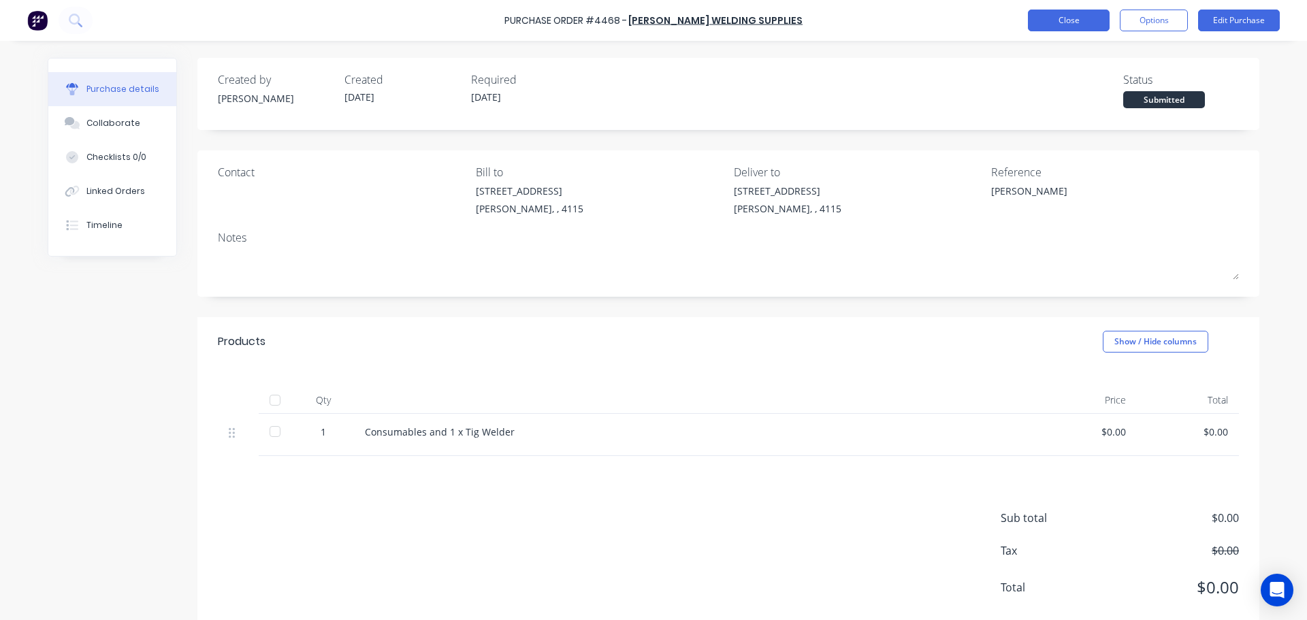
click at [1096, 25] on button "Close" at bounding box center [1069, 21] width 82 height 22
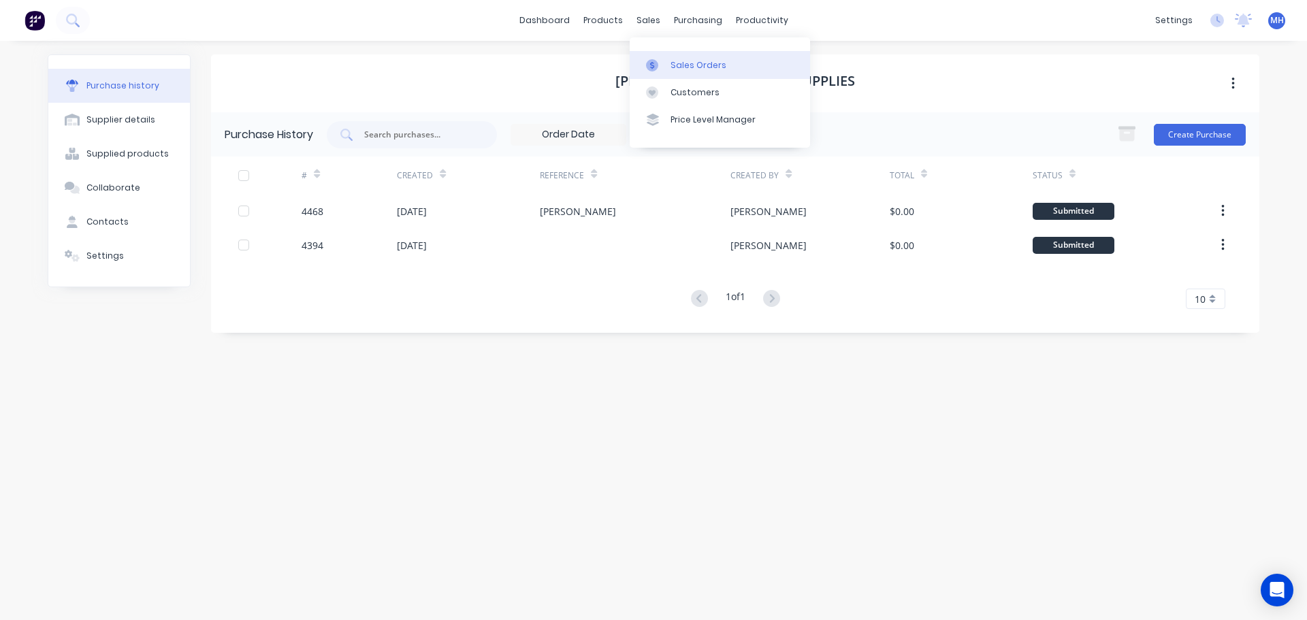
click at [671, 60] on div "Sales Orders" at bounding box center [699, 65] width 56 height 12
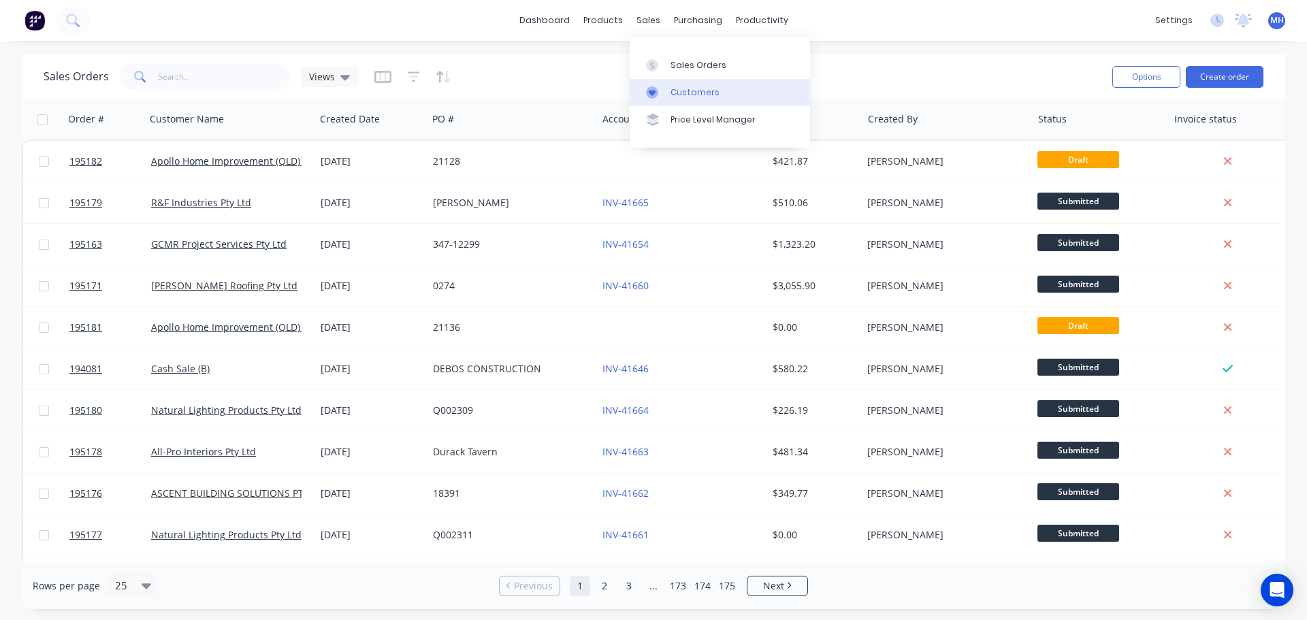
drag, startPoint x: 663, startPoint y: 87, endPoint x: 639, endPoint y: 97, distance: 26.3
click at [663, 87] on div at bounding box center [656, 92] width 20 height 12
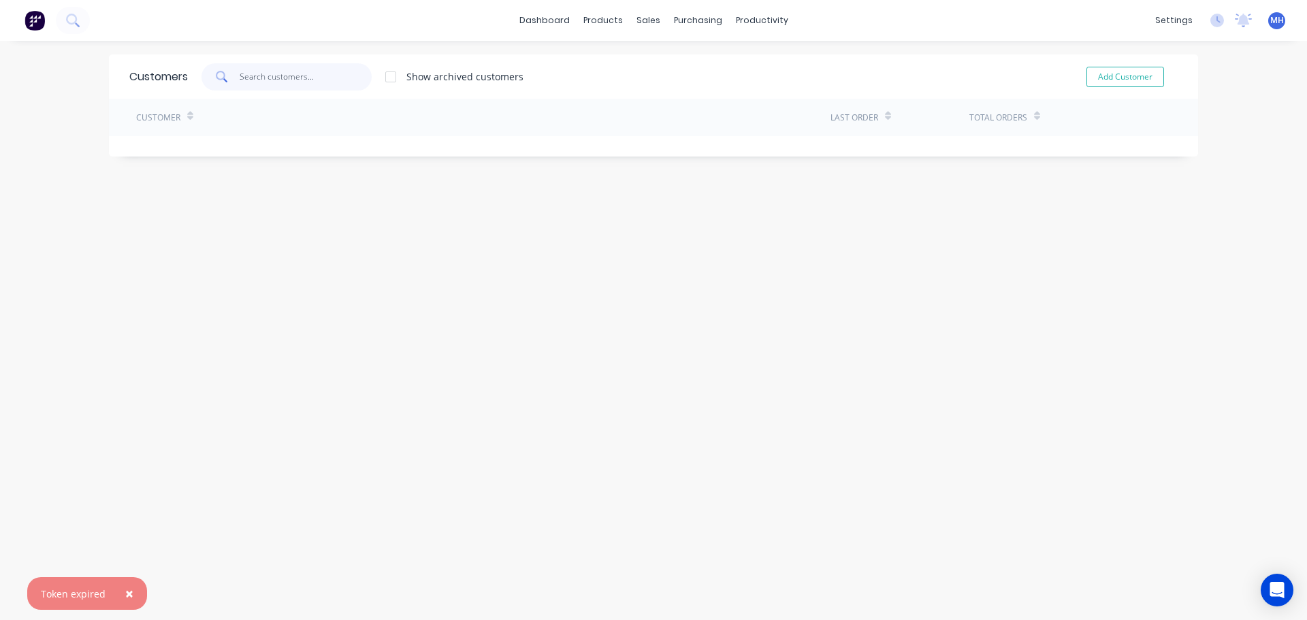
click at [260, 71] on input "text" at bounding box center [306, 76] width 133 height 27
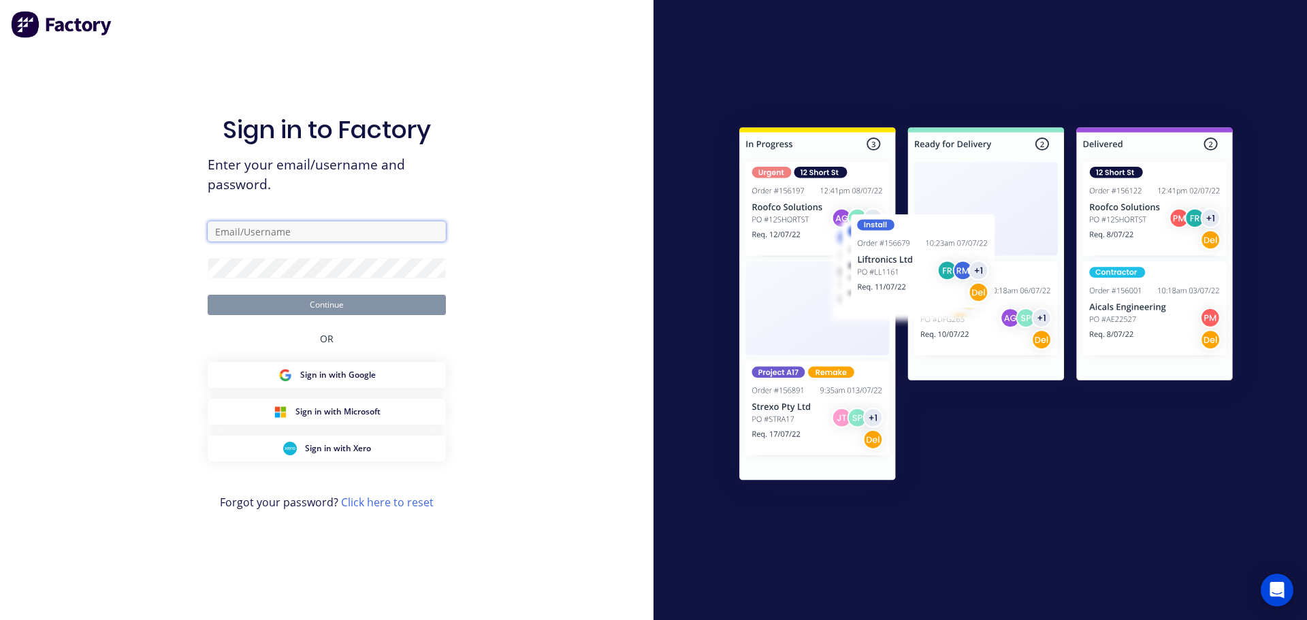
type input "michaelh@fmfabricators.com.au"
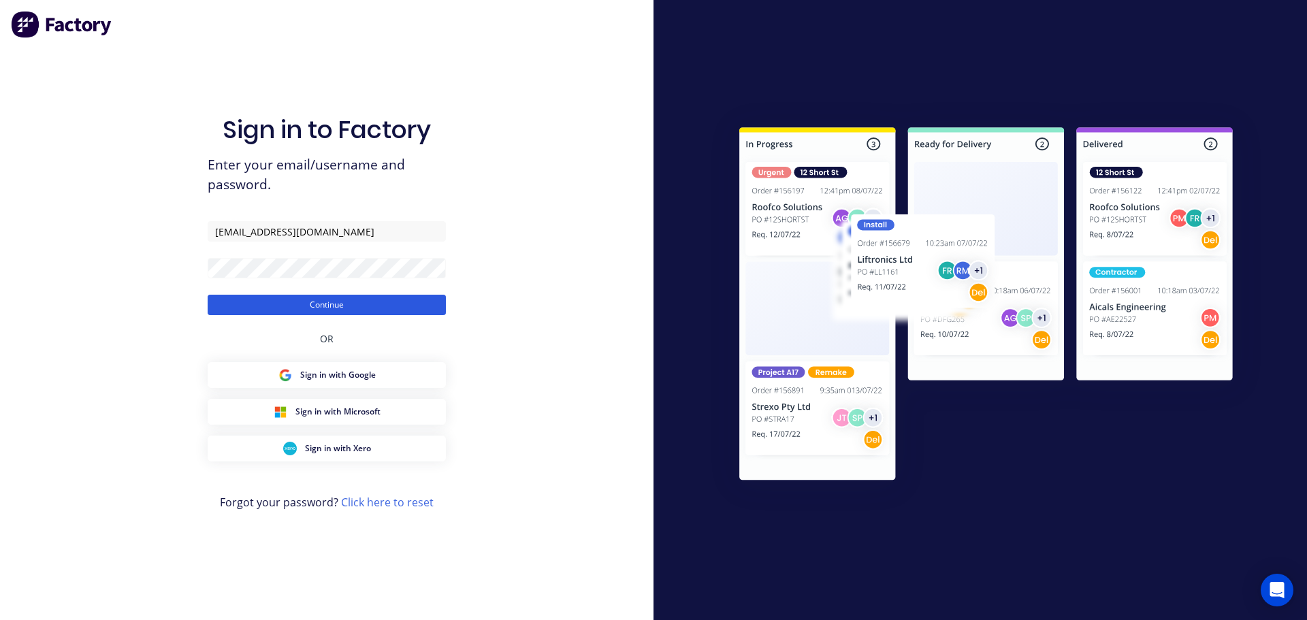
click at [311, 304] on button "Continue" at bounding box center [327, 305] width 238 height 20
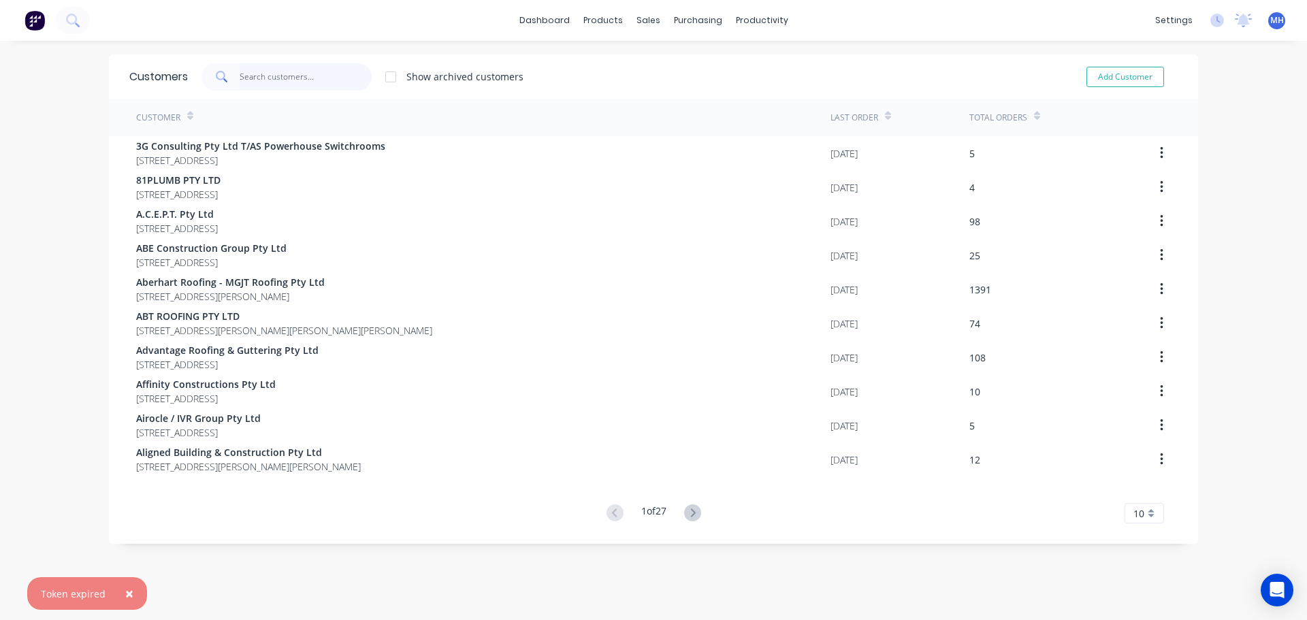
click at [293, 80] on input "text" at bounding box center [306, 76] width 133 height 27
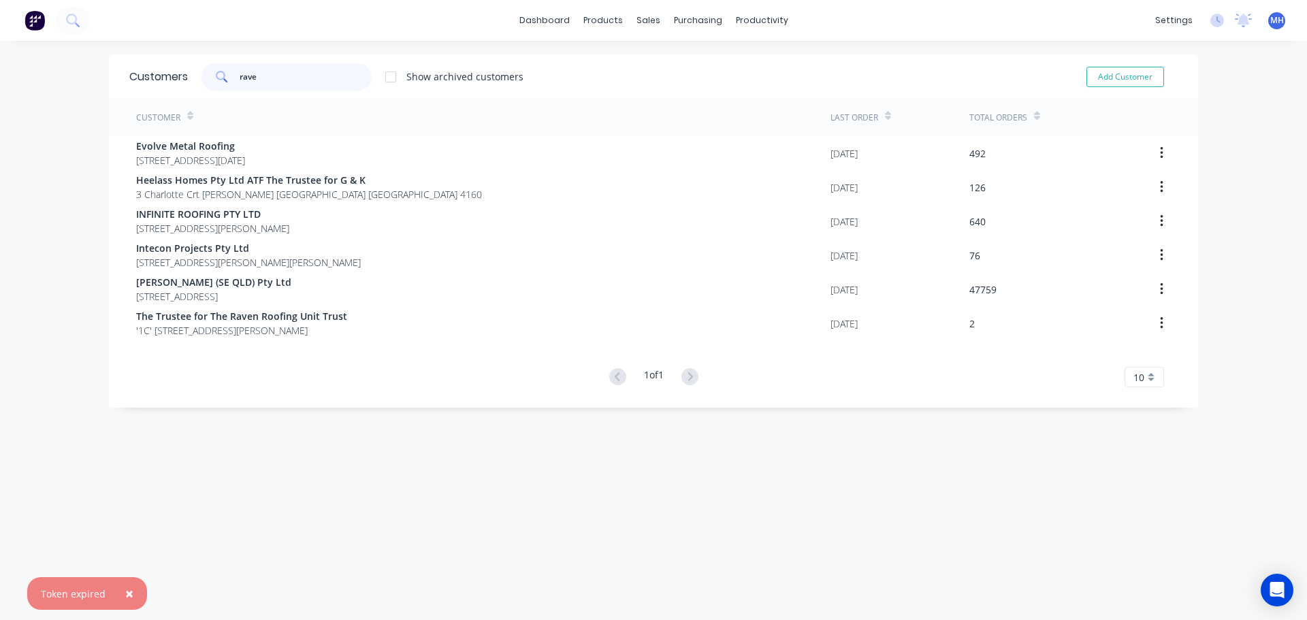
type input "raven"
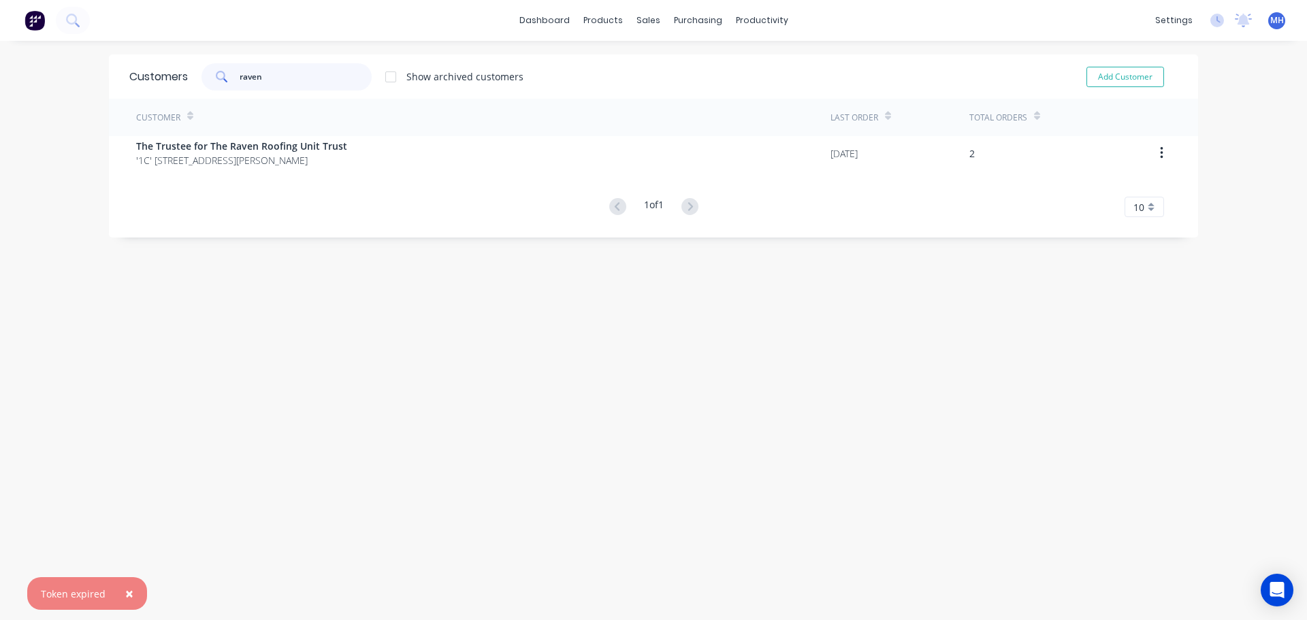
click at [292, 74] on input "raven" at bounding box center [306, 76] width 133 height 27
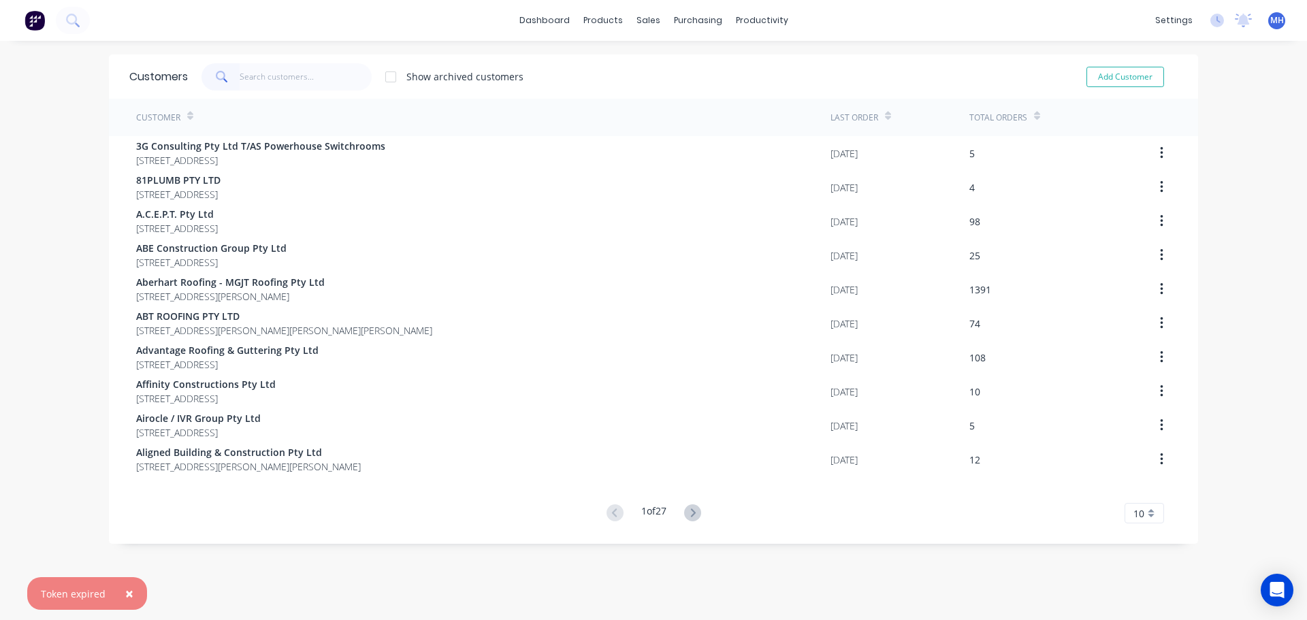
click at [126, 588] on span "×" at bounding box center [129, 593] width 8 height 19
click at [30, 438] on div "dashboard products sales purchasing productivity dashboard products Product Cat…" at bounding box center [653, 310] width 1307 height 620
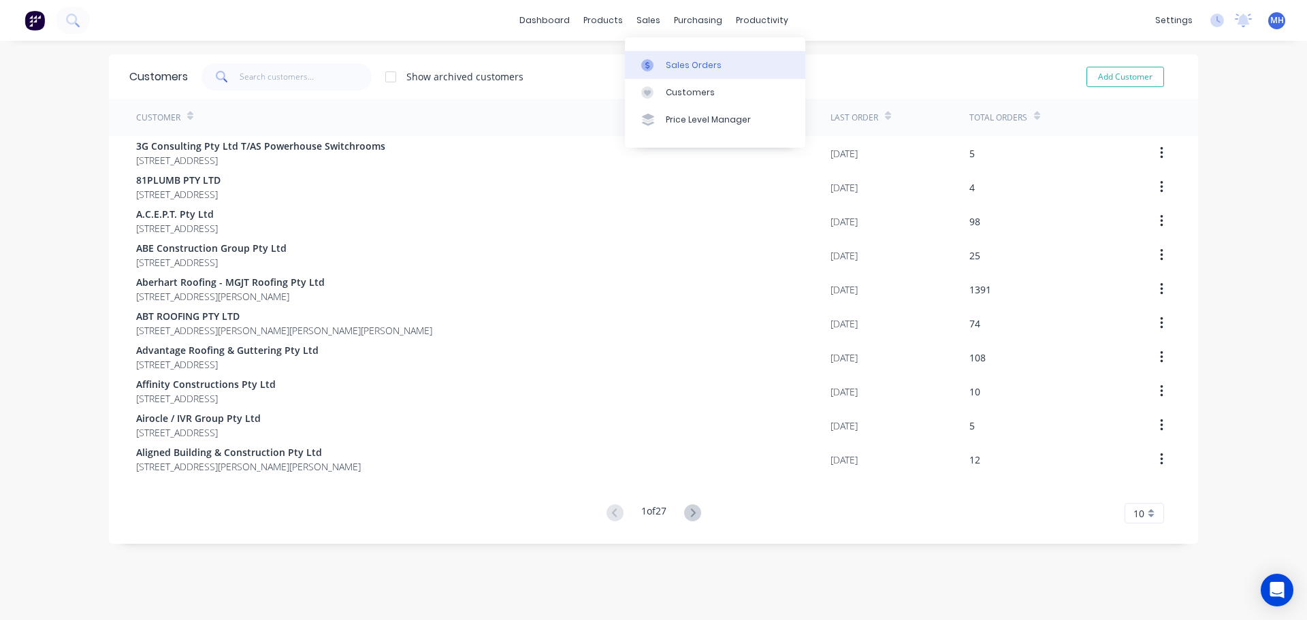
click at [662, 62] on link "Sales Orders" at bounding box center [715, 64] width 180 height 27
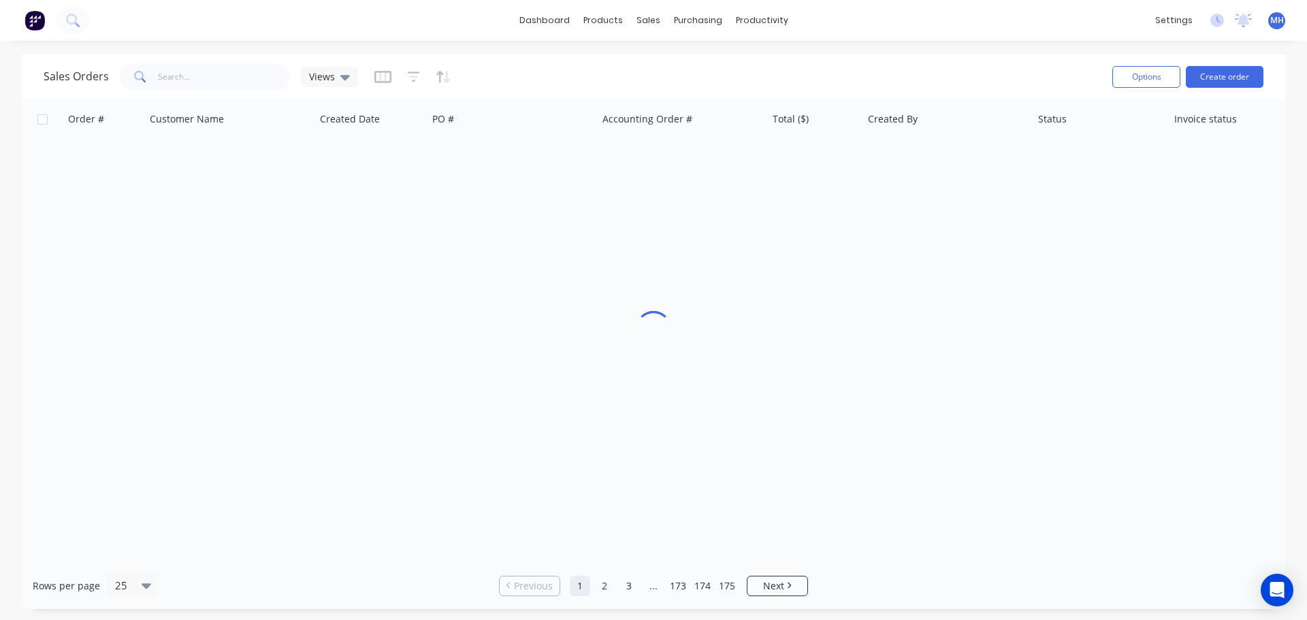
click at [861, 78] on div "Sales Orders Views" at bounding box center [573, 76] width 1058 height 33
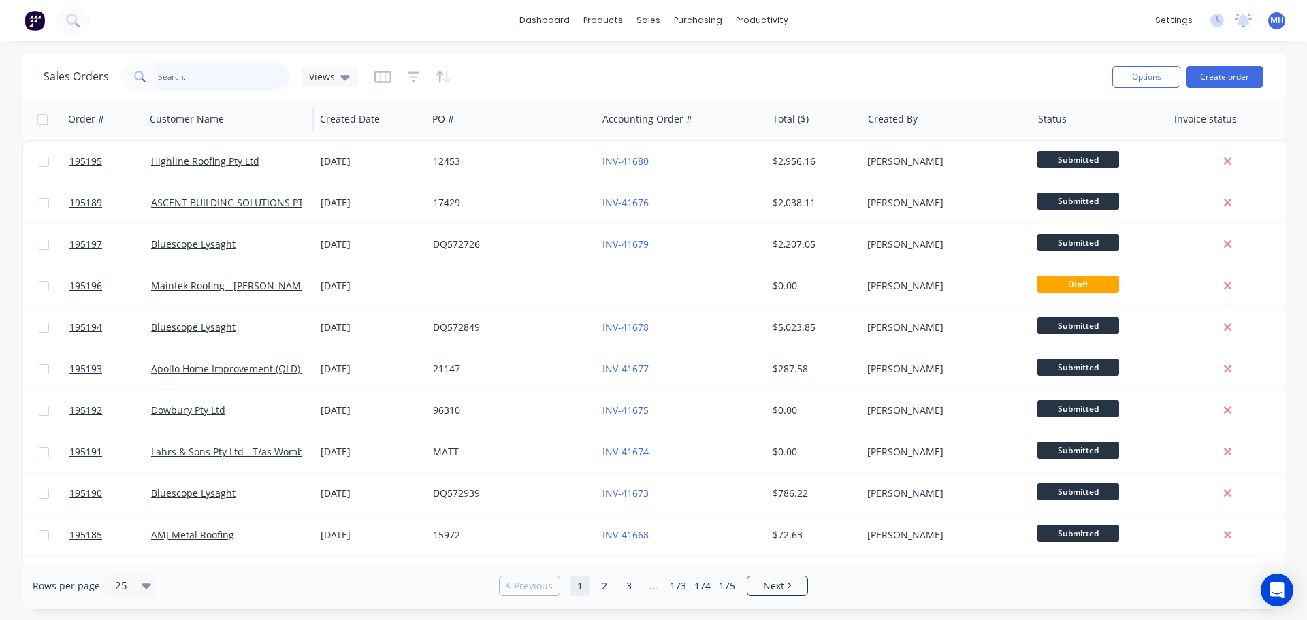
drag, startPoint x: 180, startPoint y: 75, endPoint x: 163, endPoint y: 102, distance: 32.1
click at [181, 77] on input "text" at bounding box center [224, 76] width 133 height 27
type input "irt"
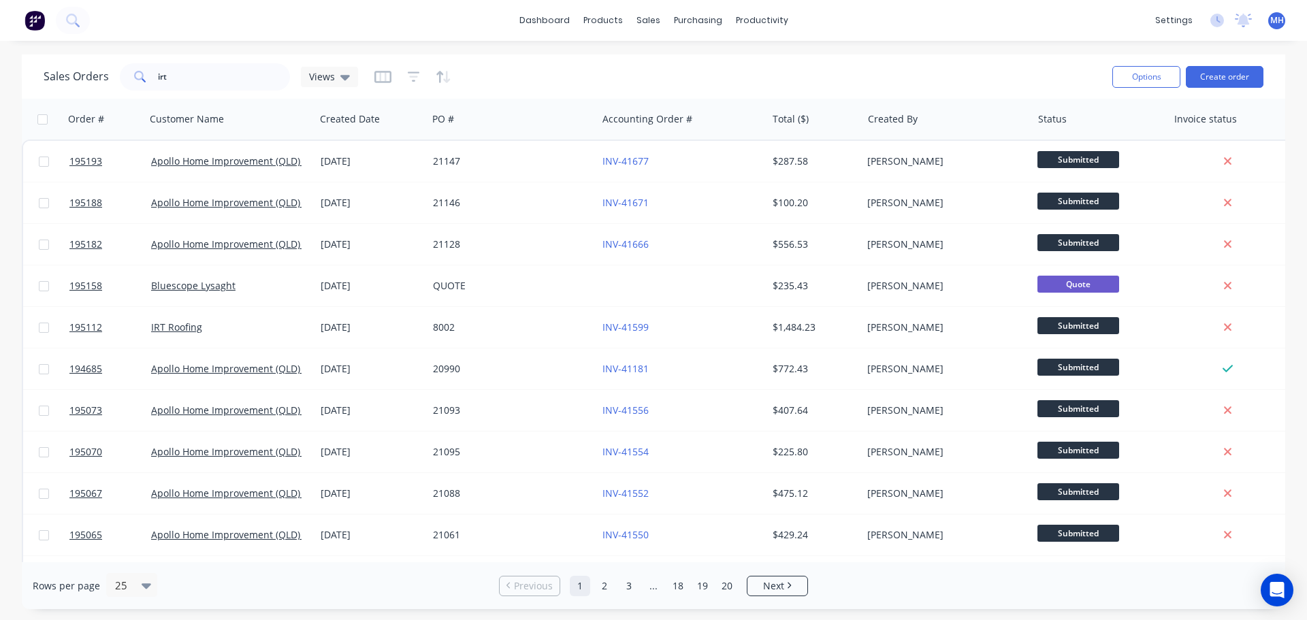
click at [517, 77] on div "Sales Orders irt Views" at bounding box center [573, 76] width 1058 height 33
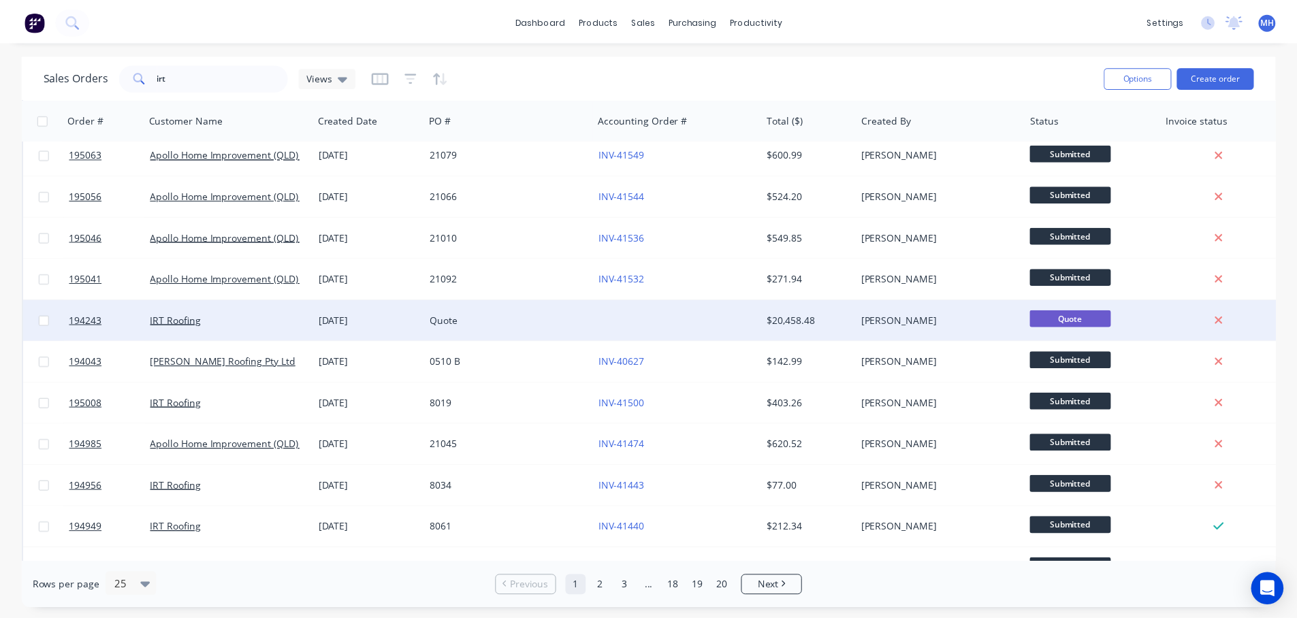
scroll to position [545, 0]
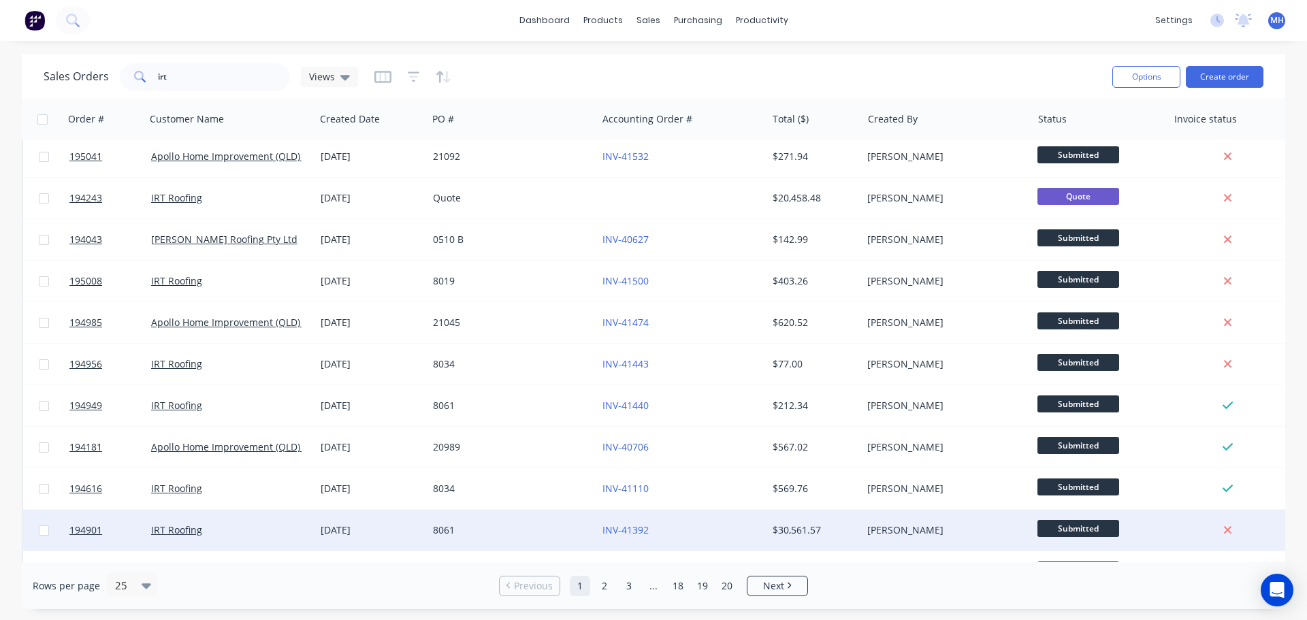
click at [548, 520] on div "8061" at bounding box center [513, 530] width 170 height 41
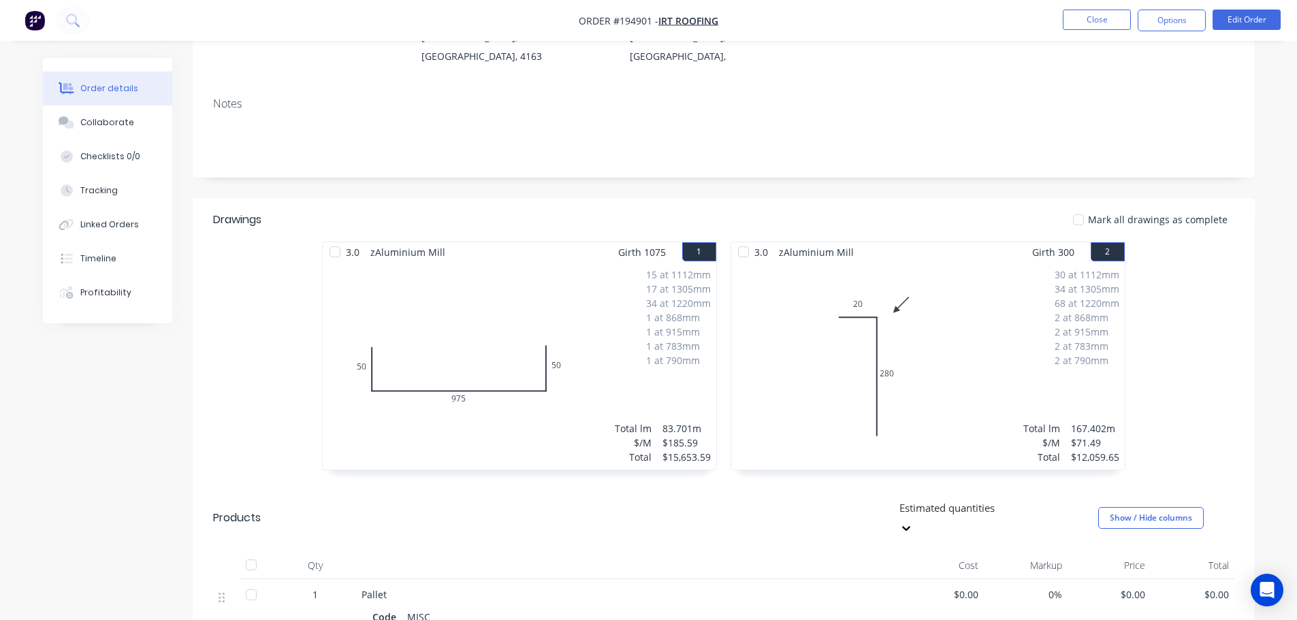
scroll to position [409, 0]
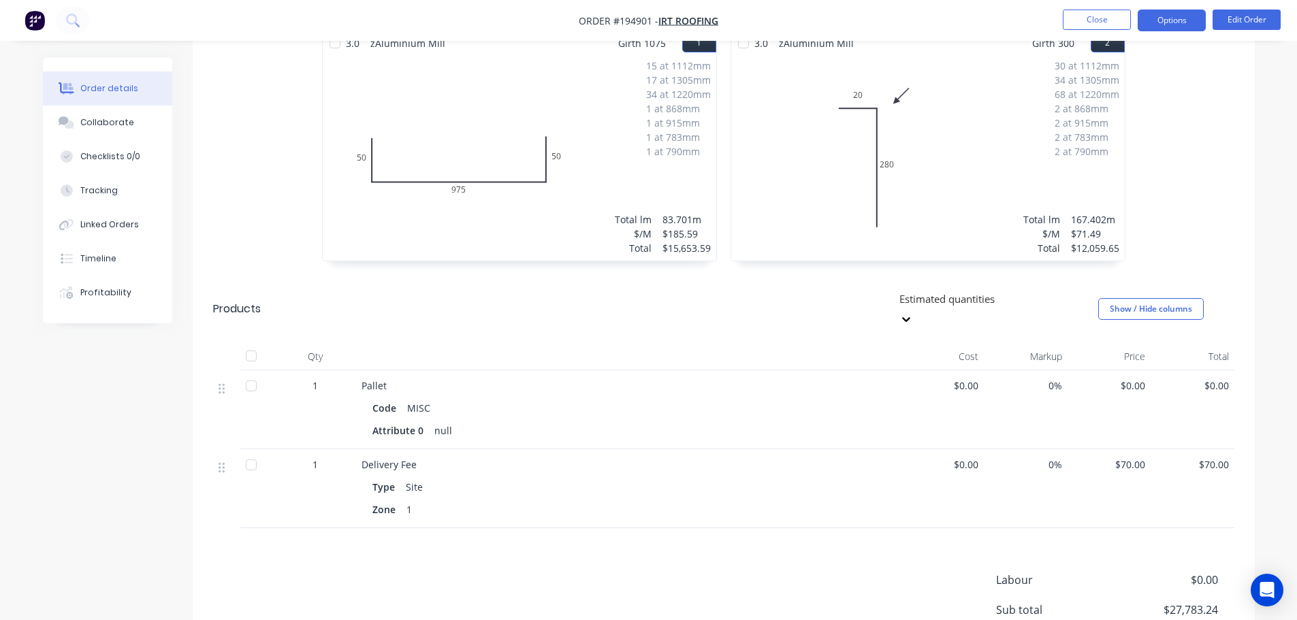
click at [1179, 21] on button "Options" at bounding box center [1172, 21] width 68 height 22
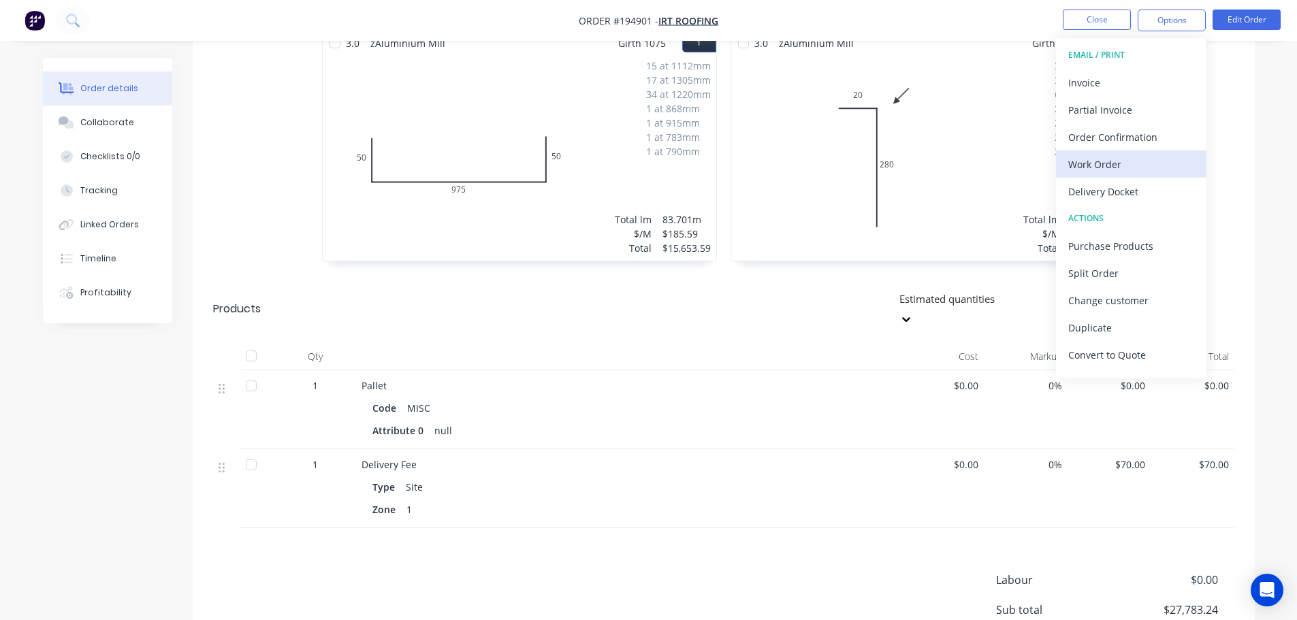
click at [1137, 159] on div "Work Order" at bounding box center [1130, 165] width 125 height 20
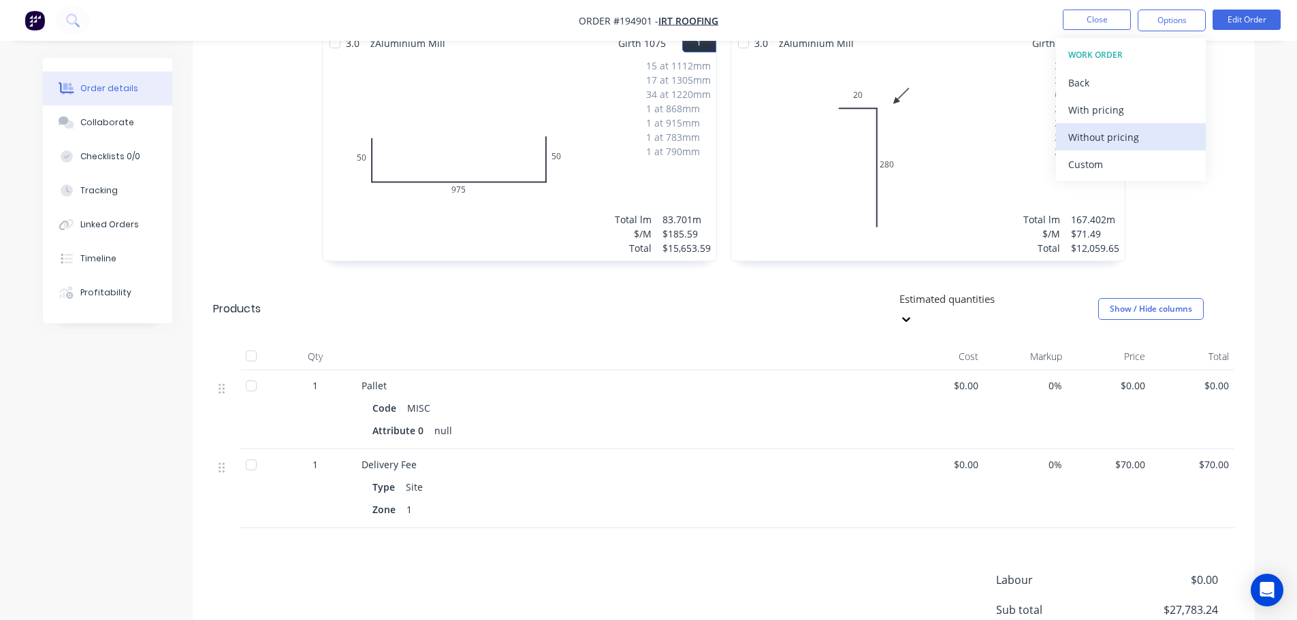
click at [1140, 138] on div "Without pricing" at bounding box center [1130, 137] width 125 height 20
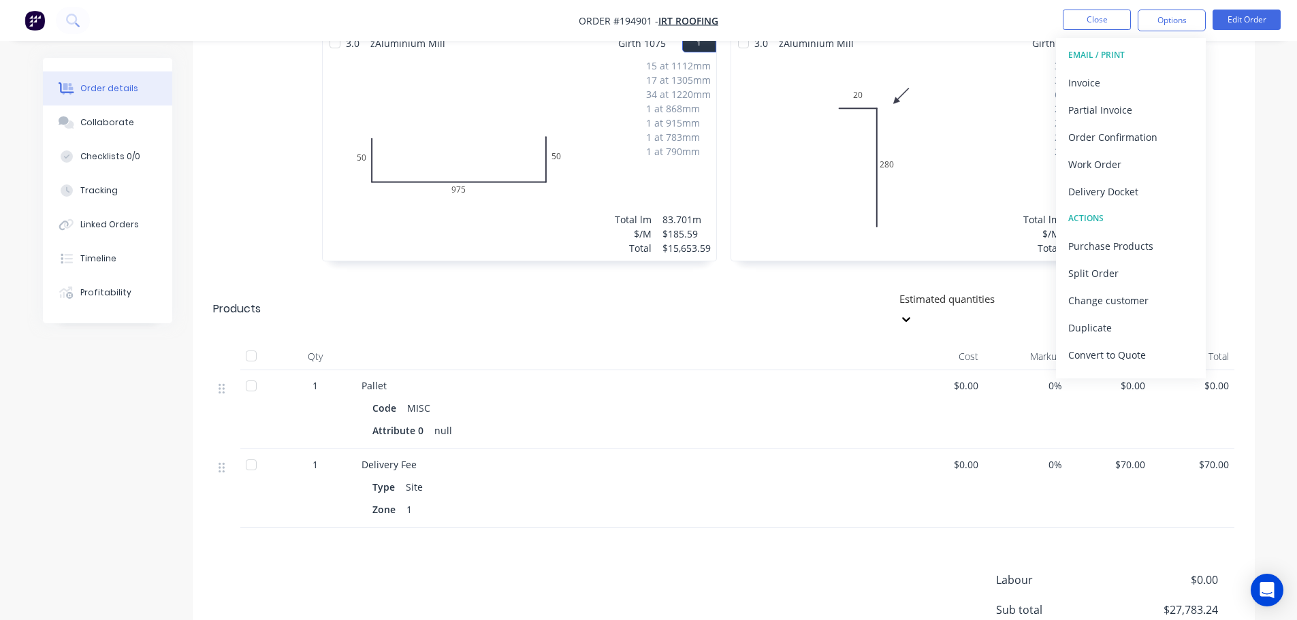
click at [317, 289] on div "Products" at bounding box center [321, 309] width 217 height 41
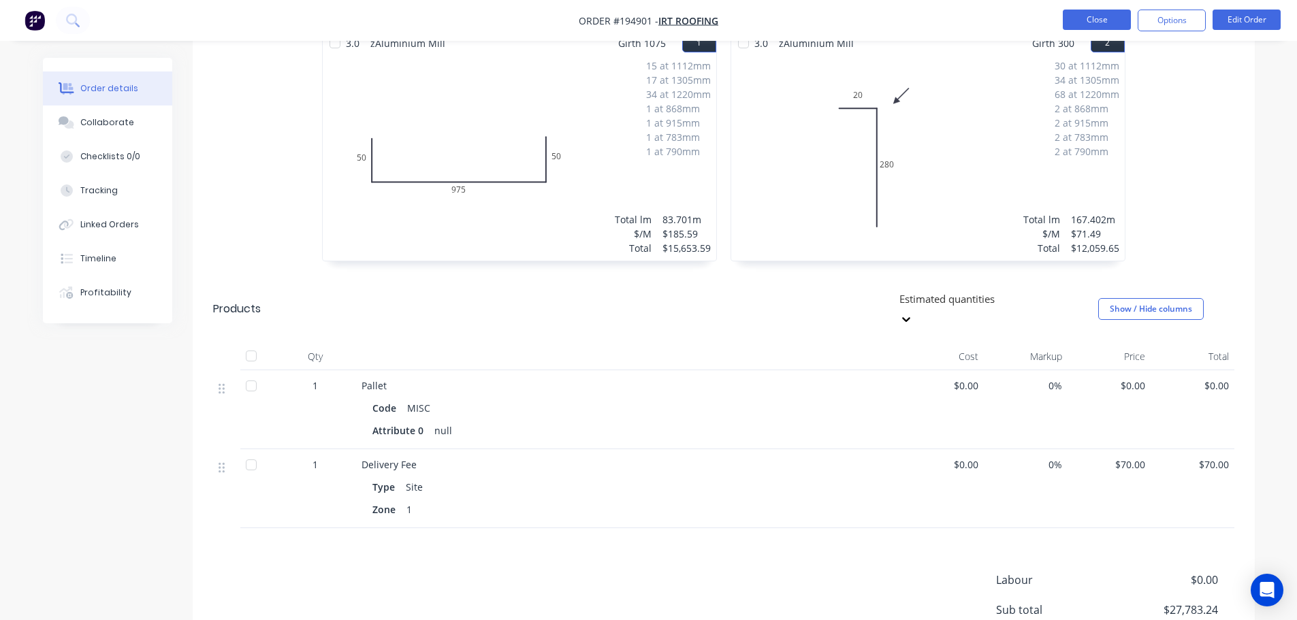
click at [1092, 17] on button "Close" at bounding box center [1097, 20] width 68 height 20
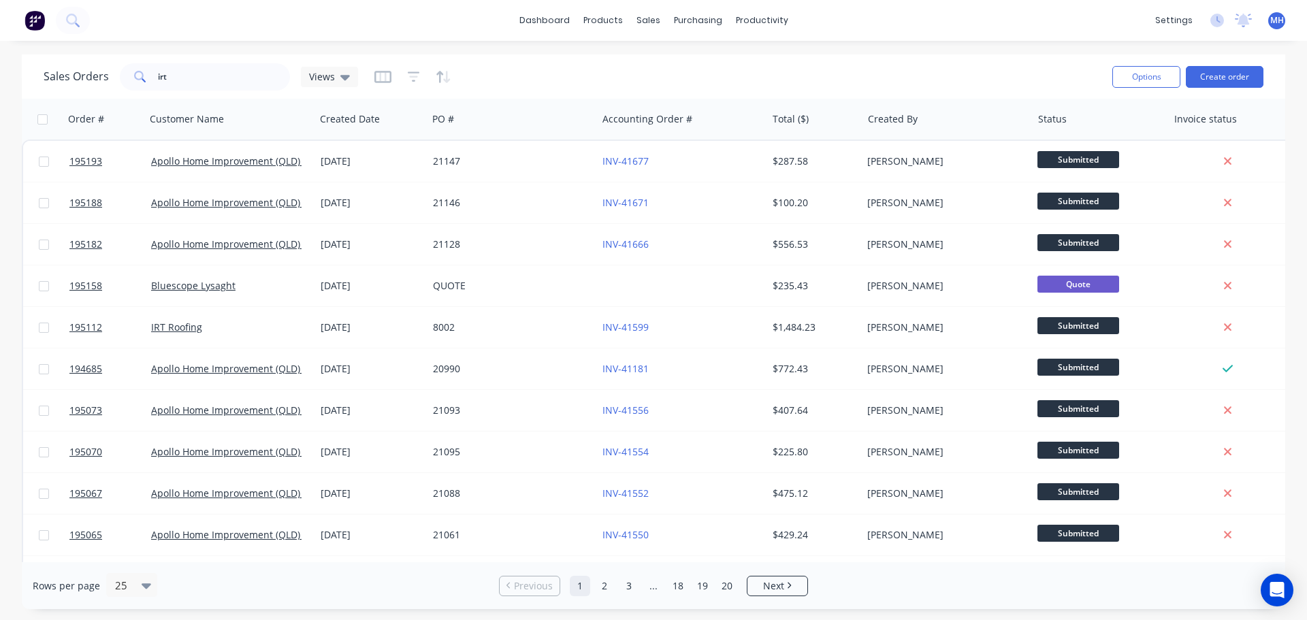
click at [699, 76] on div "Sales Orders irt Views" at bounding box center [573, 76] width 1058 height 33
drag, startPoint x: 680, startPoint y: 67, endPoint x: 813, endPoint y: 76, distance: 133.8
click at [680, 67] on div "Sales Orders" at bounding box center [699, 65] width 56 height 12
click at [921, 78] on div "Sales Orders irt Views" at bounding box center [573, 76] width 1058 height 33
drag, startPoint x: 921, startPoint y: 78, endPoint x: 527, endPoint y: 78, distance: 393.5
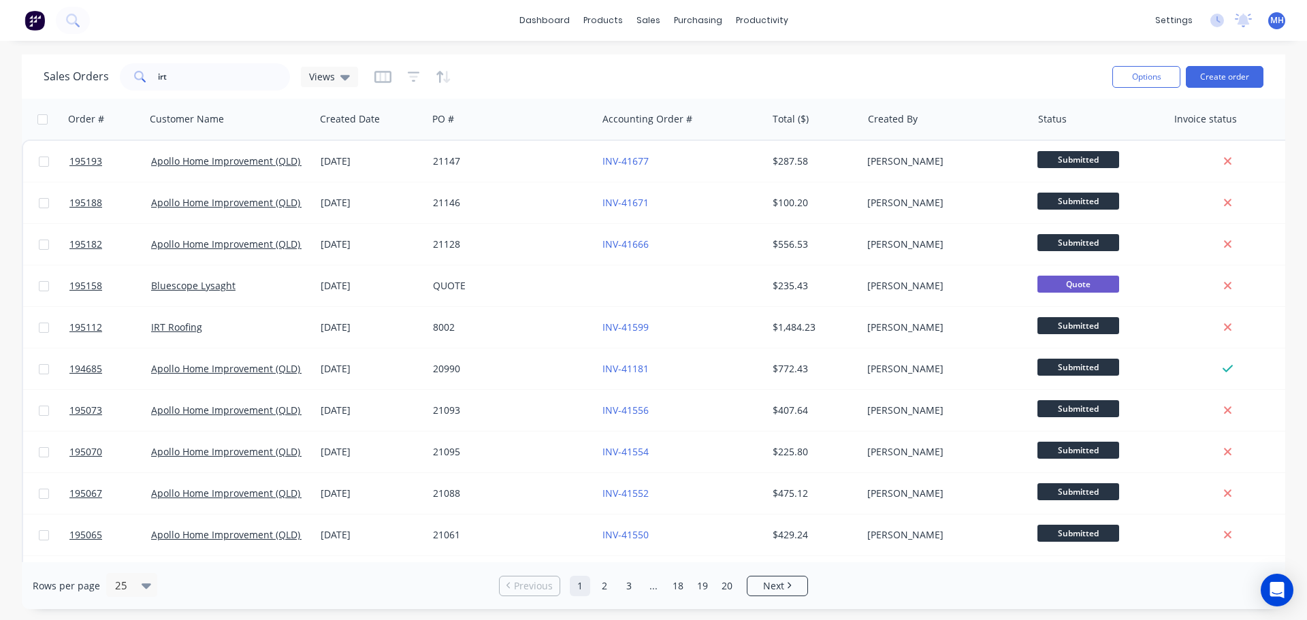
click at [527, 69] on div "Sales Orders irt Views" at bounding box center [573, 76] width 1058 height 33
click at [852, 70] on div "Sales Orders irt Views" at bounding box center [573, 76] width 1058 height 33
click at [892, 62] on div "Sales Orders irt Views" at bounding box center [573, 76] width 1058 height 33
click at [660, 66] on div "Sales Orders irt Views" at bounding box center [573, 76] width 1058 height 33
click at [592, 61] on div "Sales Orders irt Views" at bounding box center [573, 76] width 1058 height 33
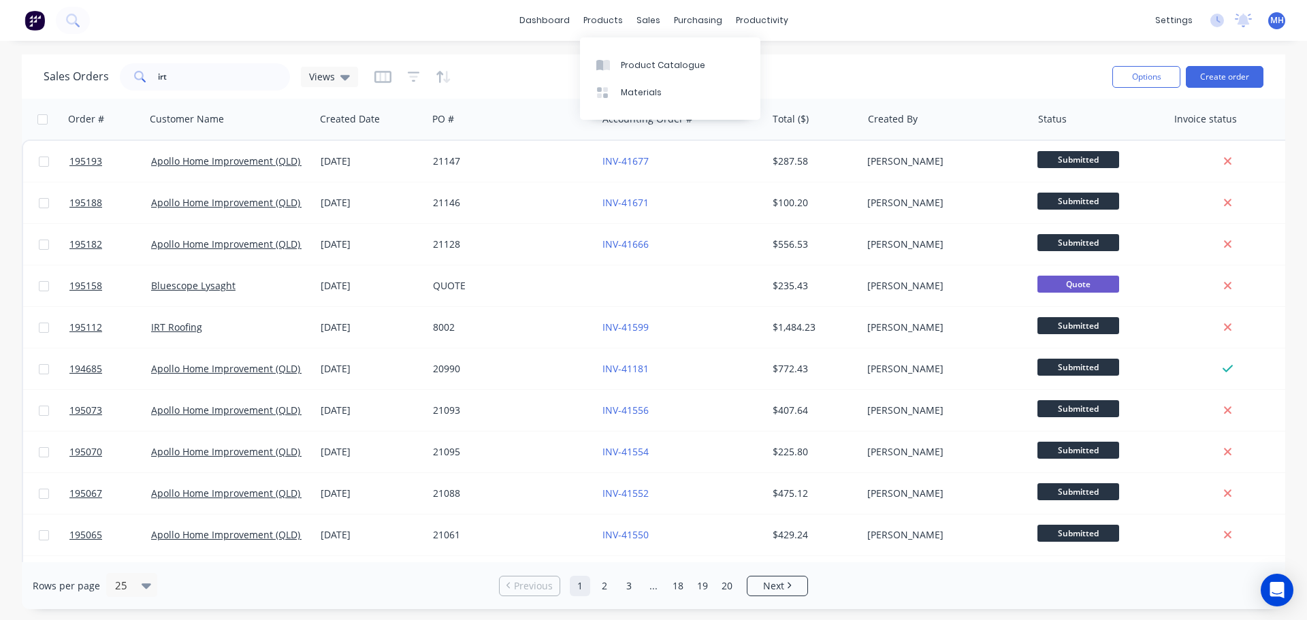
click at [816, 69] on div "Sales Orders irt Views" at bounding box center [573, 76] width 1058 height 33
drag, startPoint x: 579, startPoint y: 51, endPoint x: 637, endPoint y: 21, distance: 65.2
click at [579, 51] on div "dashboard products sales purchasing productivity dashboard products Product Cat…" at bounding box center [653, 310] width 1307 height 620
click at [671, 64] on div "Sales Orders" at bounding box center [699, 65] width 56 height 12
click at [870, 60] on div "Sales Orders irt Views" at bounding box center [573, 76] width 1058 height 33
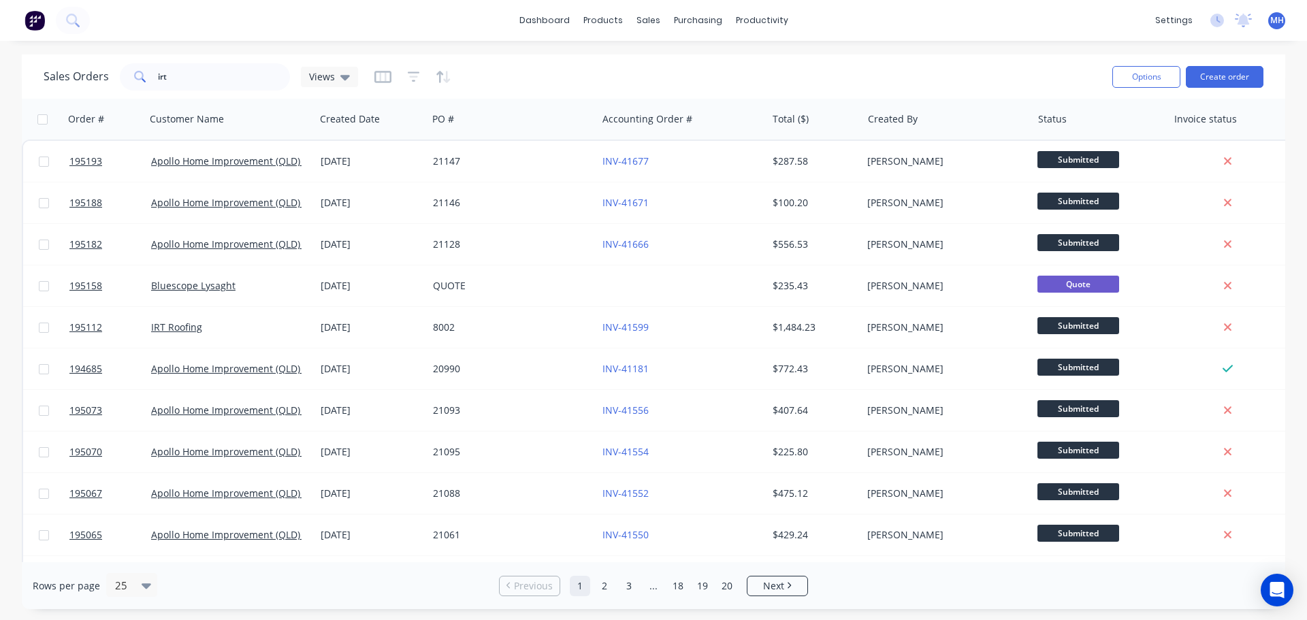
click at [635, 96] on div "Sales Orders irt Views Options Create order" at bounding box center [654, 76] width 1264 height 44
click at [730, 78] on div "Sales Orders irt Views" at bounding box center [573, 76] width 1058 height 33
